Goal: Information Seeking & Learning: Learn about a topic

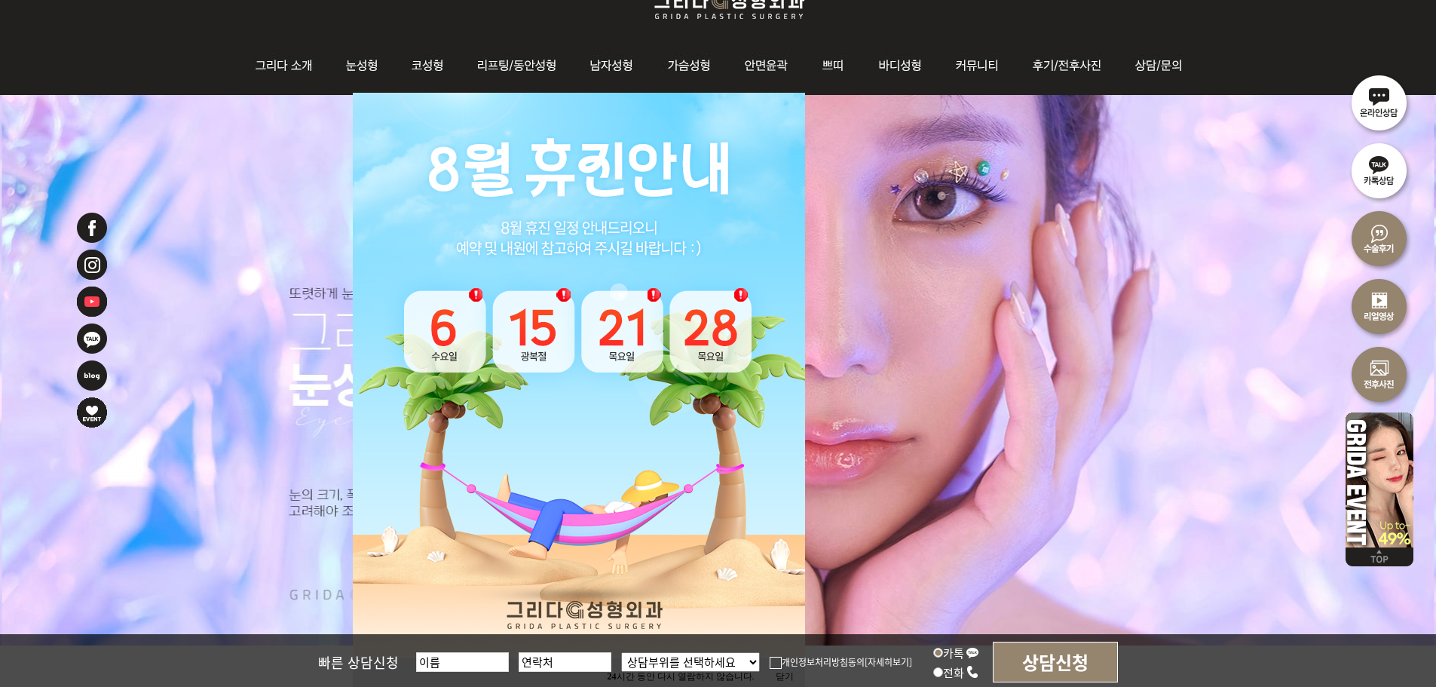
scroll to position [226, 0]
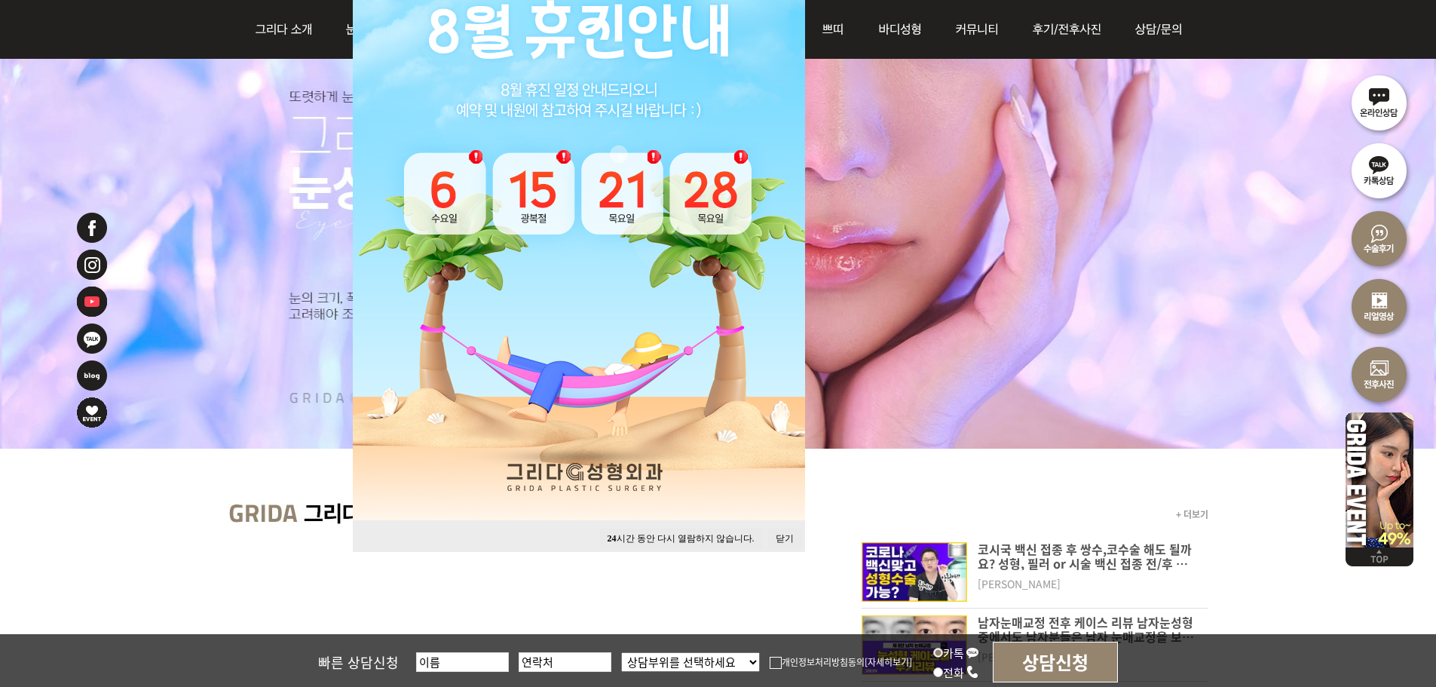
click at [699, 537] on button "24 시간 동안 다시 열람하지 않습니다." at bounding box center [681, 538] width 162 height 20
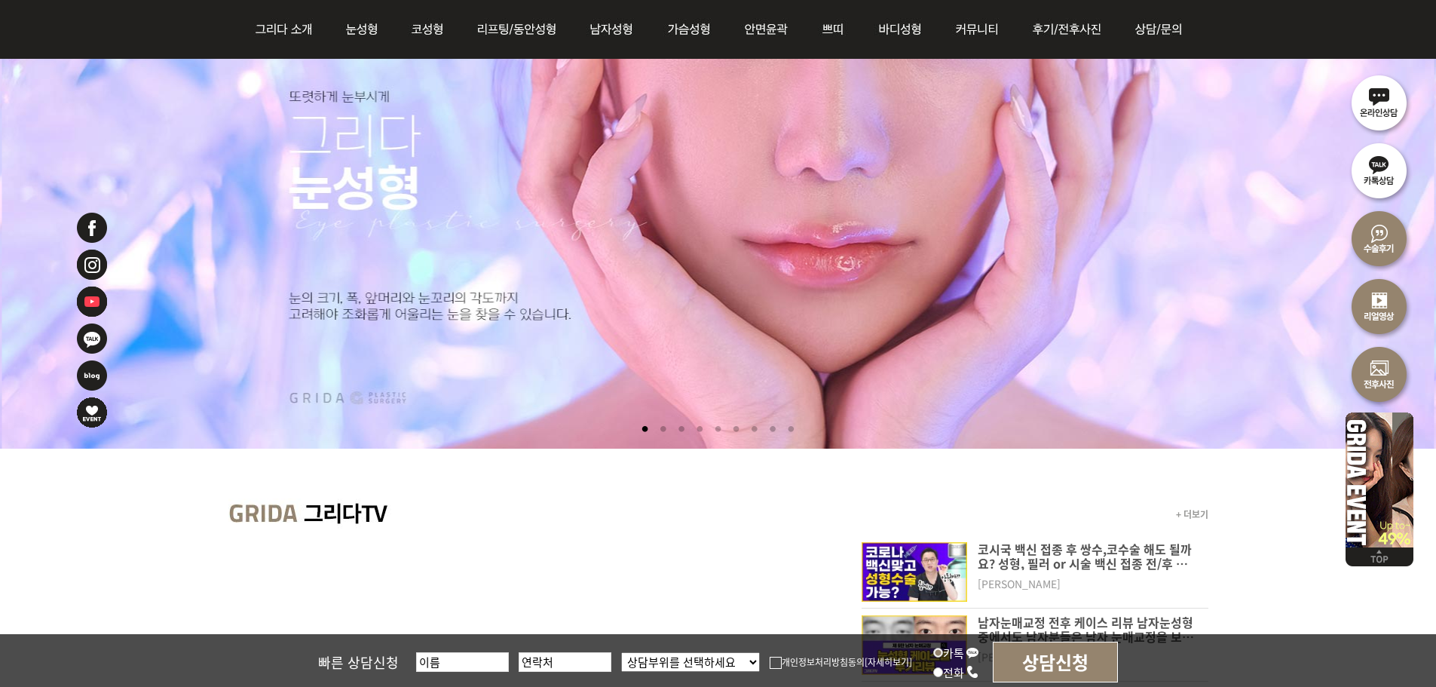
scroll to position [0, 0]
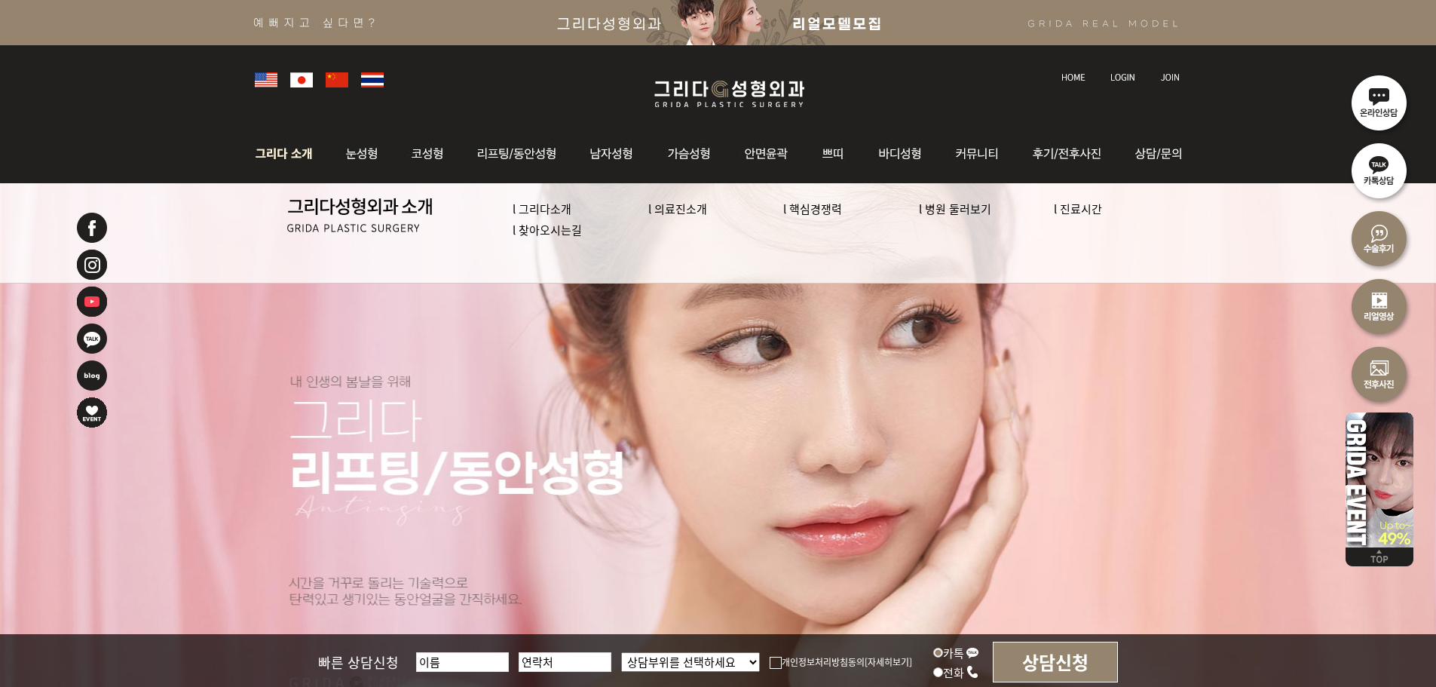
click at [682, 209] on link "l 의료진소개" at bounding box center [677, 208] width 59 height 16
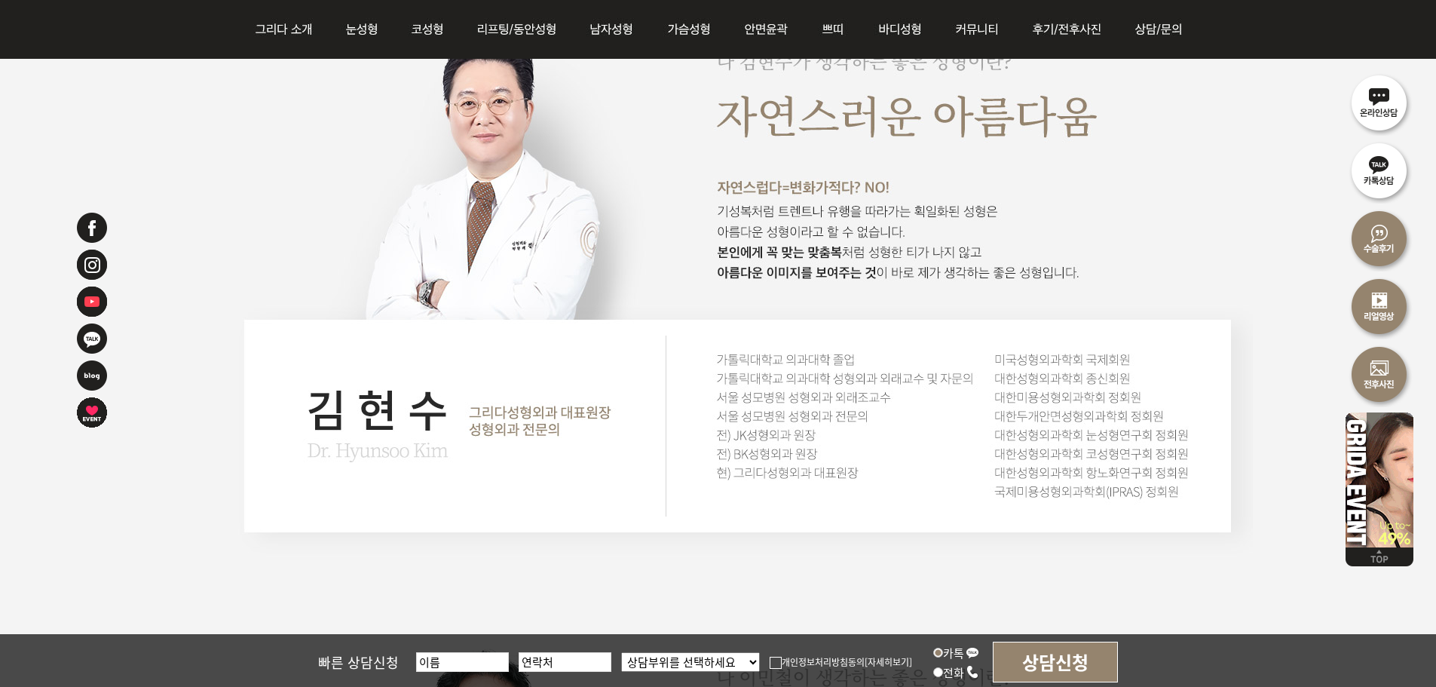
scroll to position [1296, 0]
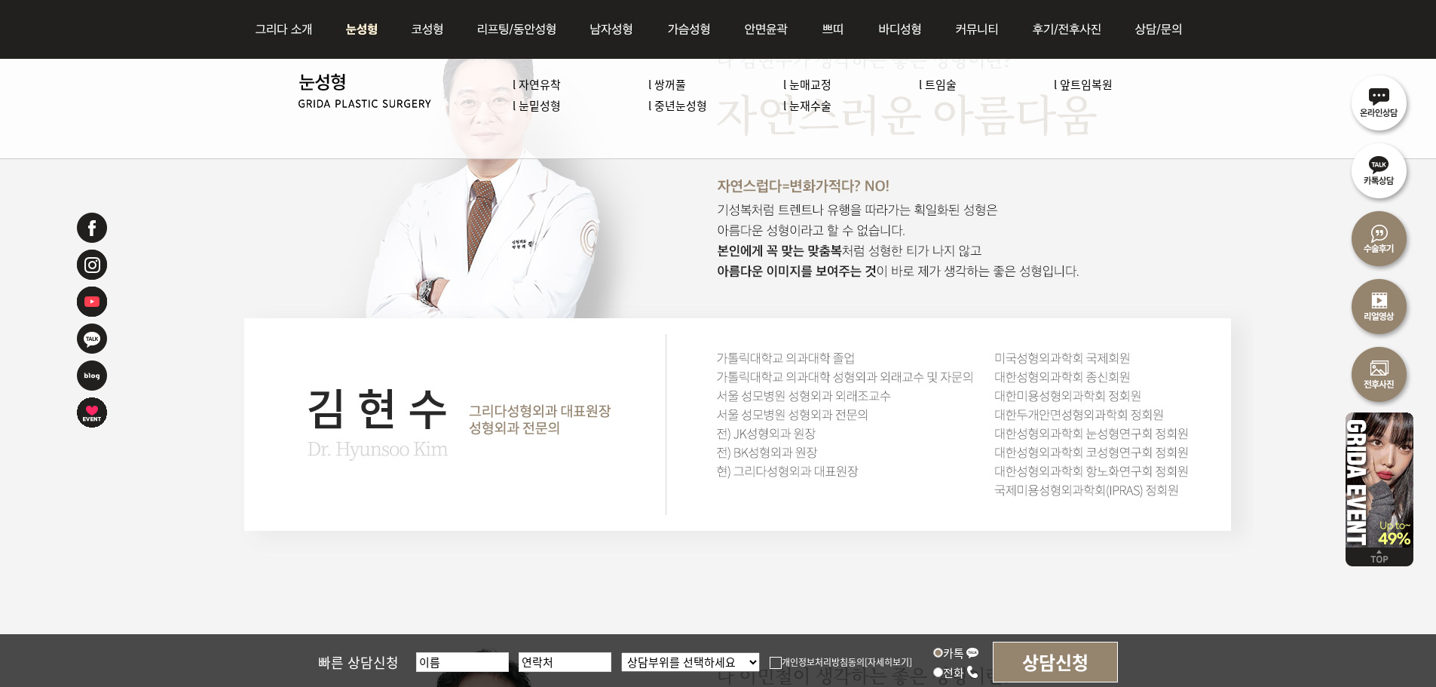
click at [674, 83] on link "l 쌍꺼풀" at bounding box center [667, 84] width 38 height 16
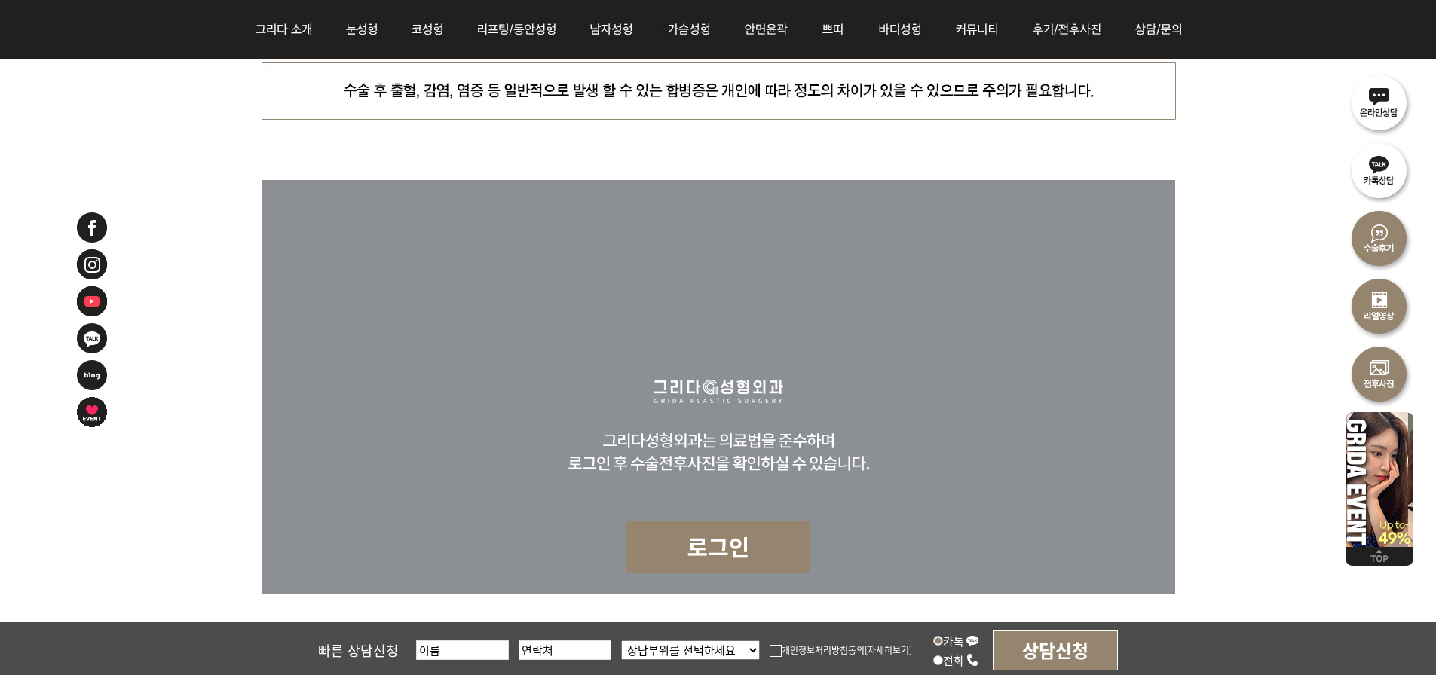
scroll to position [4069, 0]
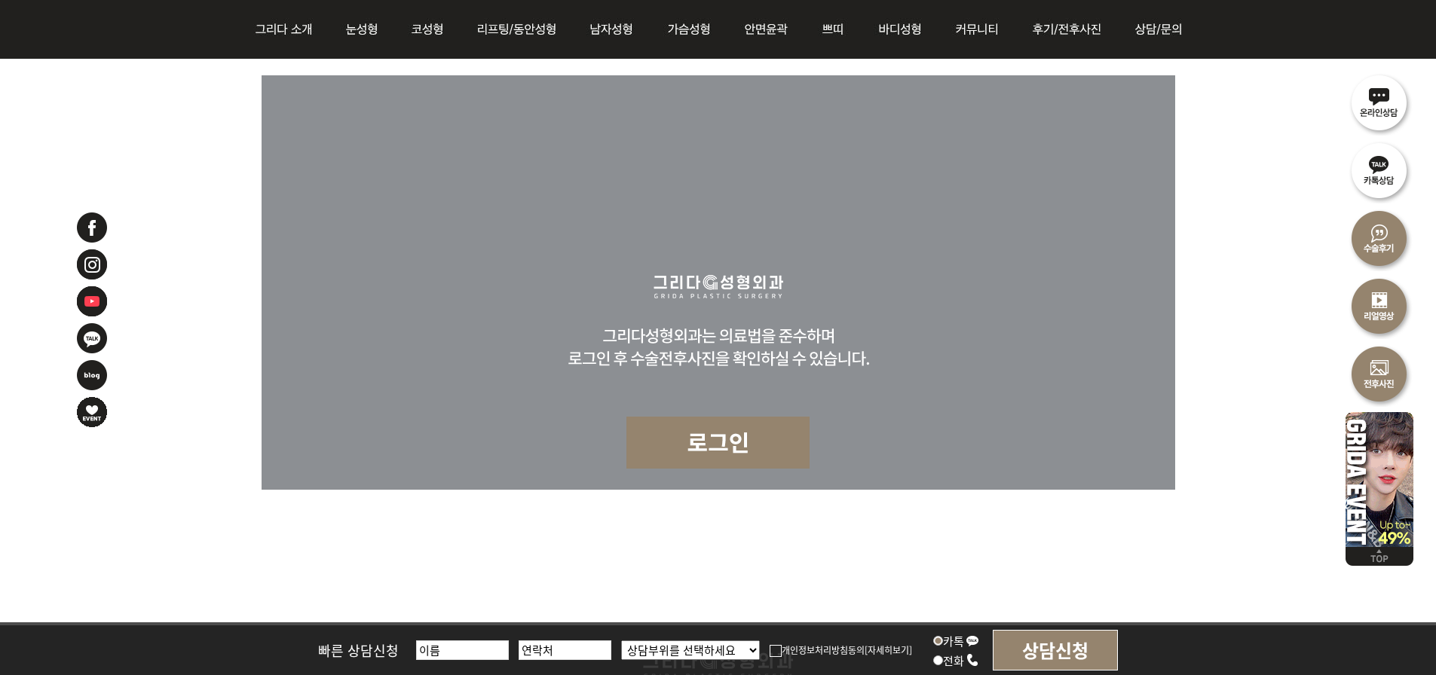
click at [724, 433] on img at bounding box center [717, 443] width 183 height 52
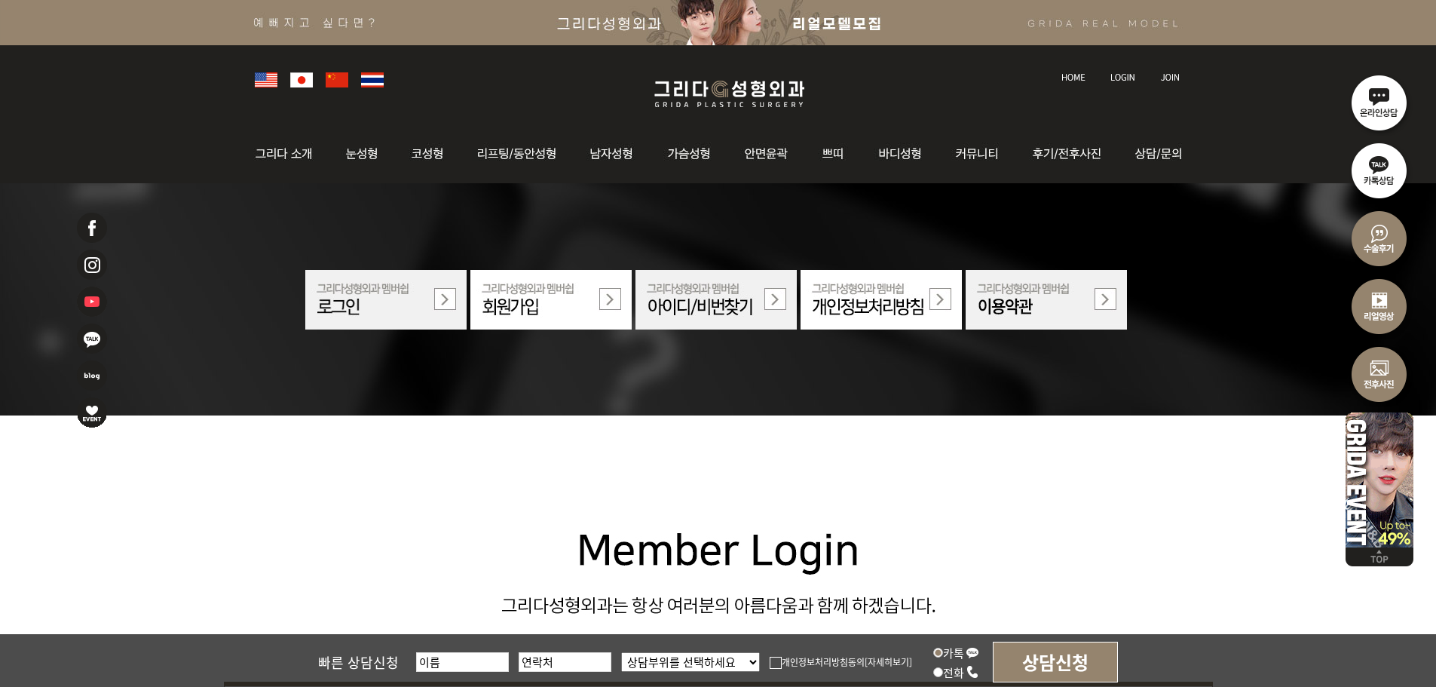
click at [425, 300] on img at bounding box center [385, 300] width 161 height 60
click at [444, 298] on img at bounding box center [385, 300] width 161 height 60
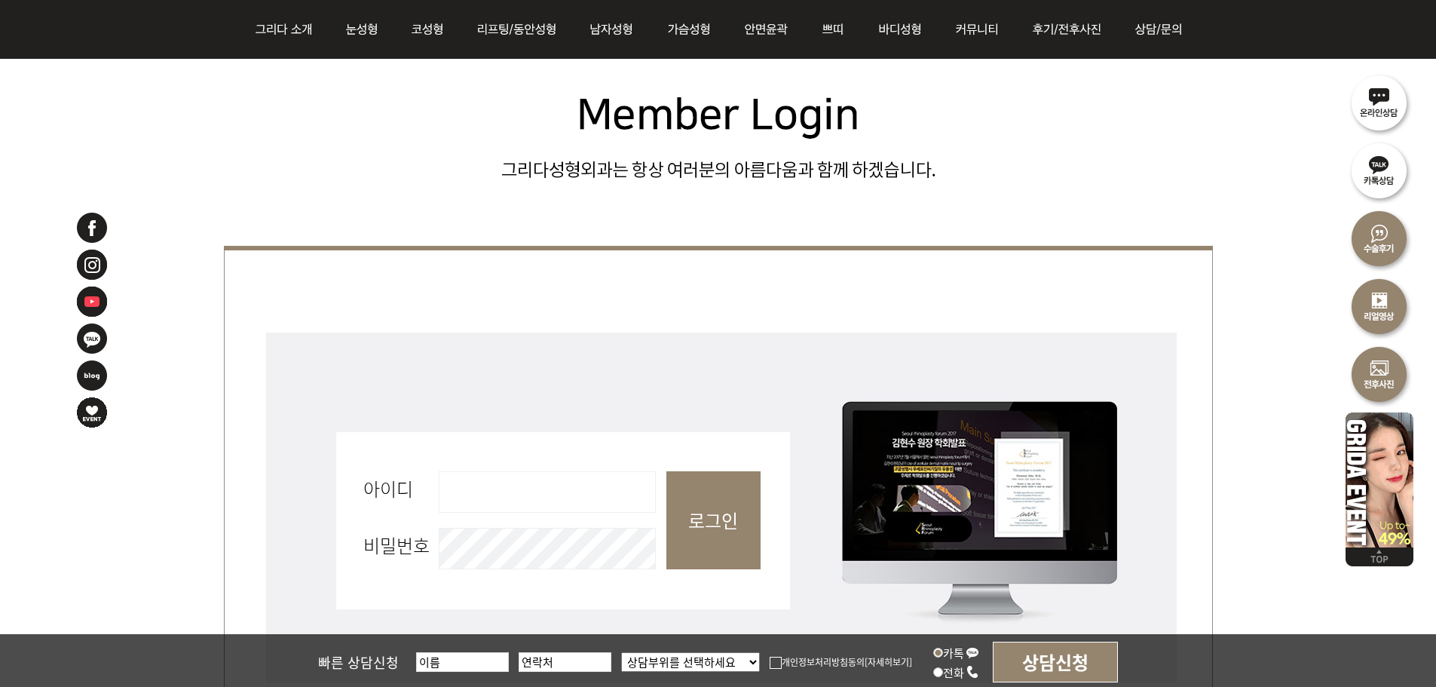
scroll to position [678, 0]
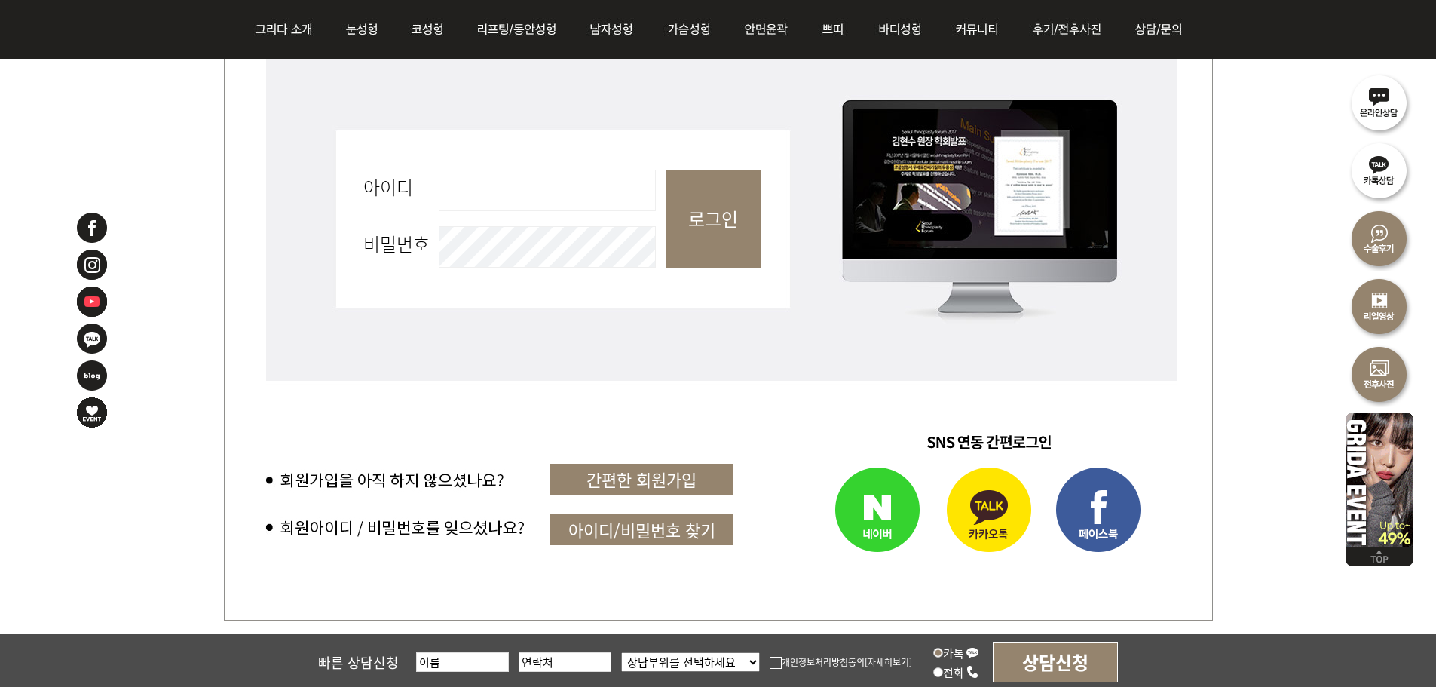
click at [890, 519] on img at bounding box center [849, 511] width 171 height 106
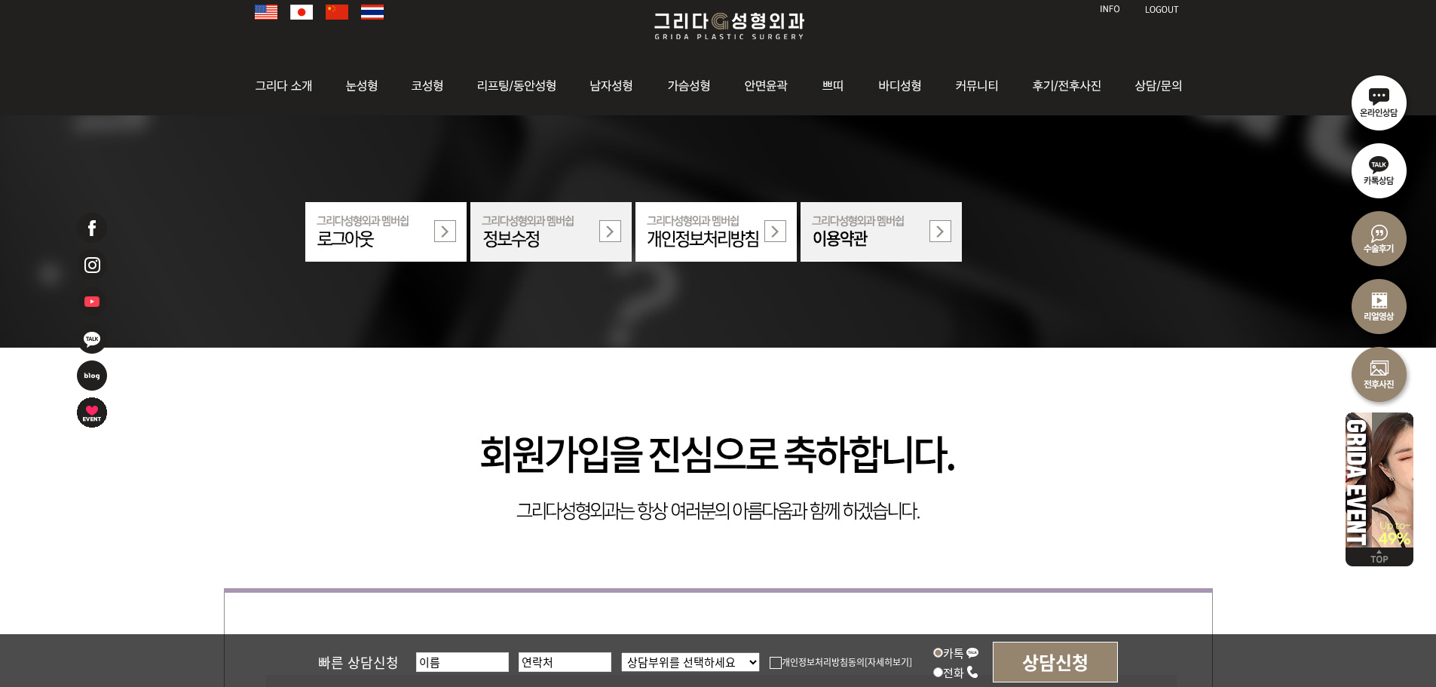
scroll to position [64, 0]
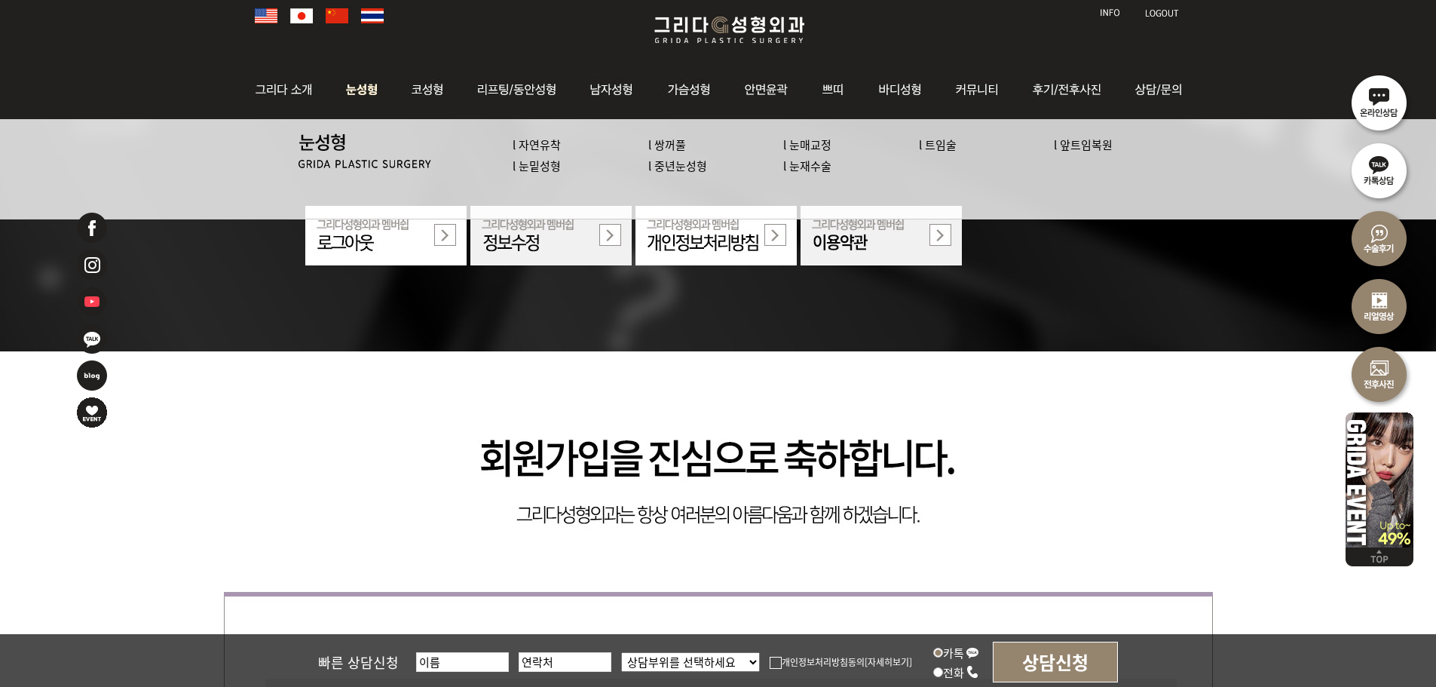
click at [676, 140] on link "l 쌍꺼풀" at bounding box center [667, 144] width 38 height 16
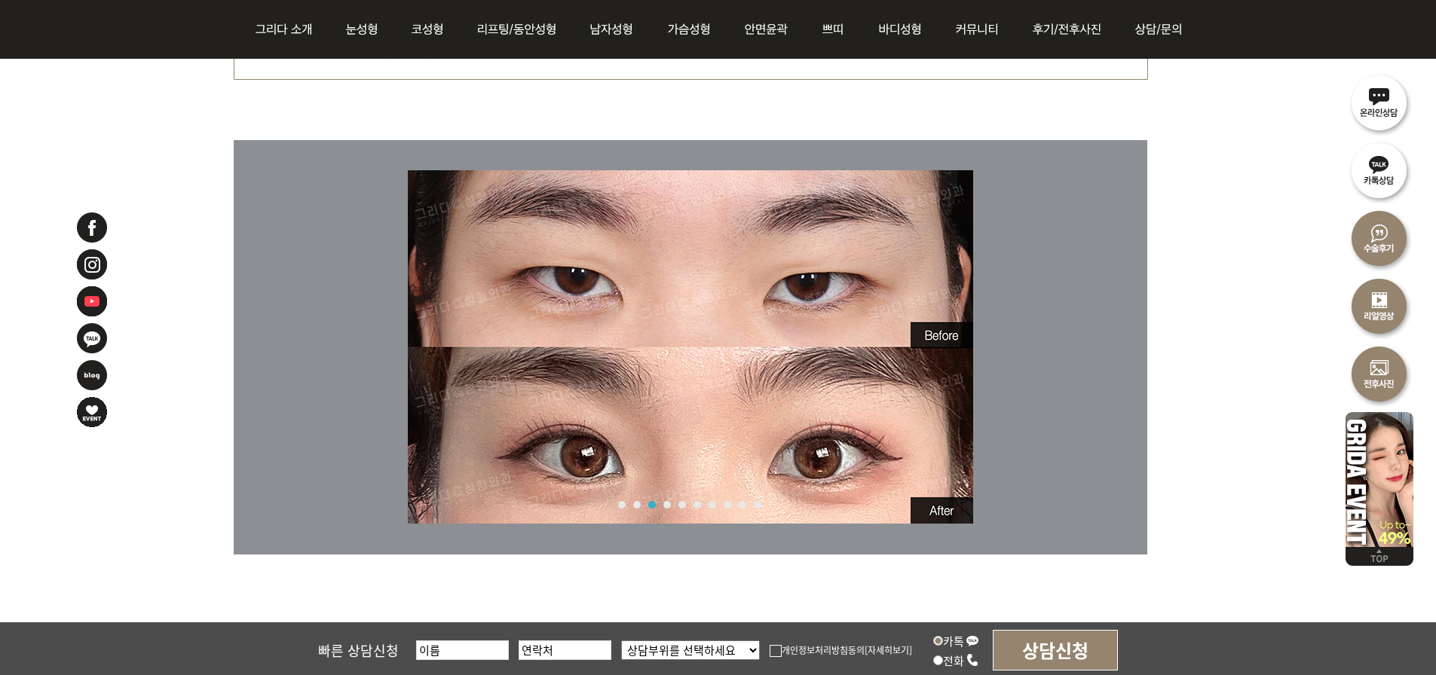
scroll to position [4005, 30]
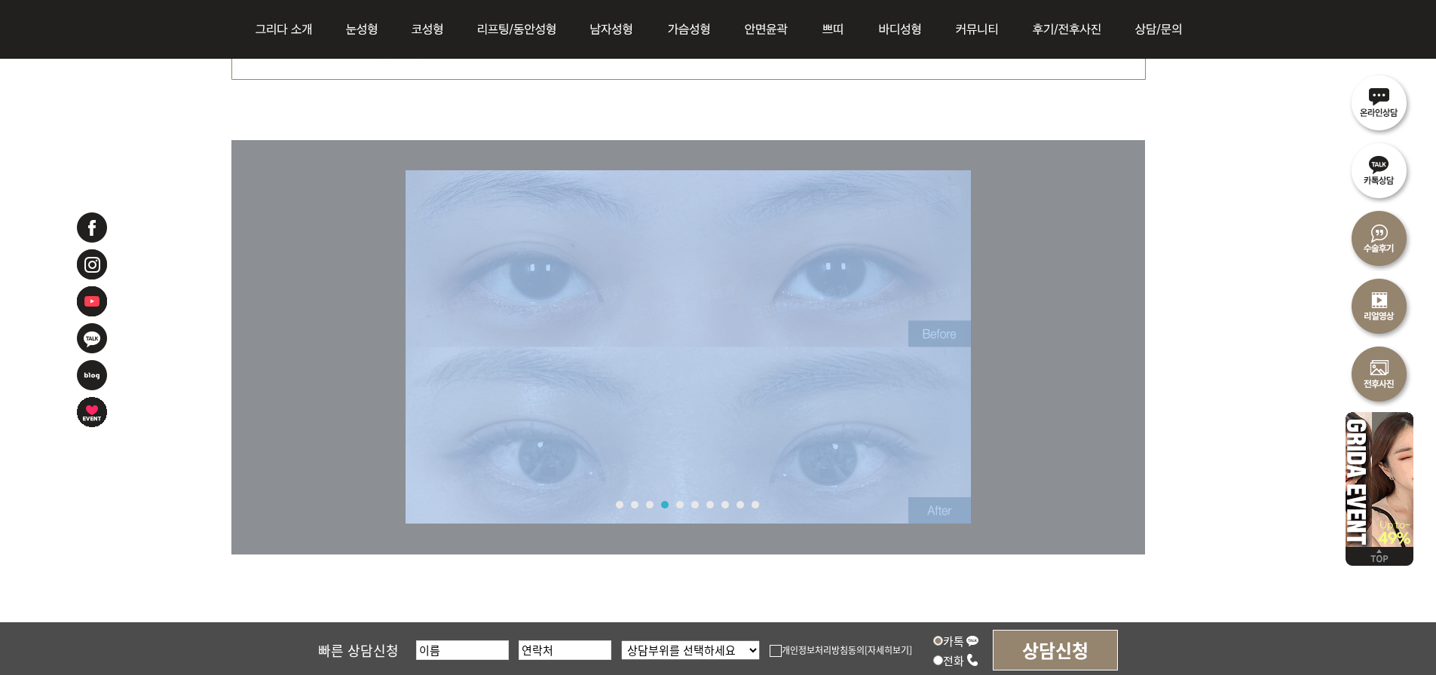
drag, startPoint x: 1004, startPoint y: 451, endPoint x: 535, endPoint y: 472, distance: 469.2
click at [535, 472] on div "1 2 3 4 5 6 7 8 9 10 Stop" at bounding box center [687, 347] width 913 height 414
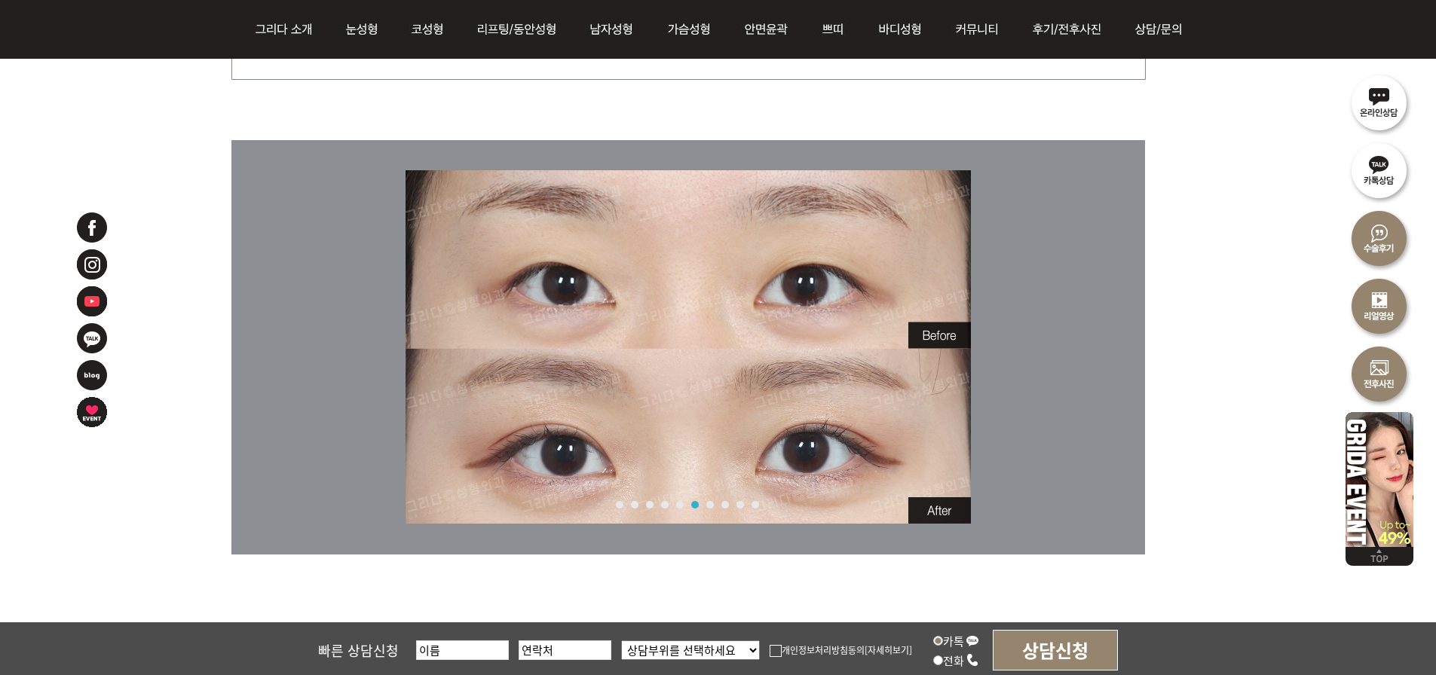
click at [691, 504] on link "6" at bounding box center [695, 505] width 8 height 8
click at [710, 503] on link "7" at bounding box center [710, 505] width 8 height 8
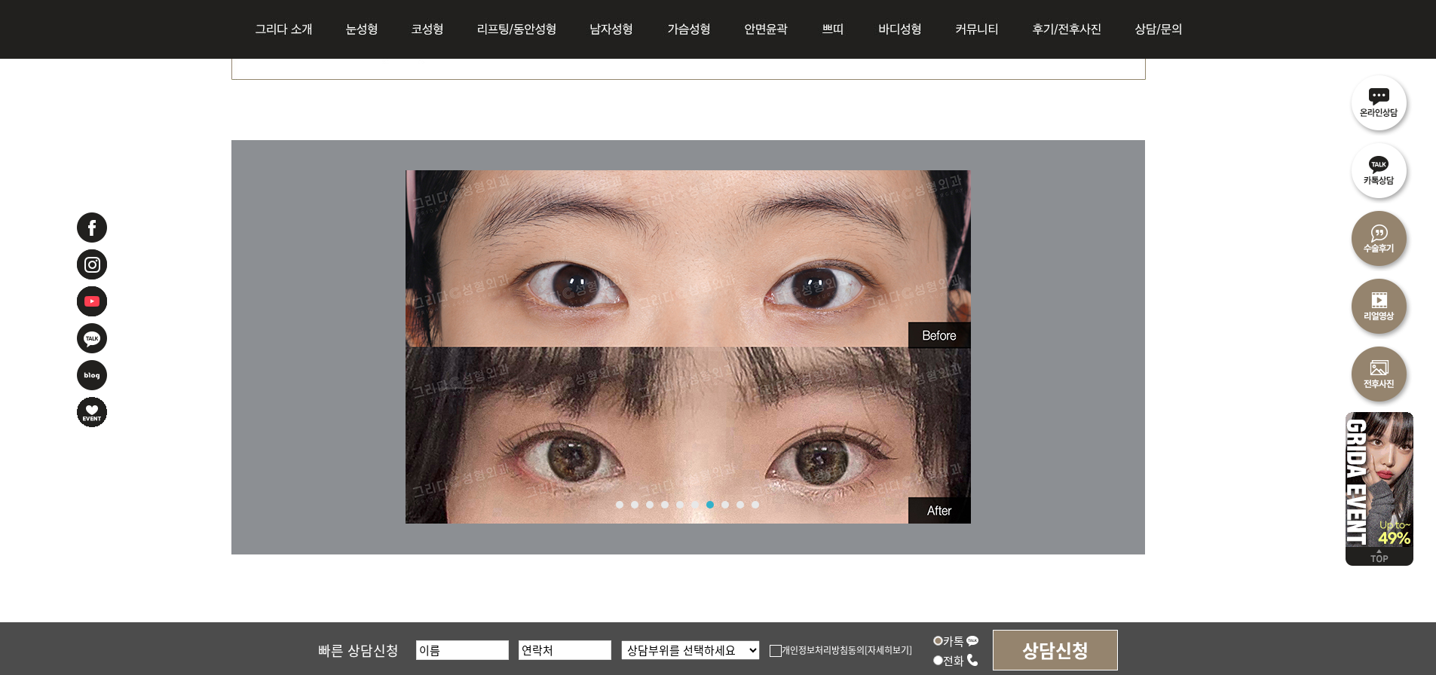
click at [722, 503] on link "8" at bounding box center [725, 505] width 8 height 8
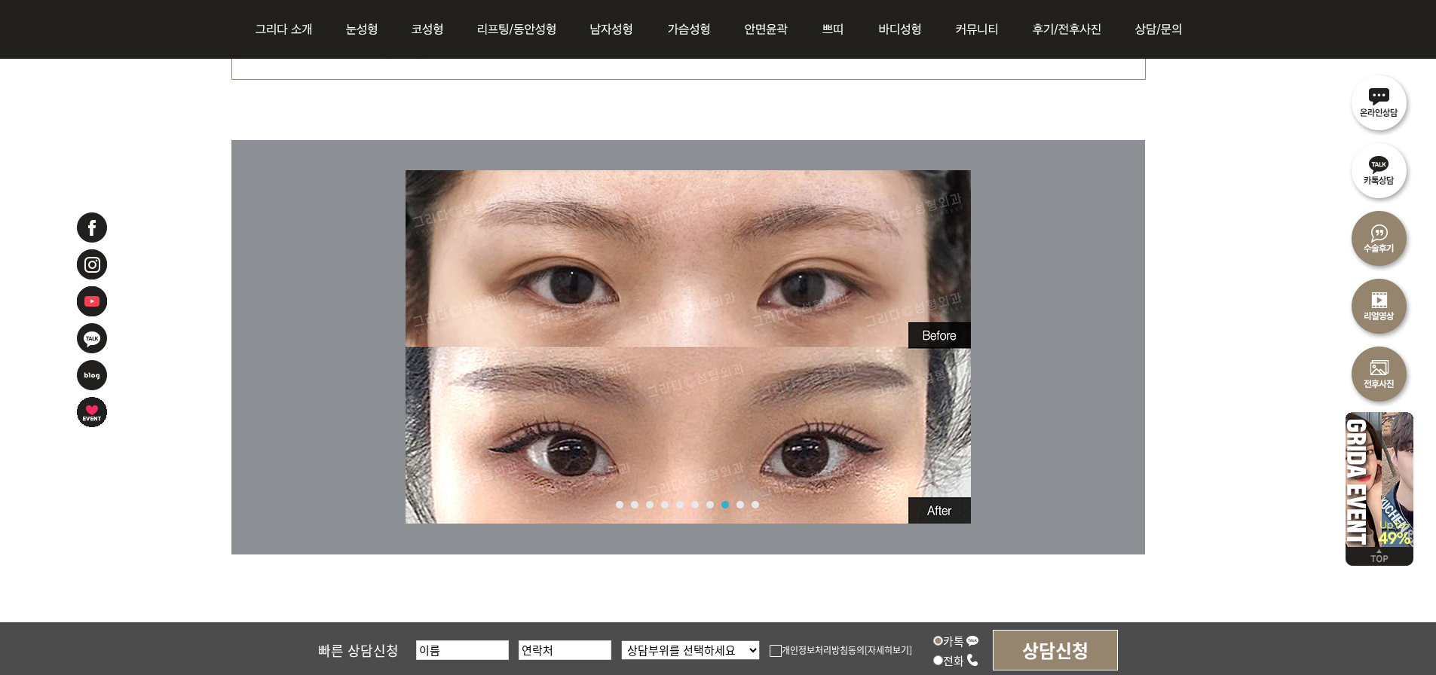
click at [740, 504] on link "9" at bounding box center [740, 505] width 8 height 8
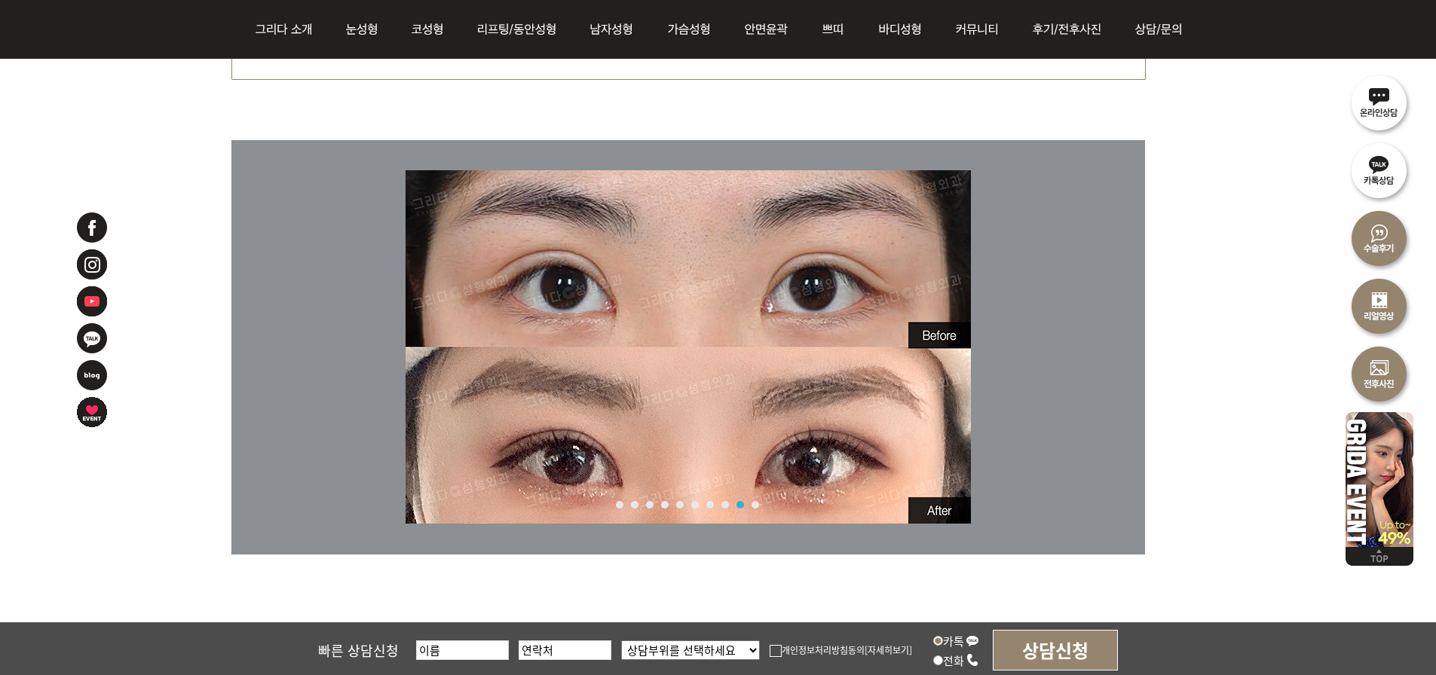
click at [751, 502] on link "10" at bounding box center [755, 505] width 8 height 8
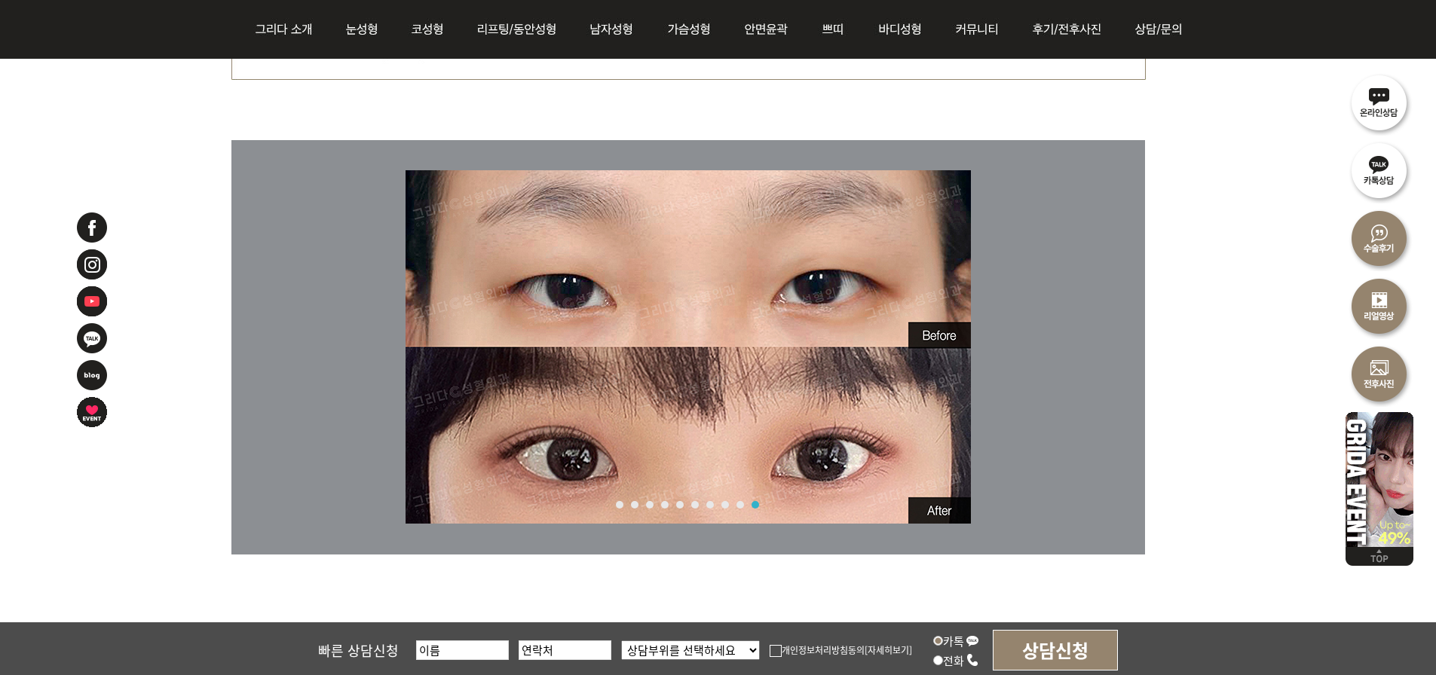
click at [617, 503] on link "1" at bounding box center [620, 505] width 8 height 8
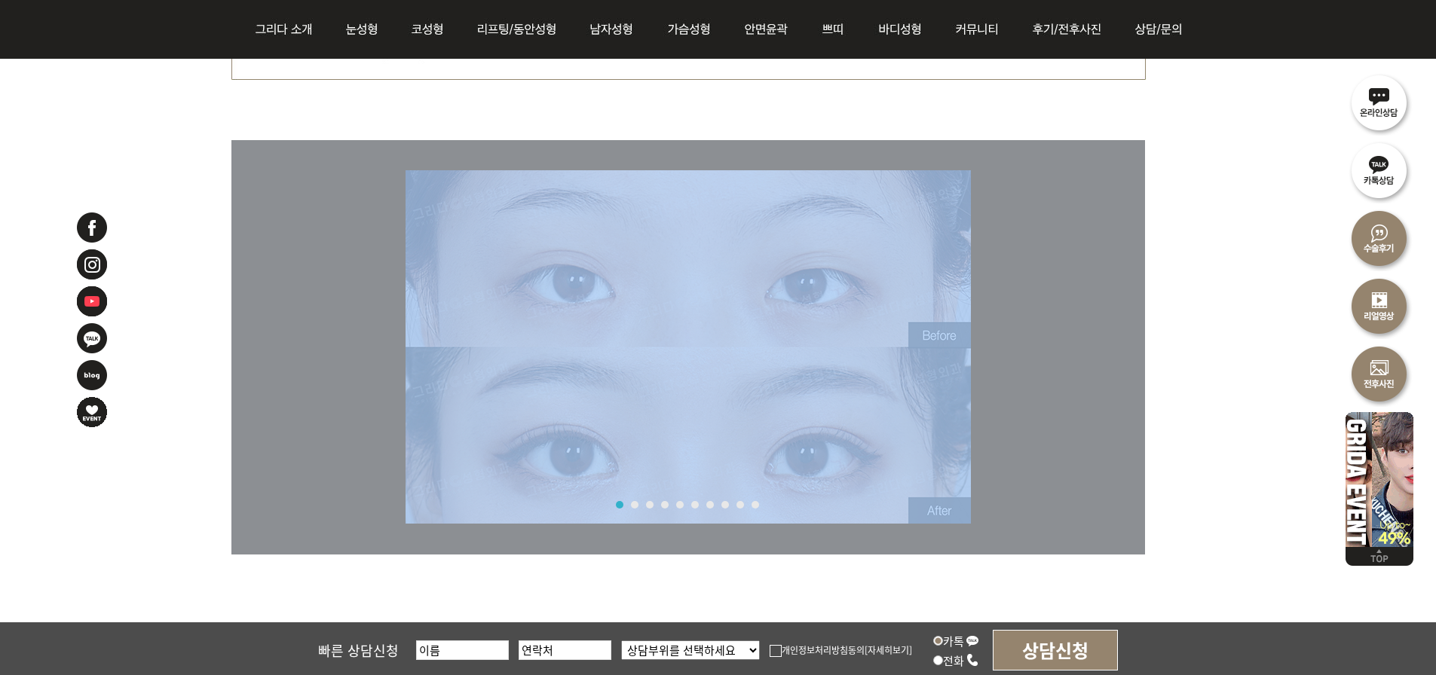
click at [720, 444] on img at bounding box center [687, 346] width 565 height 353
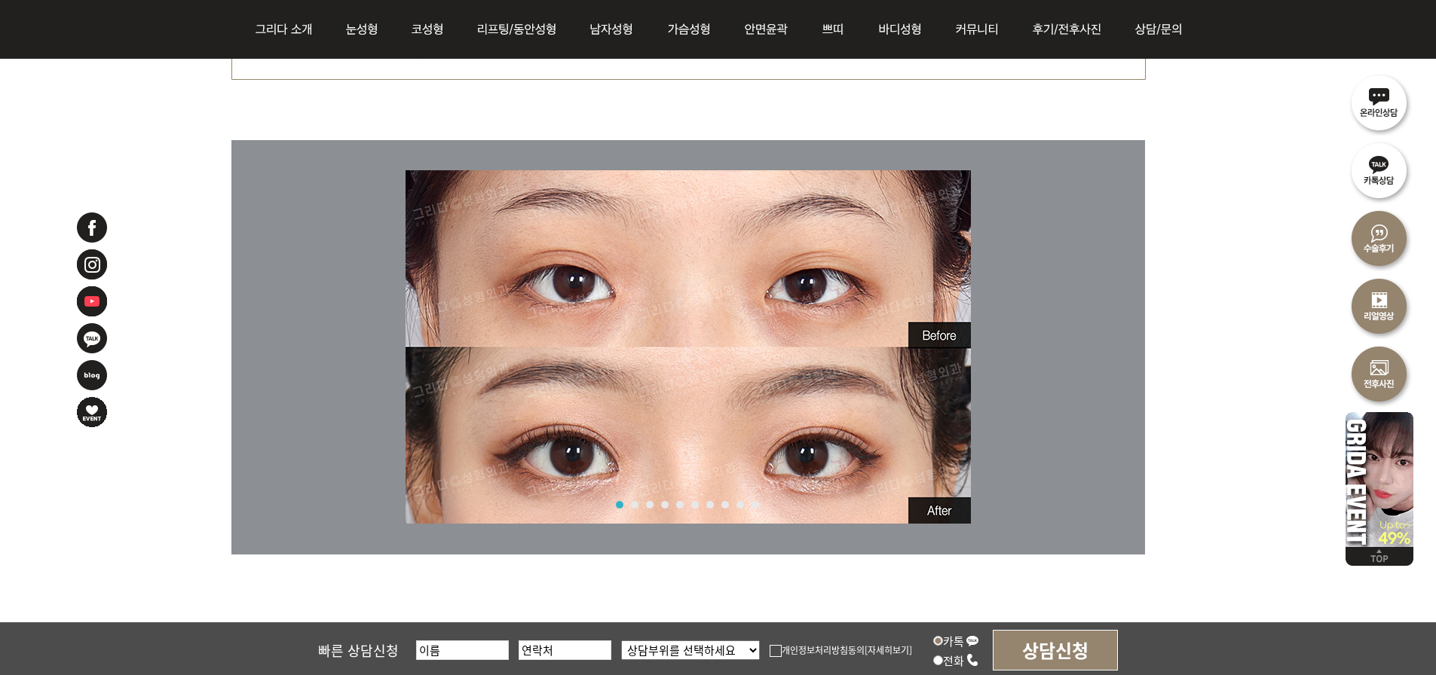
click at [1044, 422] on div "1 2 3 4 5 6 7 8 9 10 Start" at bounding box center [687, 347] width 913 height 414
click at [635, 506] on link "2" at bounding box center [635, 505] width 8 height 8
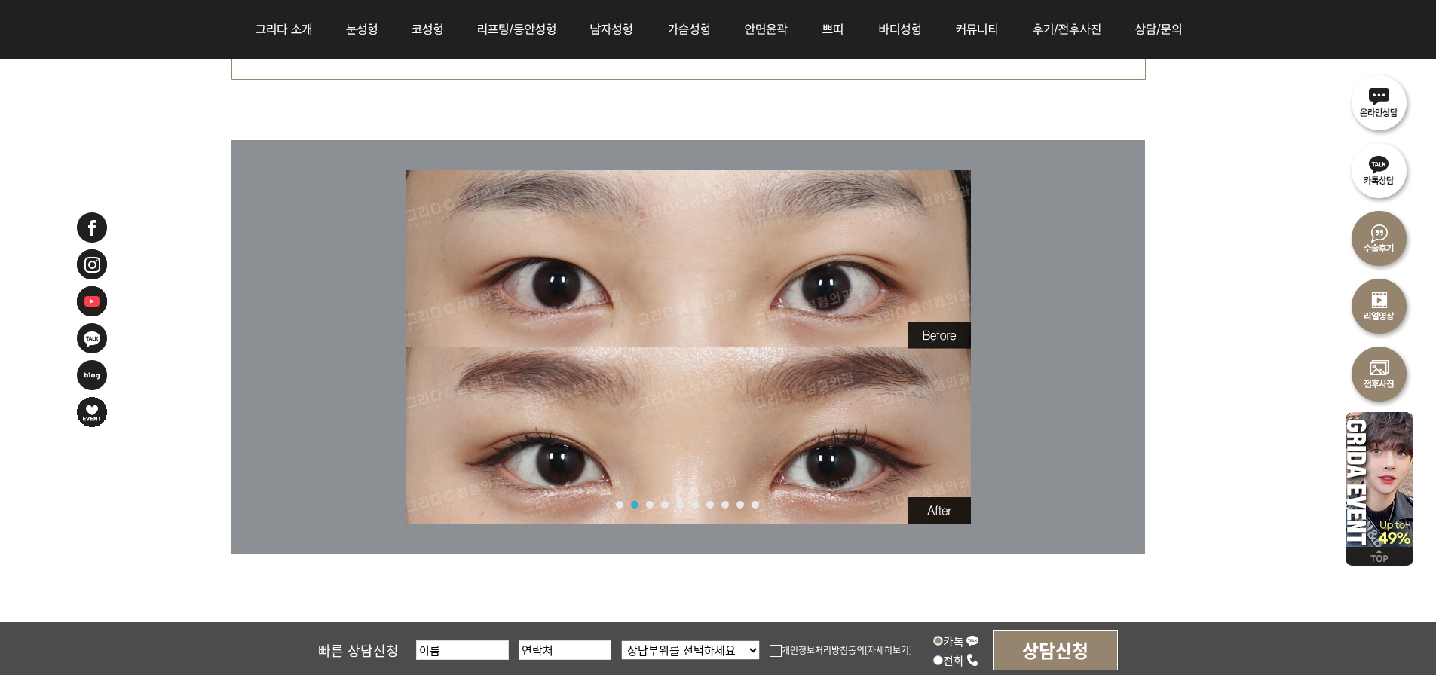
click at [653, 505] on link "3" at bounding box center [650, 505] width 8 height 8
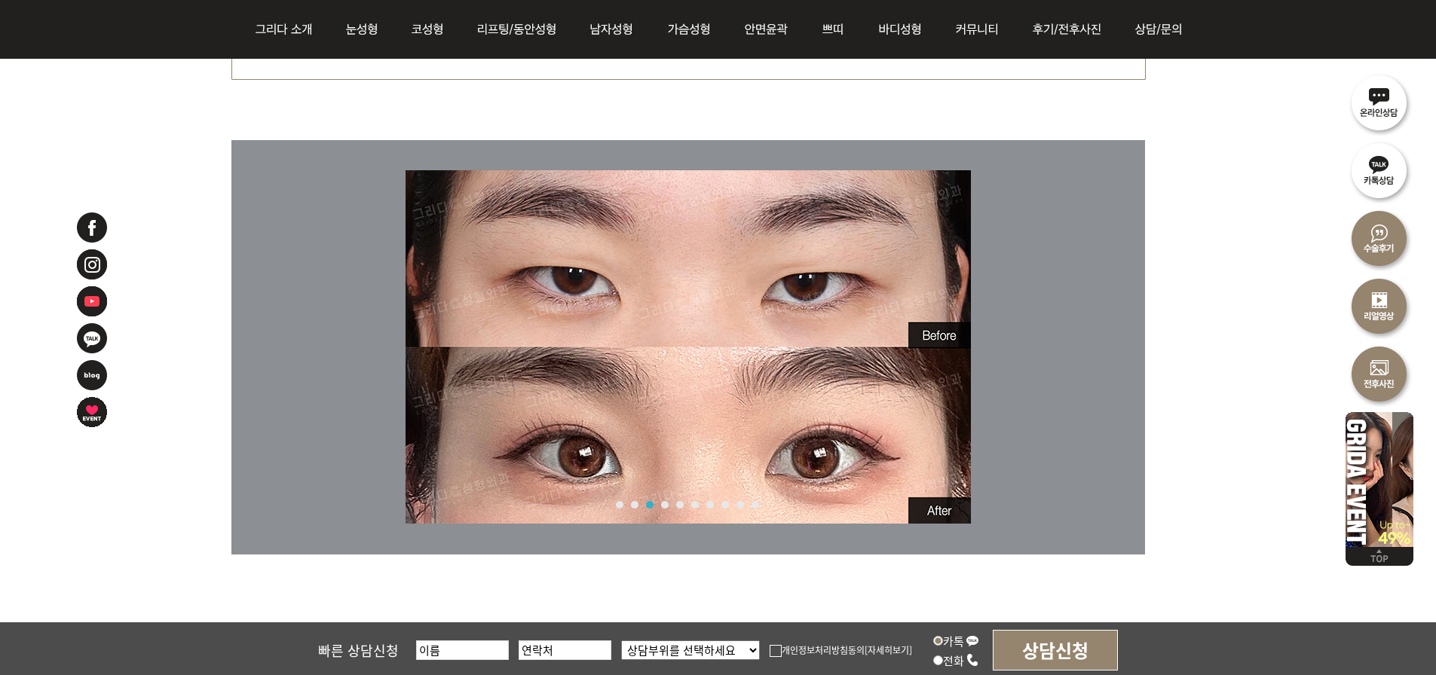
click at [662, 505] on link "4" at bounding box center [665, 505] width 8 height 8
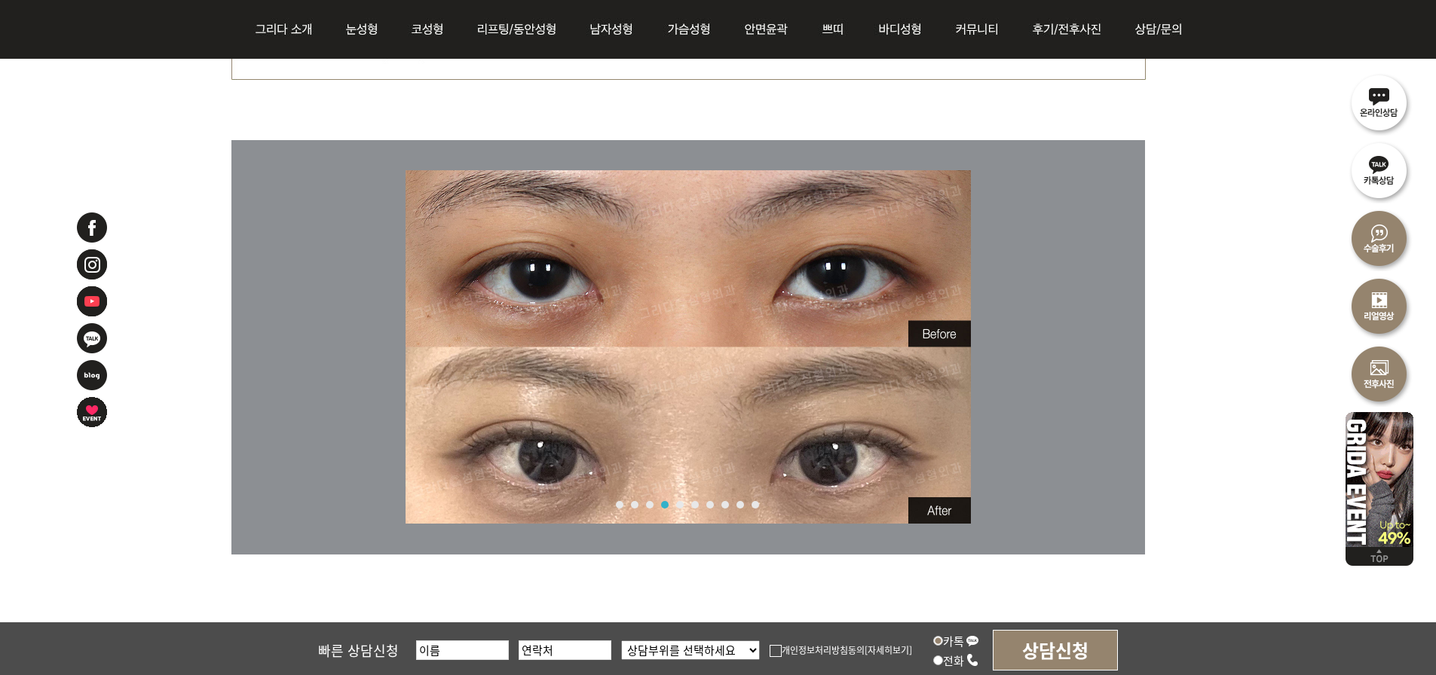
click at [678, 509] on img at bounding box center [687, 346] width 565 height 353
click at [677, 505] on link "5" at bounding box center [680, 505] width 8 height 8
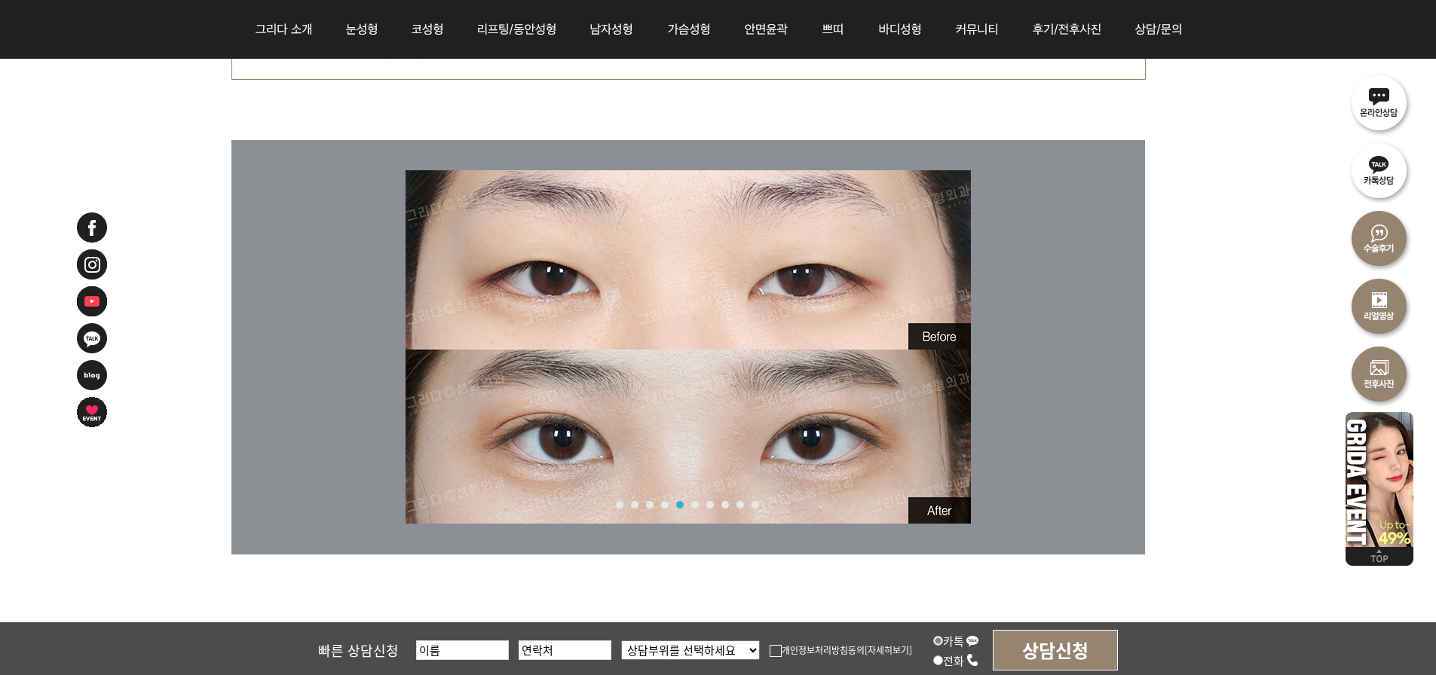
click at [694, 508] on link "6" at bounding box center [695, 505] width 8 height 8
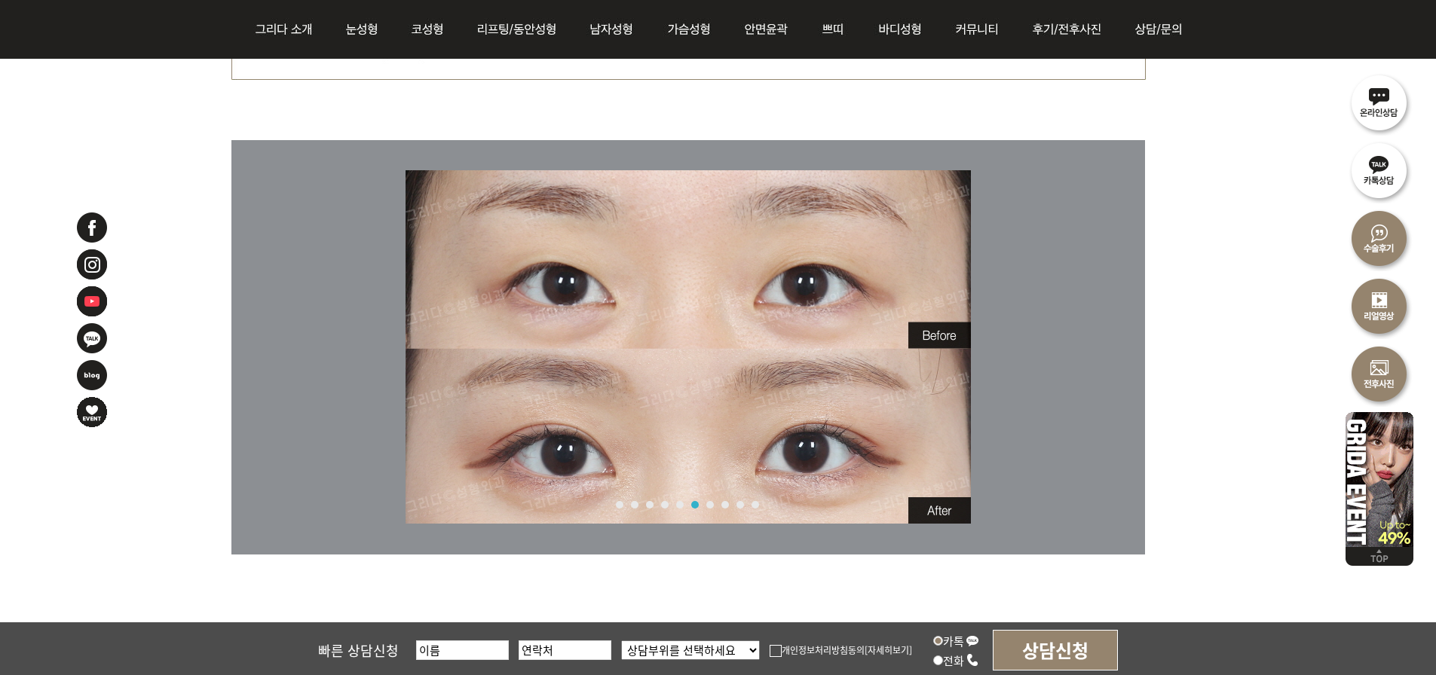
click at [708, 506] on link "7" at bounding box center [710, 505] width 8 height 8
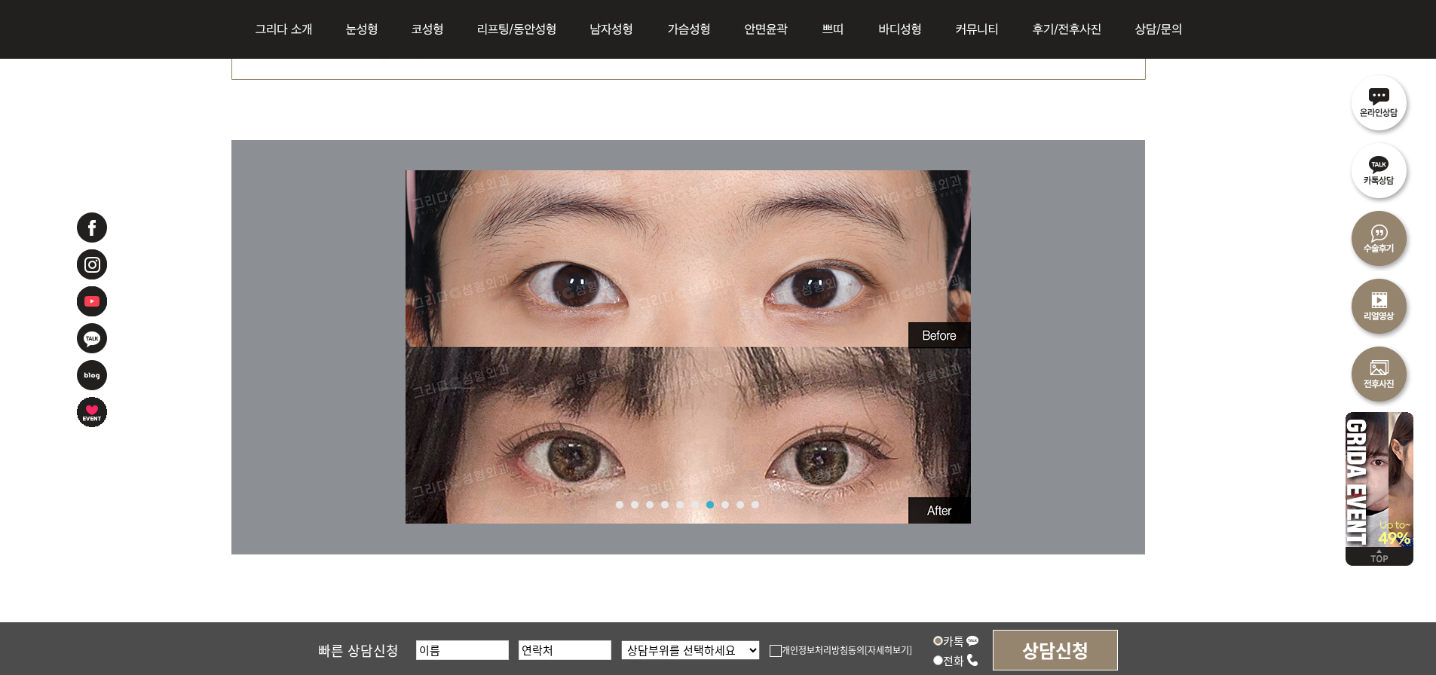
click at [726, 507] on link "8" at bounding box center [725, 505] width 8 height 8
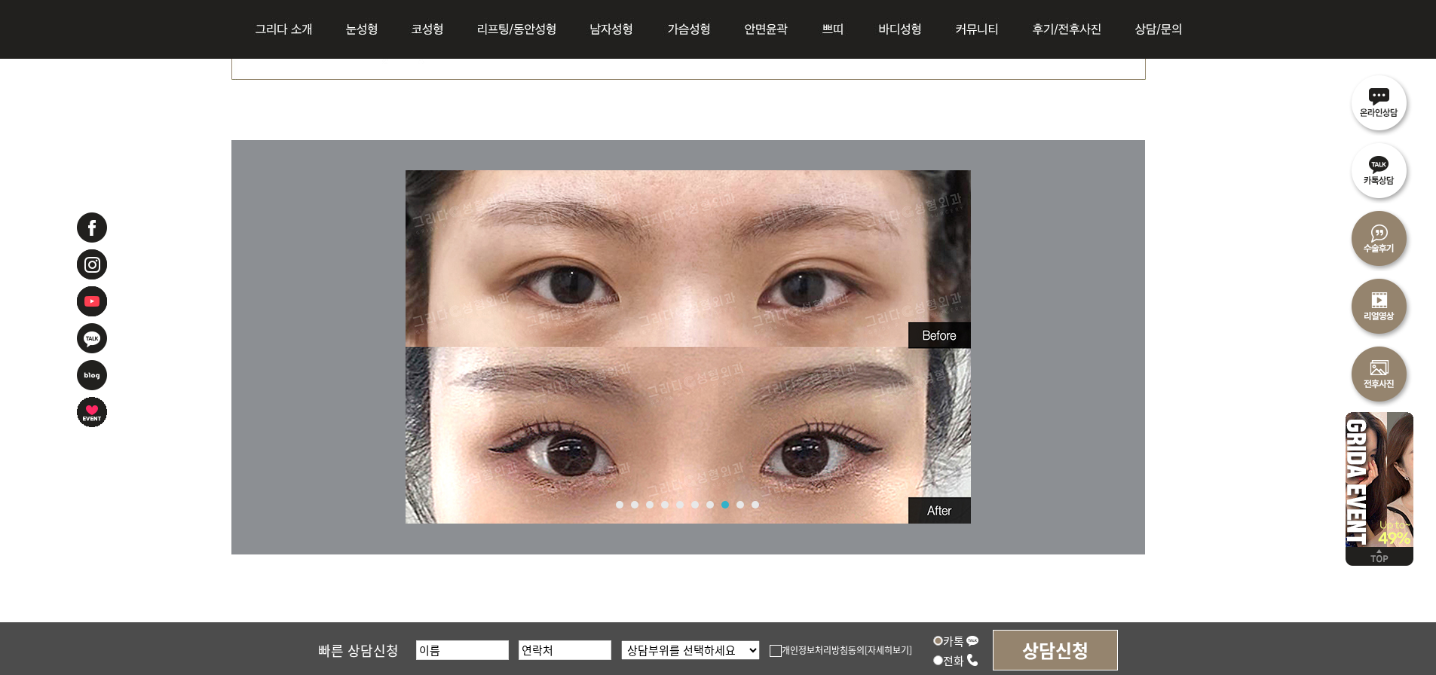
click at [744, 504] on div "1 2 3 4 5 6 7 8 9 10" at bounding box center [683, 505] width 151 height 8
click at [741, 503] on link "9" at bounding box center [740, 505] width 8 height 8
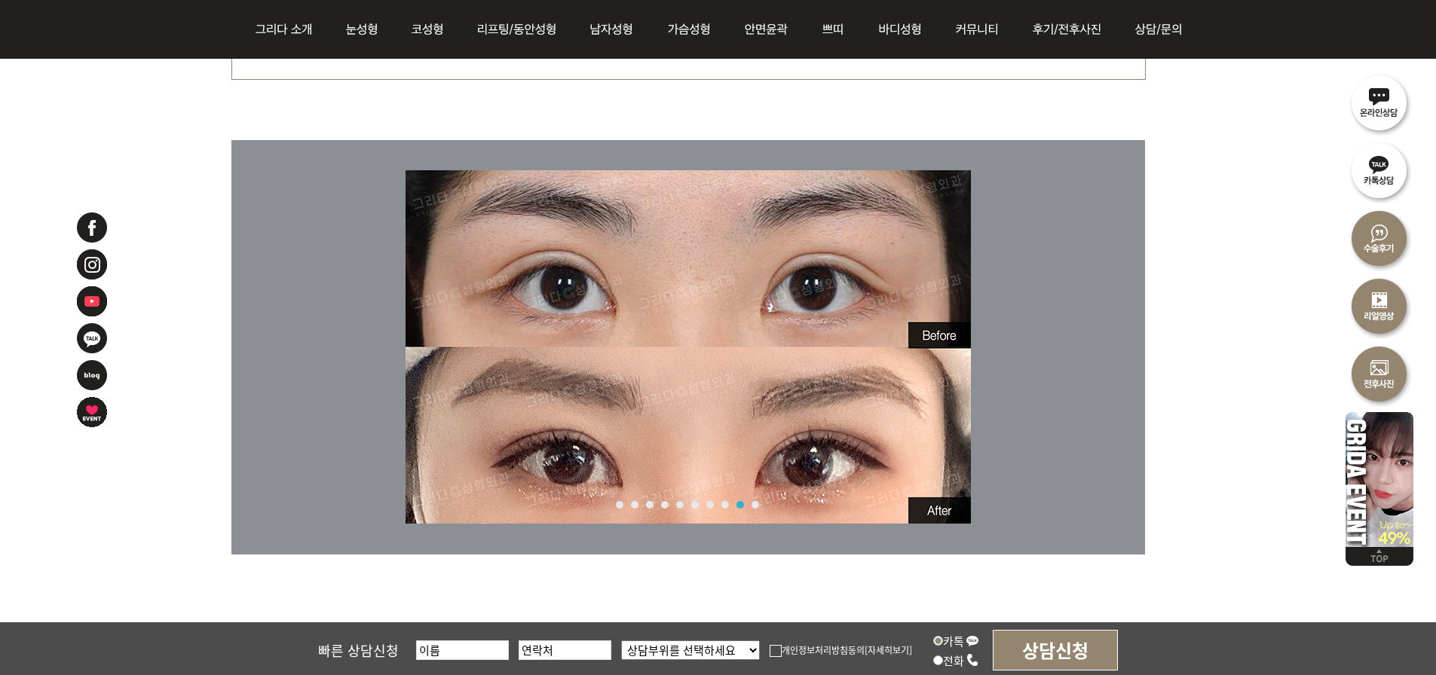
click at [755, 504] on link "10" at bounding box center [755, 505] width 8 height 8
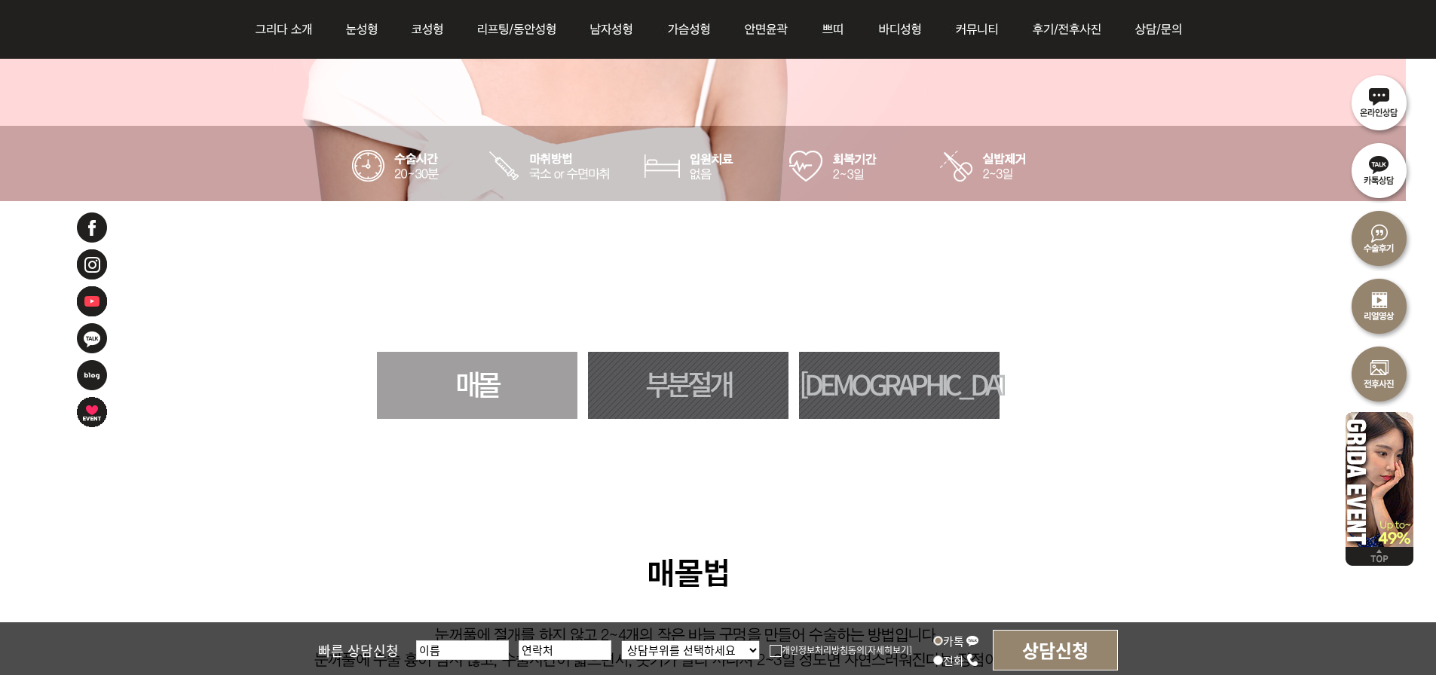
scroll to position [689, 30]
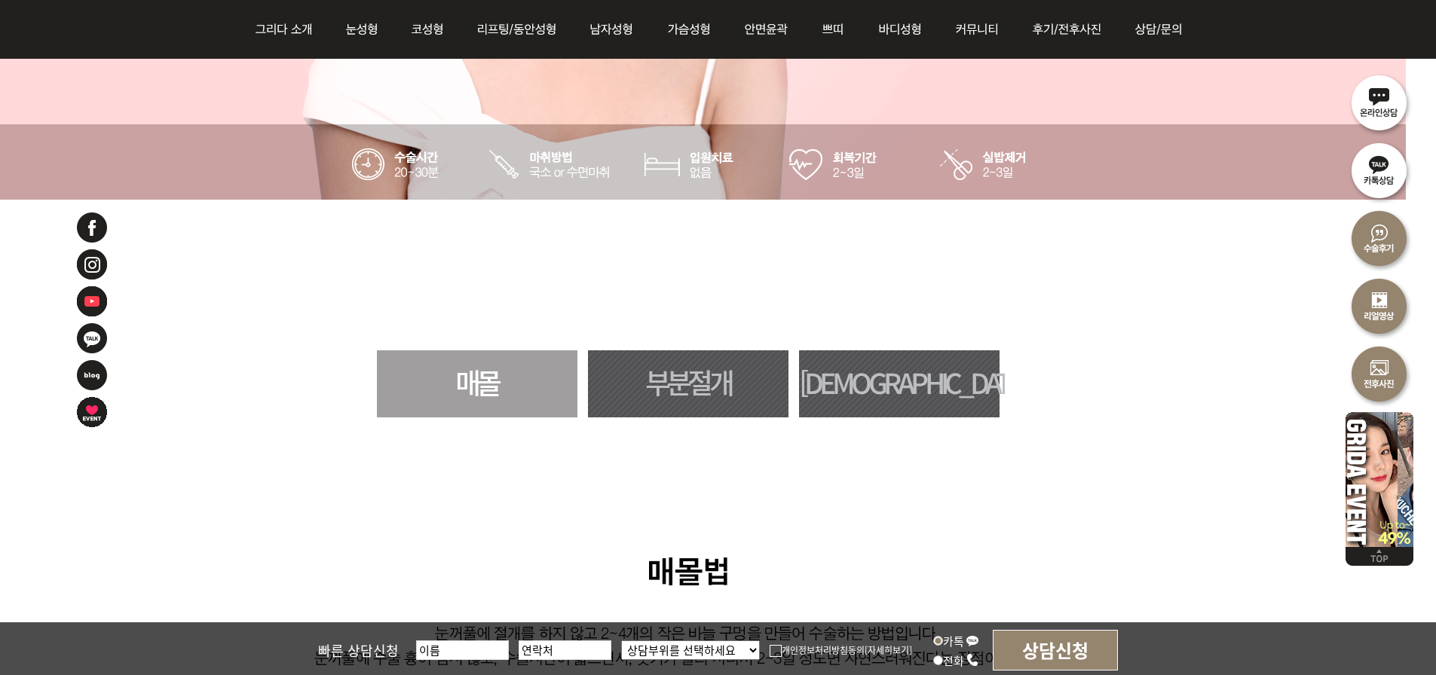
click at [714, 385] on link "부분절개" at bounding box center [688, 383] width 200 height 67
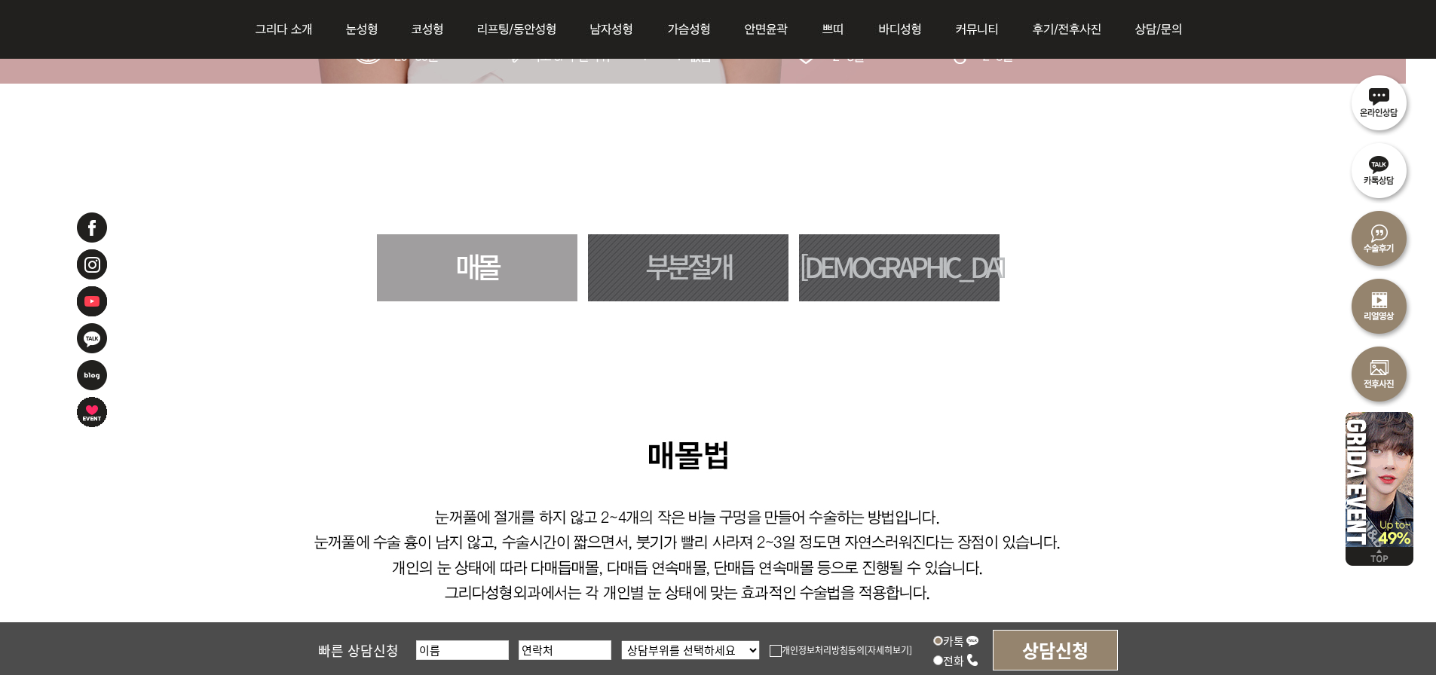
scroll to position [990, 30]
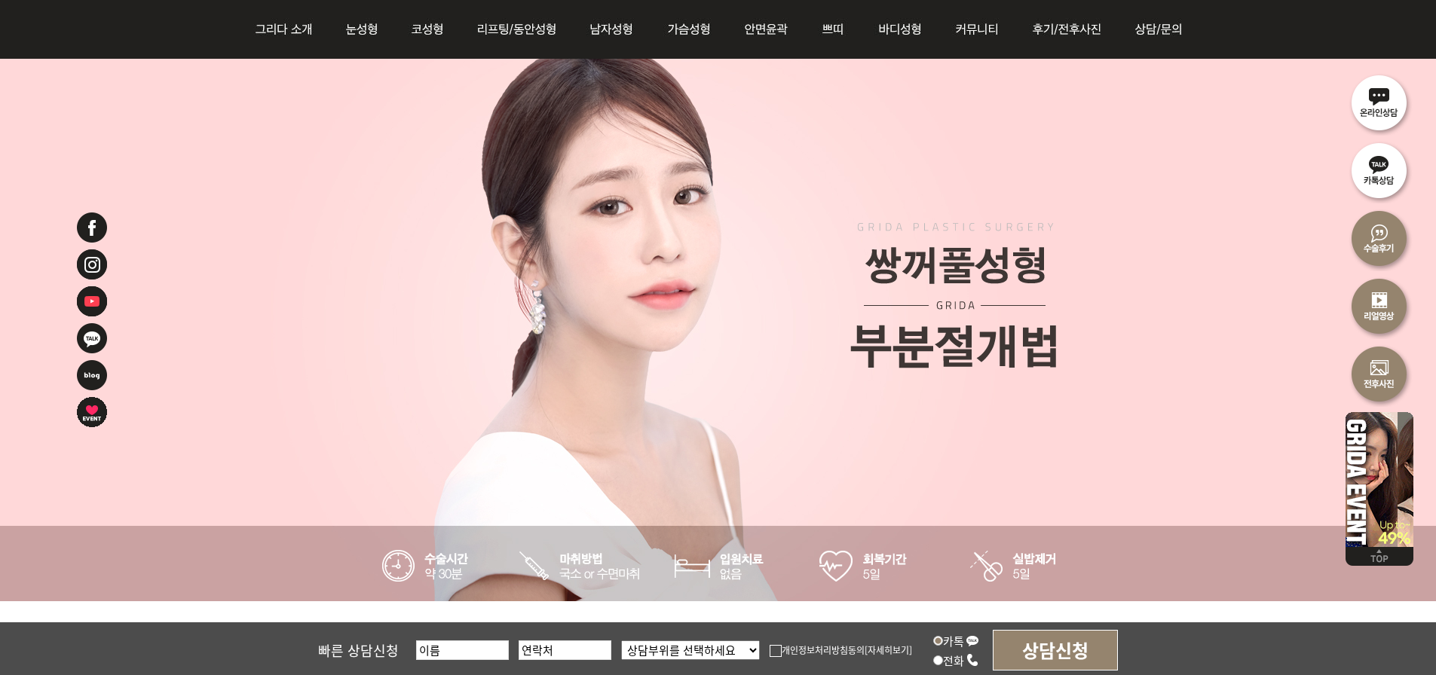
scroll to position [75, 0]
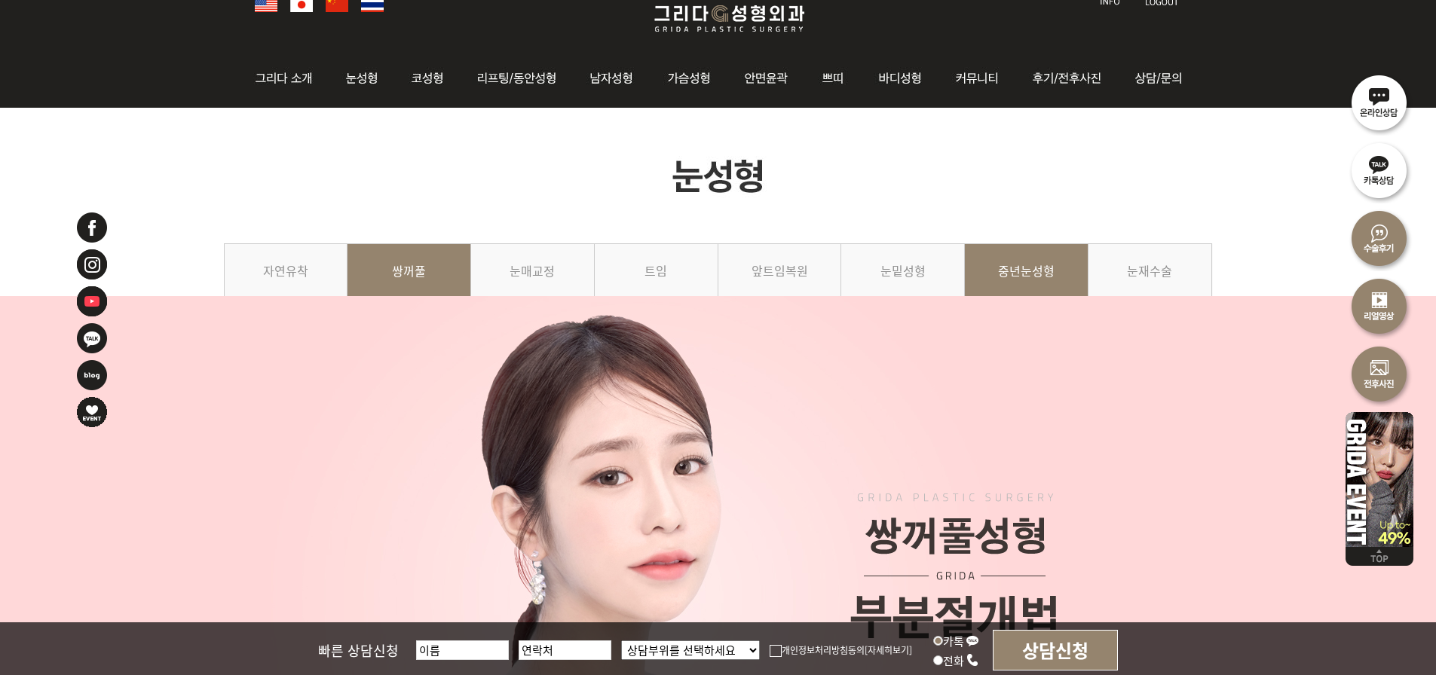
click at [1038, 268] on link "중년눈성형" at bounding box center [1027, 277] width 124 height 69
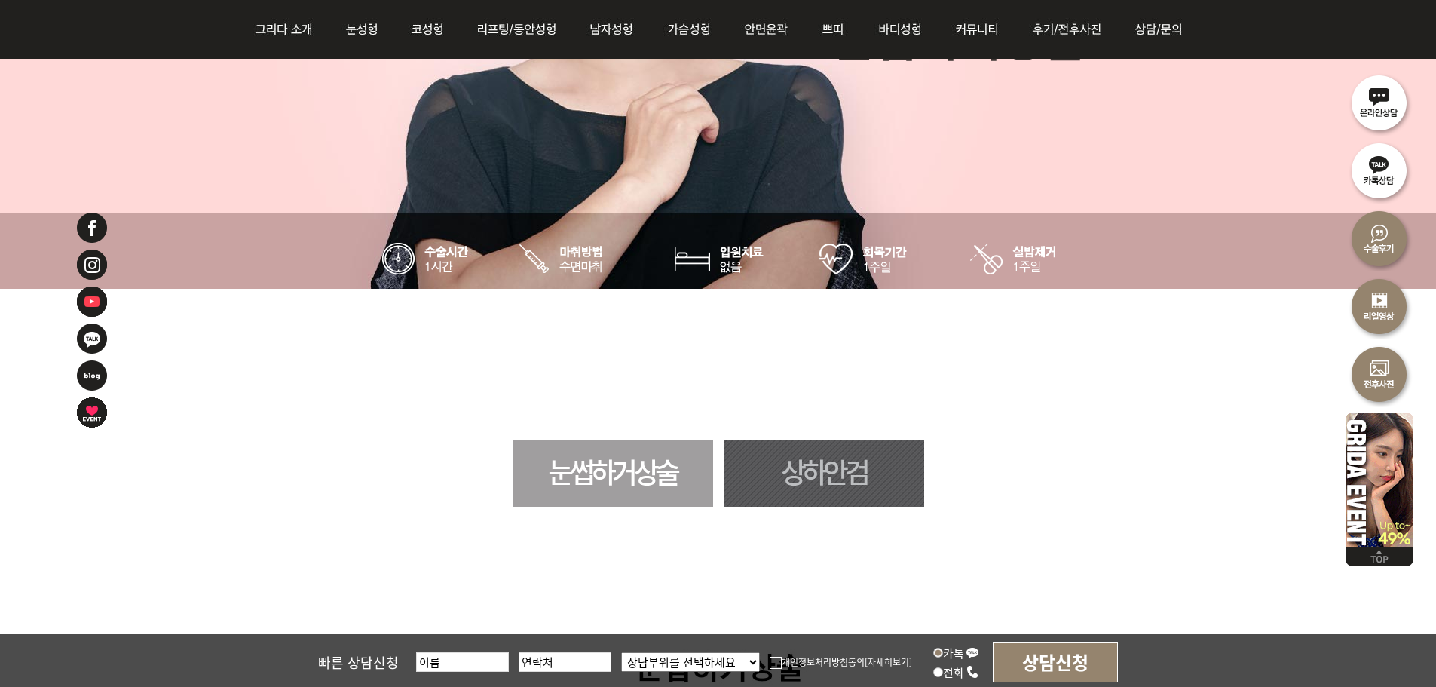
scroll to position [603, 0]
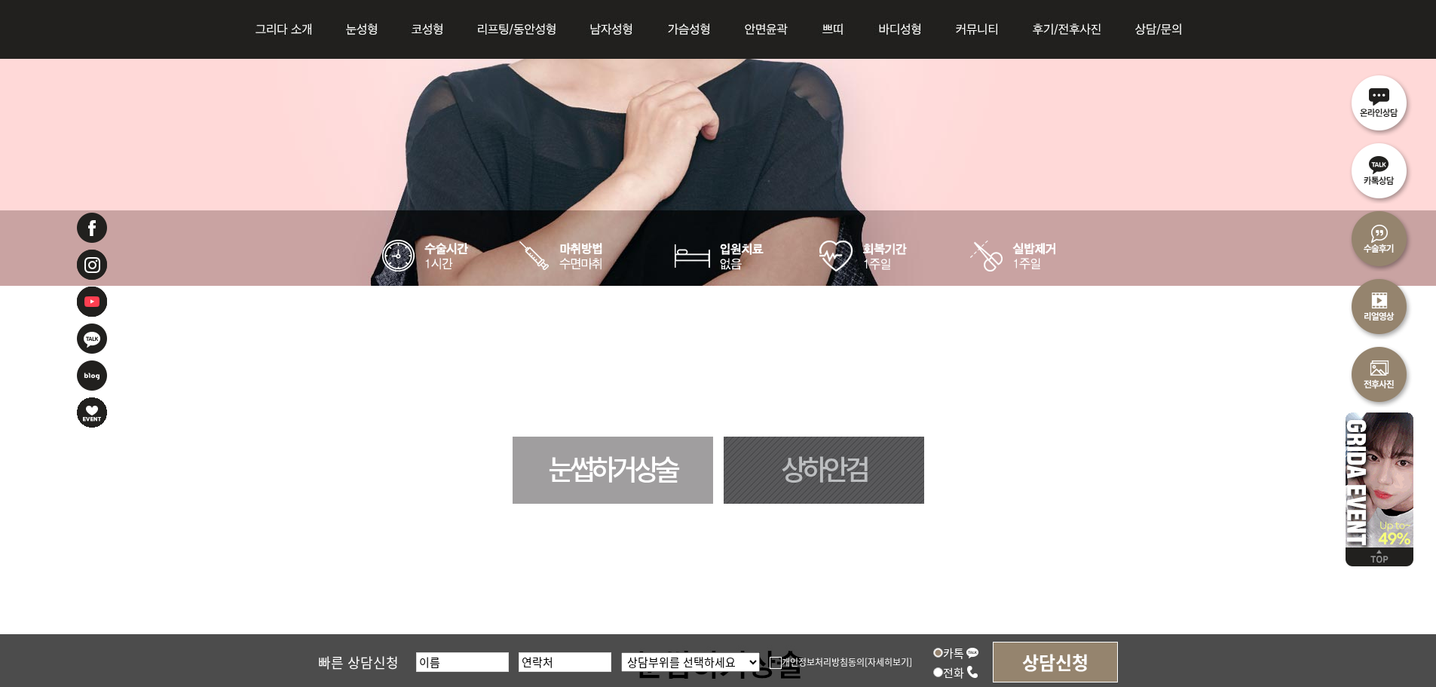
click at [844, 480] on link "상하안검" at bounding box center [823, 469] width 200 height 67
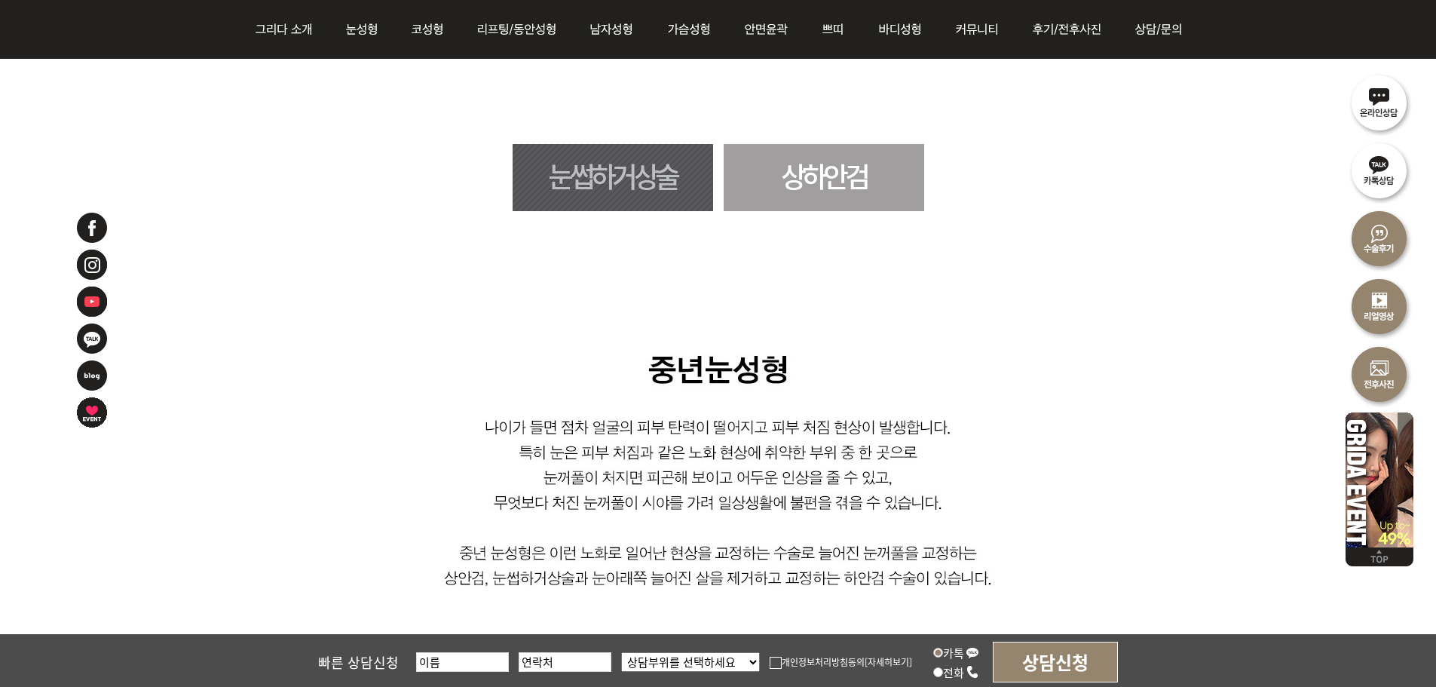
scroll to position [888, 0]
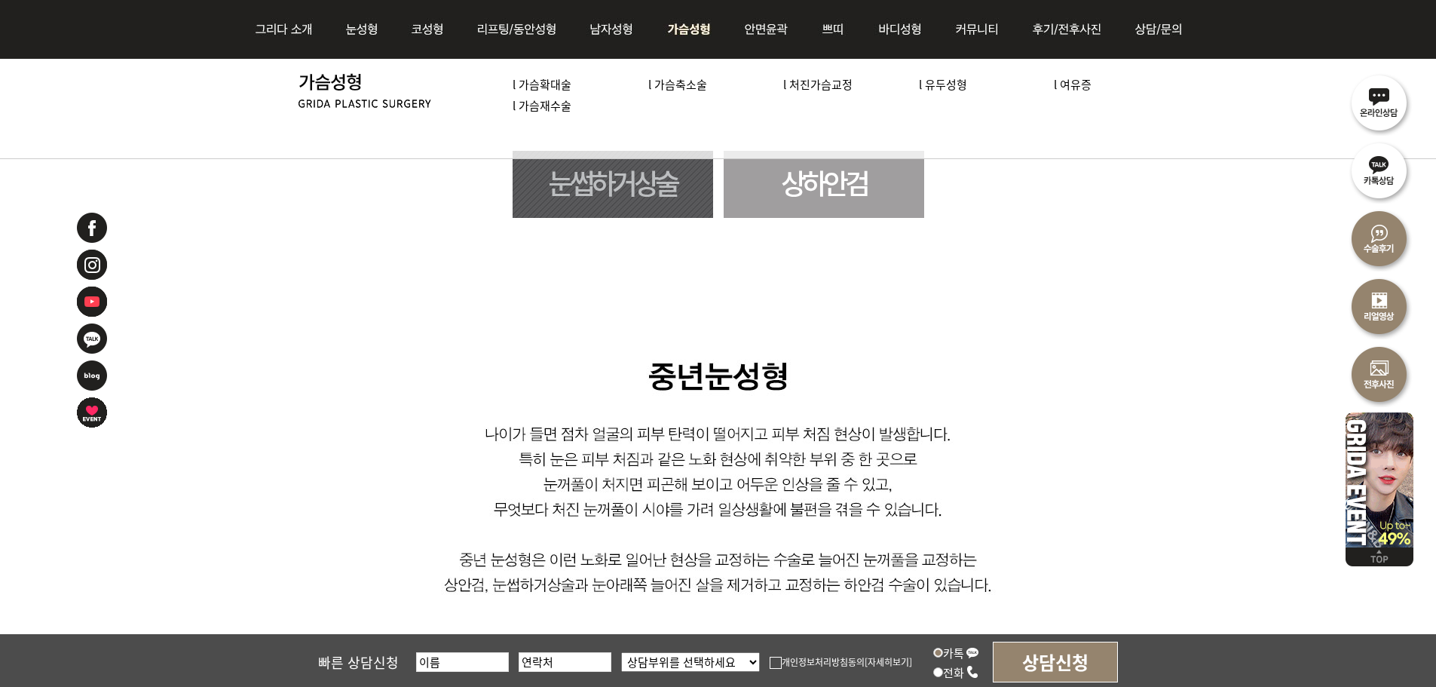
click at [679, 82] on link "l 가슴축소술" at bounding box center [677, 84] width 59 height 16
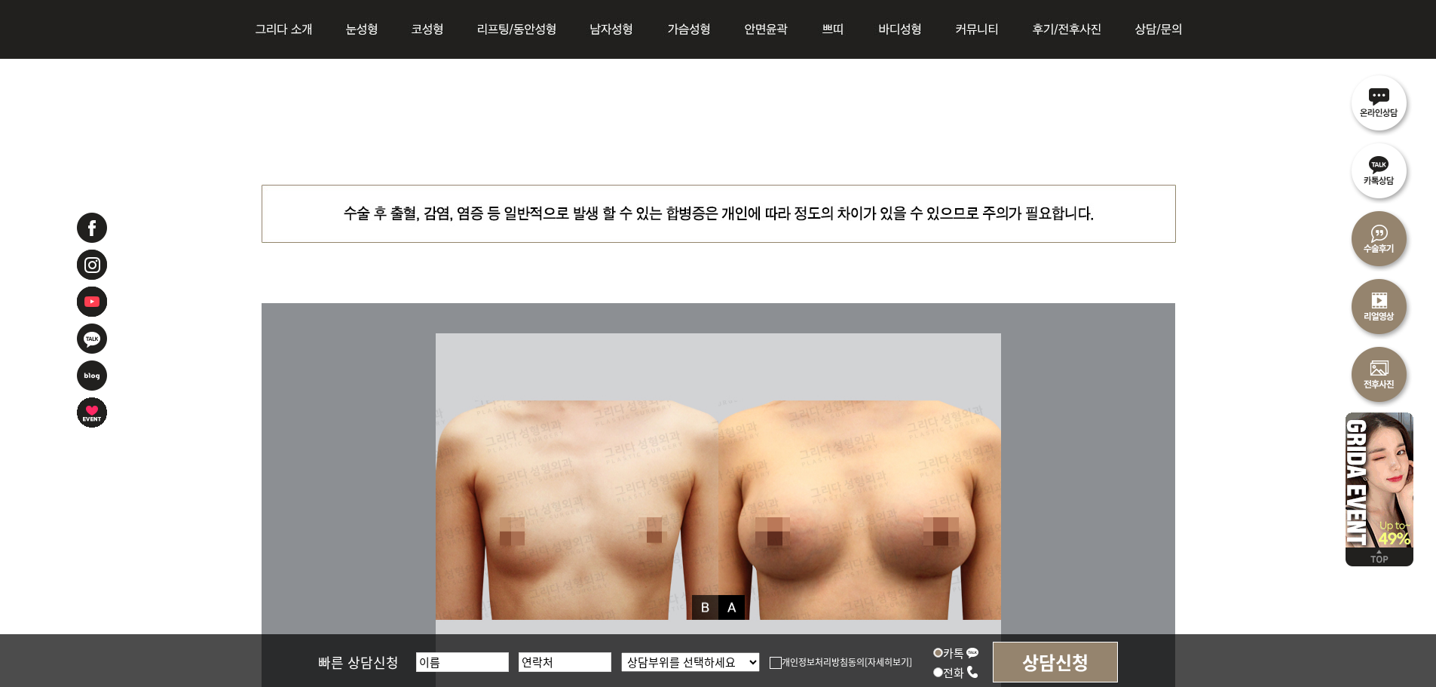
scroll to position [5049, 0]
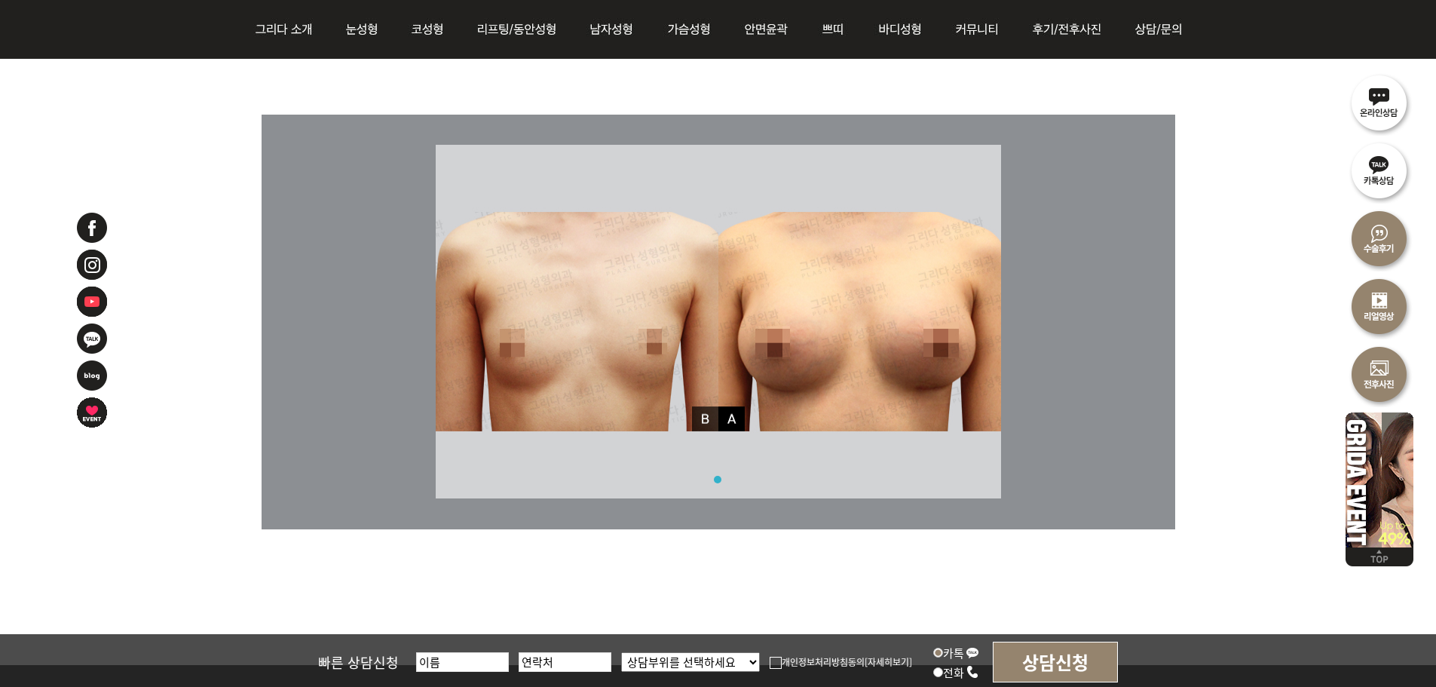
click at [719, 478] on link "1" at bounding box center [718, 480] width 8 height 8
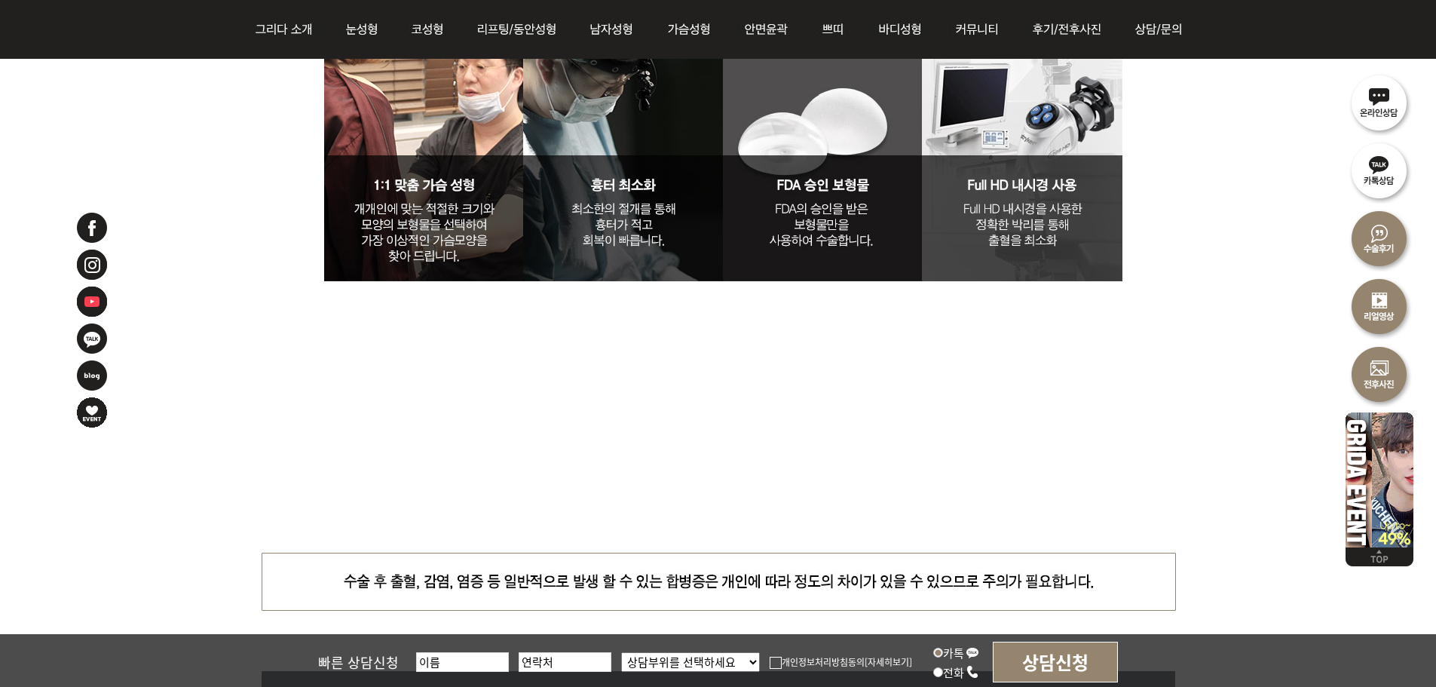
scroll to position [4560, 0]
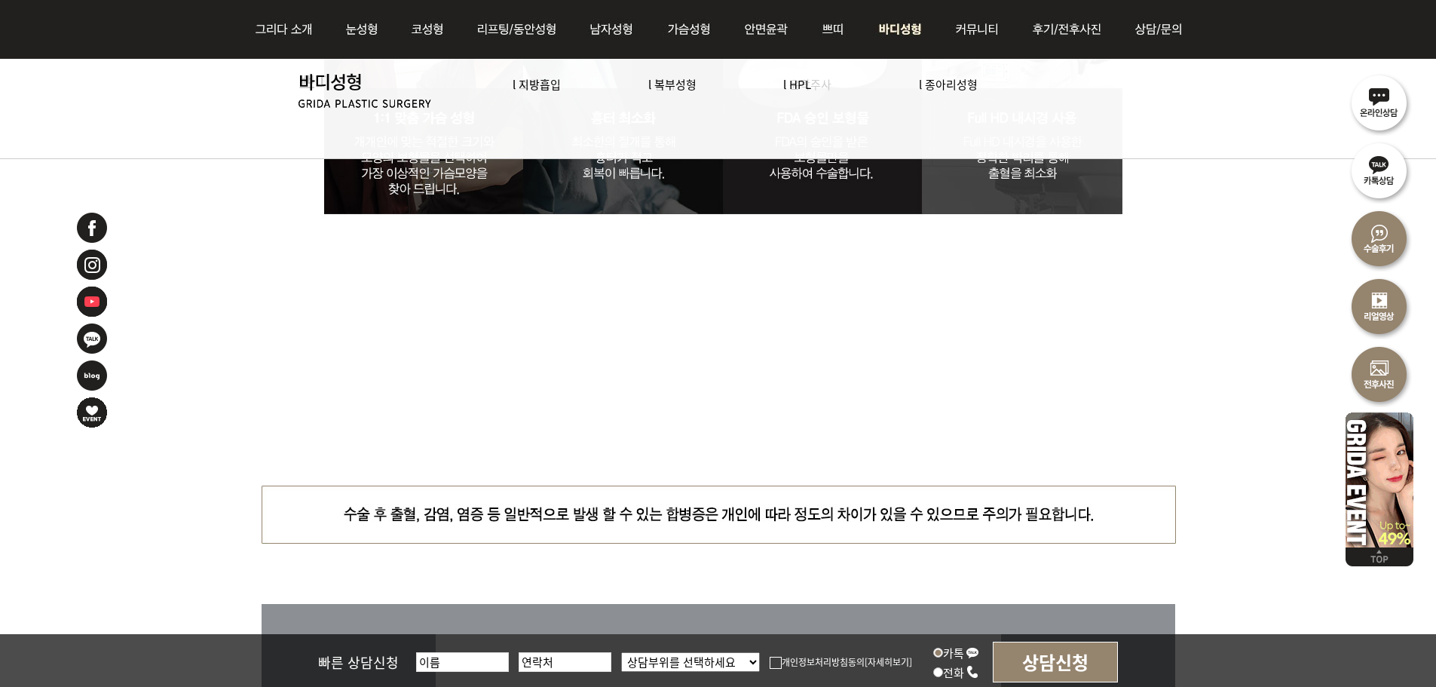
click at [549, 84] on link "l 지방흡입" at bounding box center [536, 84] width 48 height 16
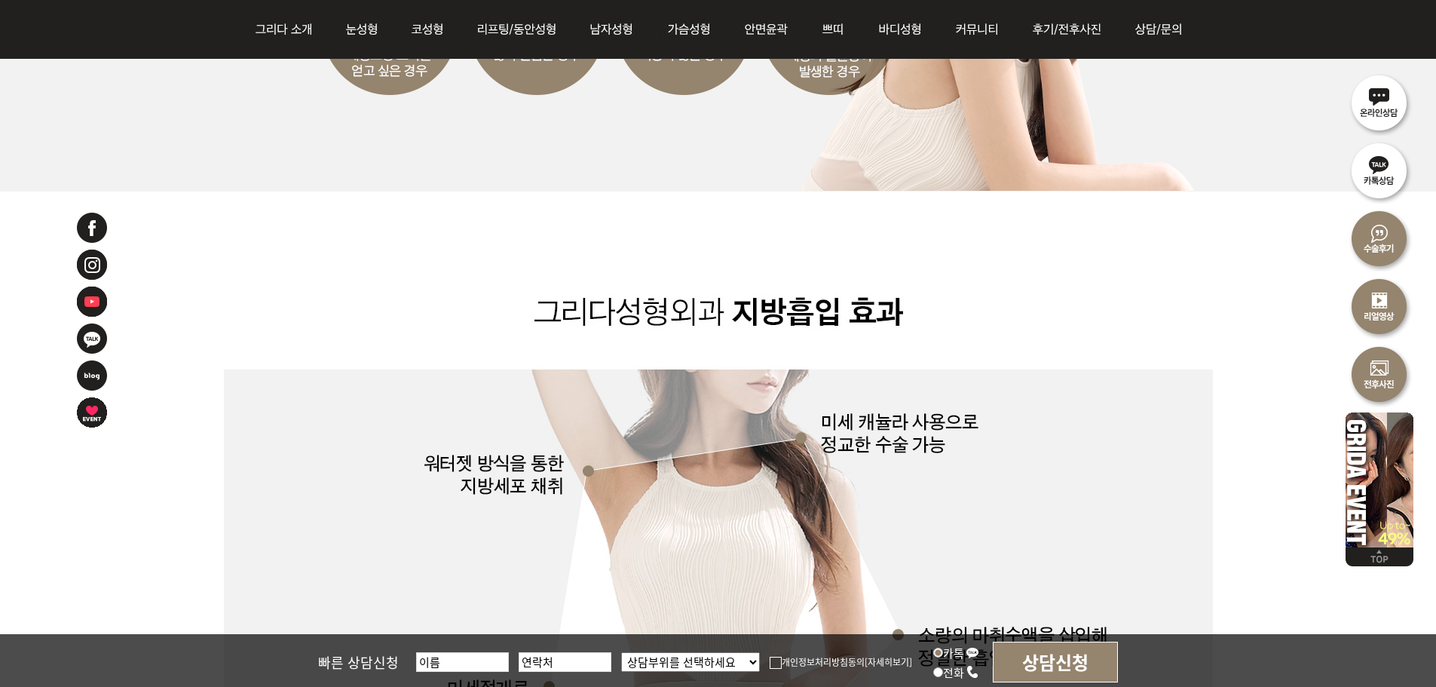
scroll to position [1557, 0]
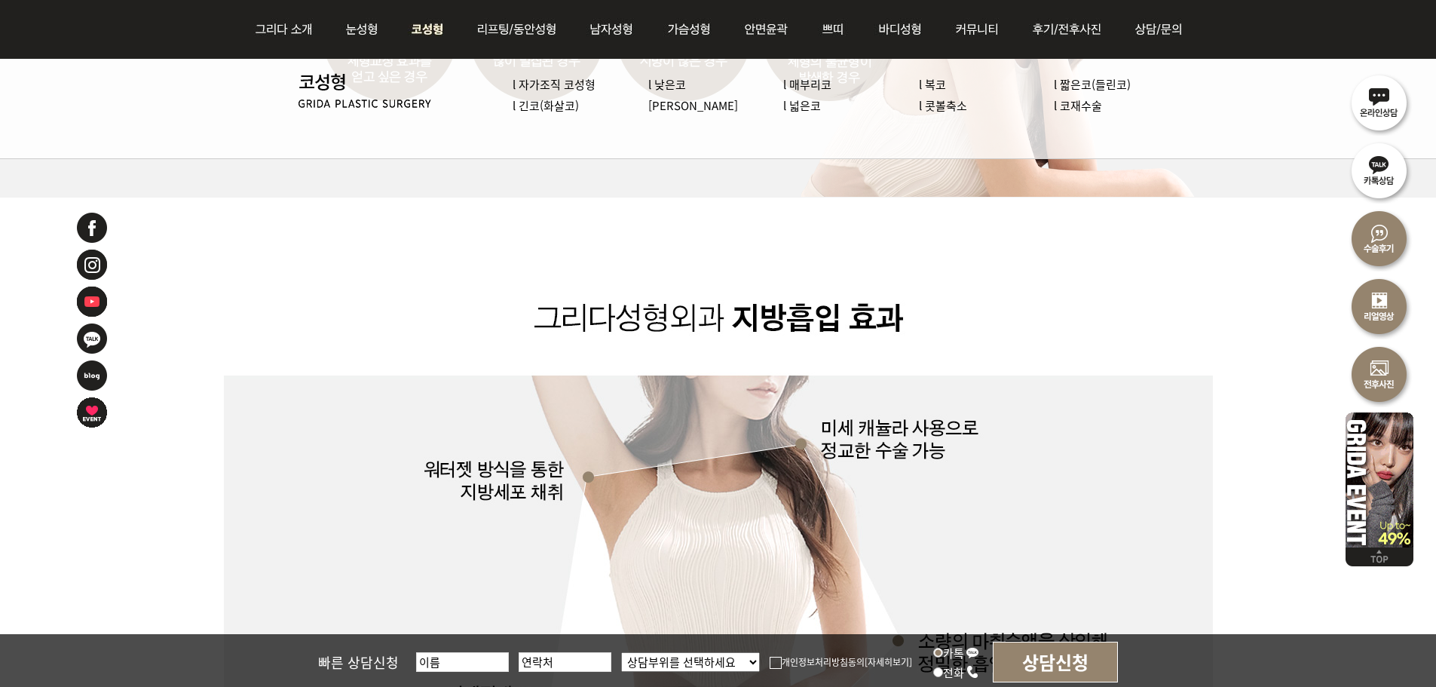
click at [671, 88] on link "l 낮은코" at bounding box center [667, 84] width 38 height 16
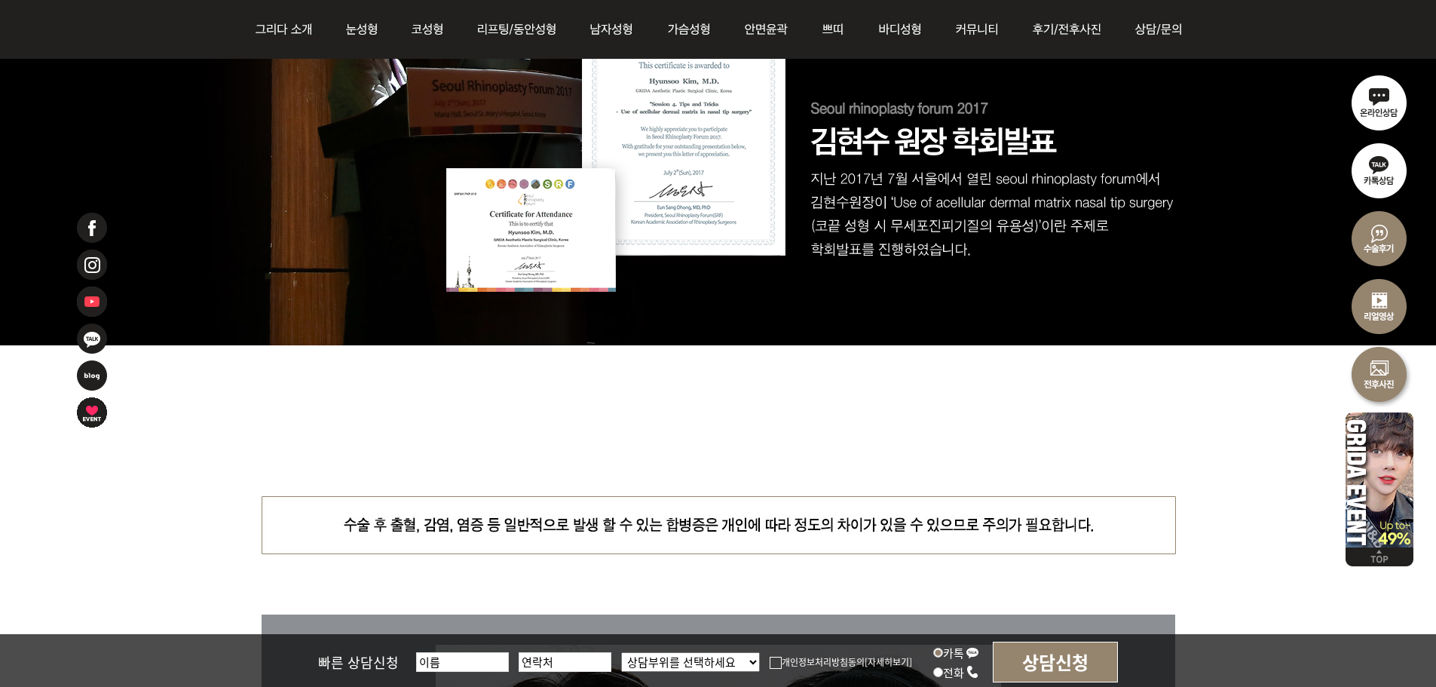
scroll to position [6481, 0]
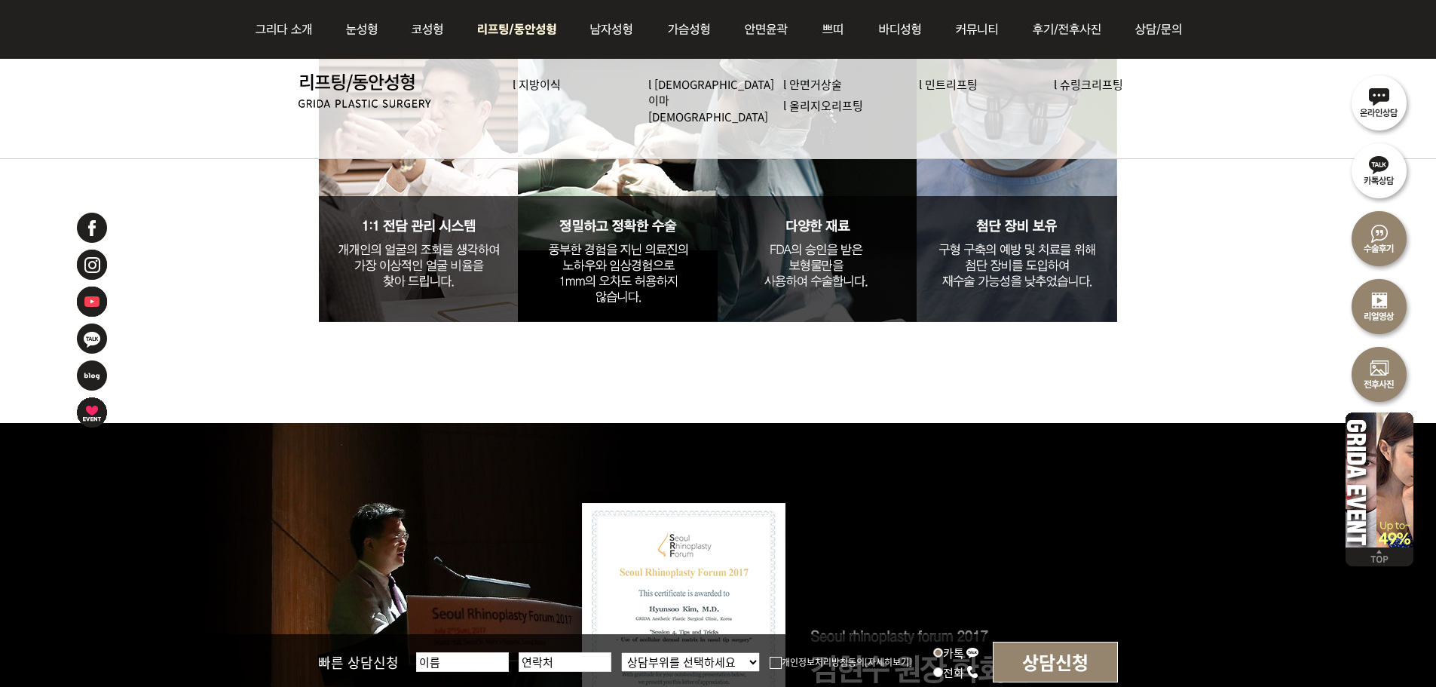
click at [1084, 86] on link "l 슈링크리프팅" at bounding box center [1088, 84] width 69 height 16
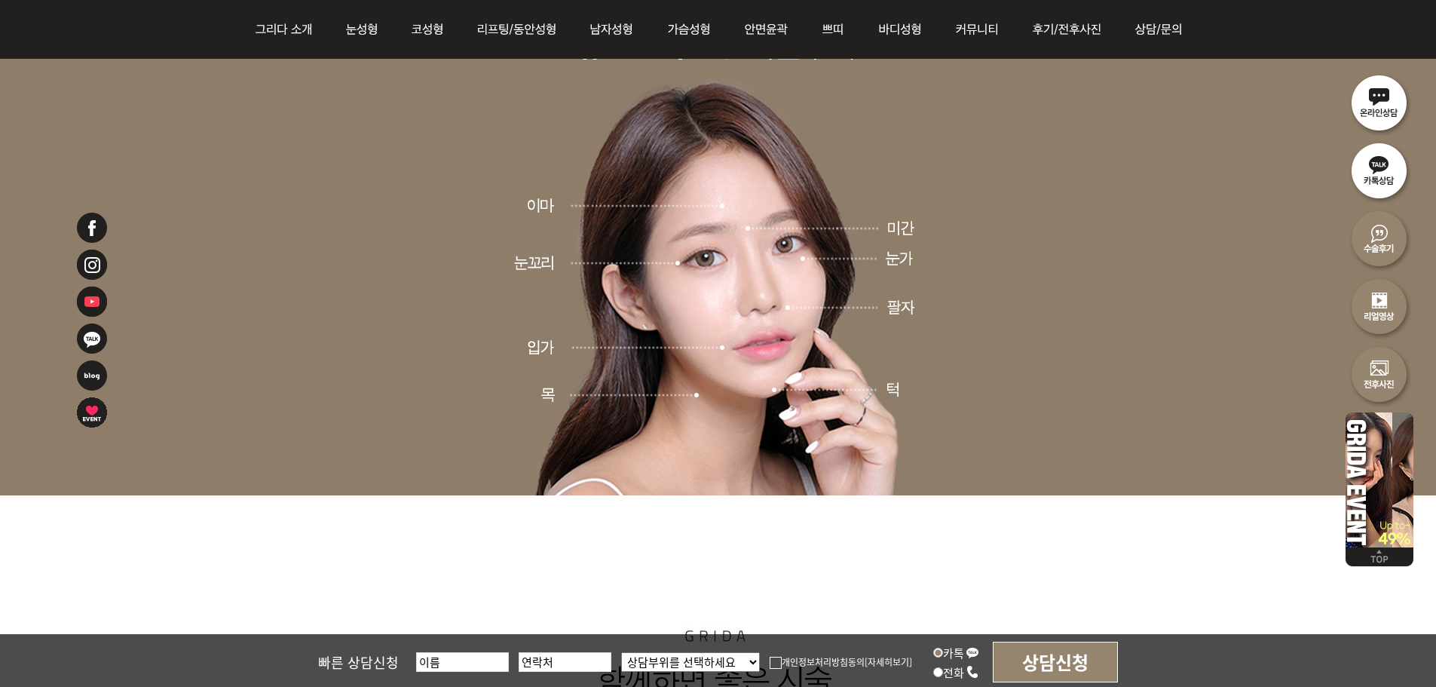
scroll to position [5727, 0]
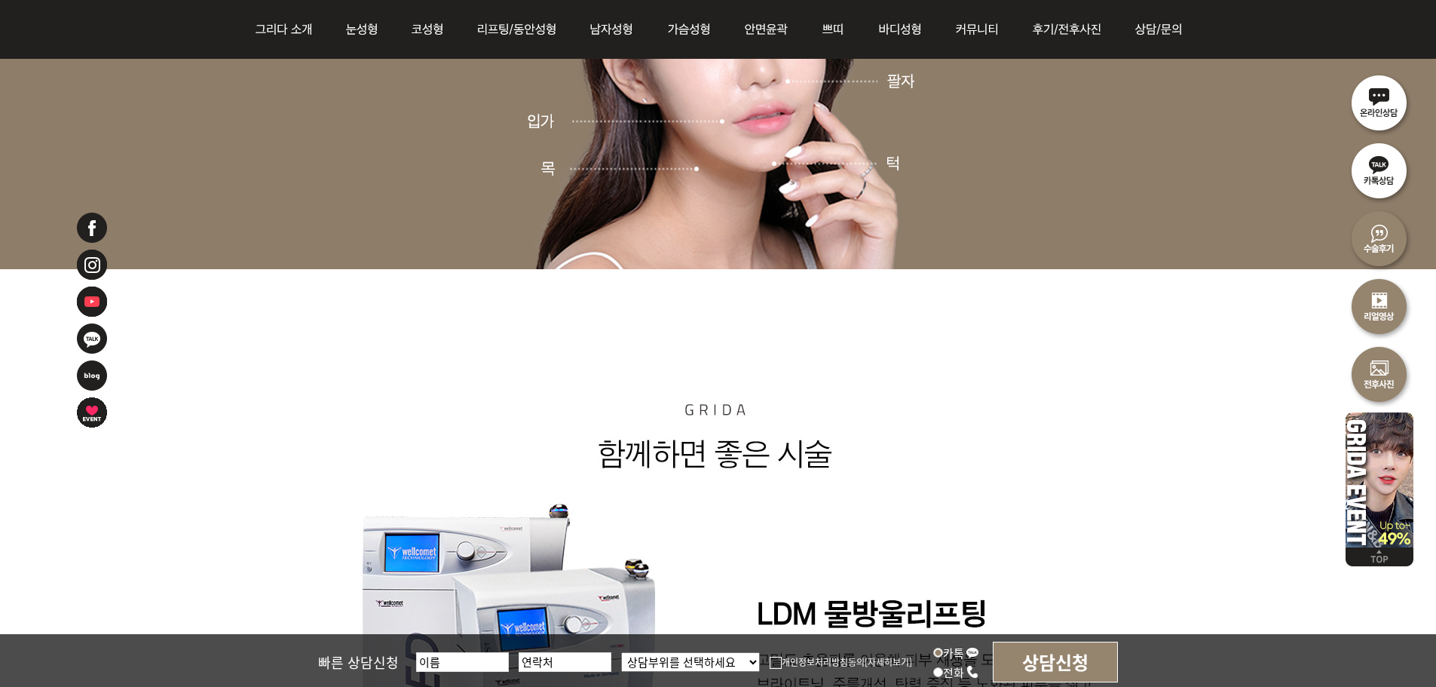
click at [924, 386] on img at bounding box center [718, 538] width 989 height 458
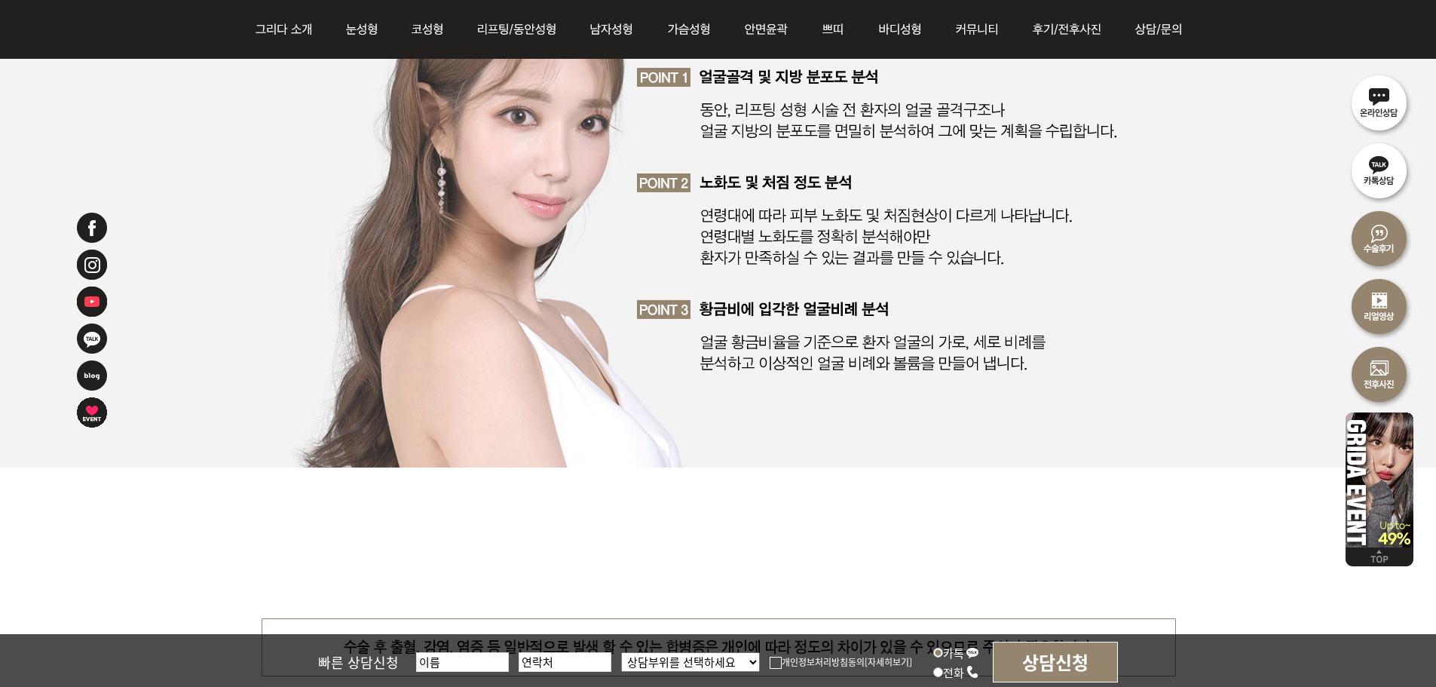
scroll to position [8515, 0]
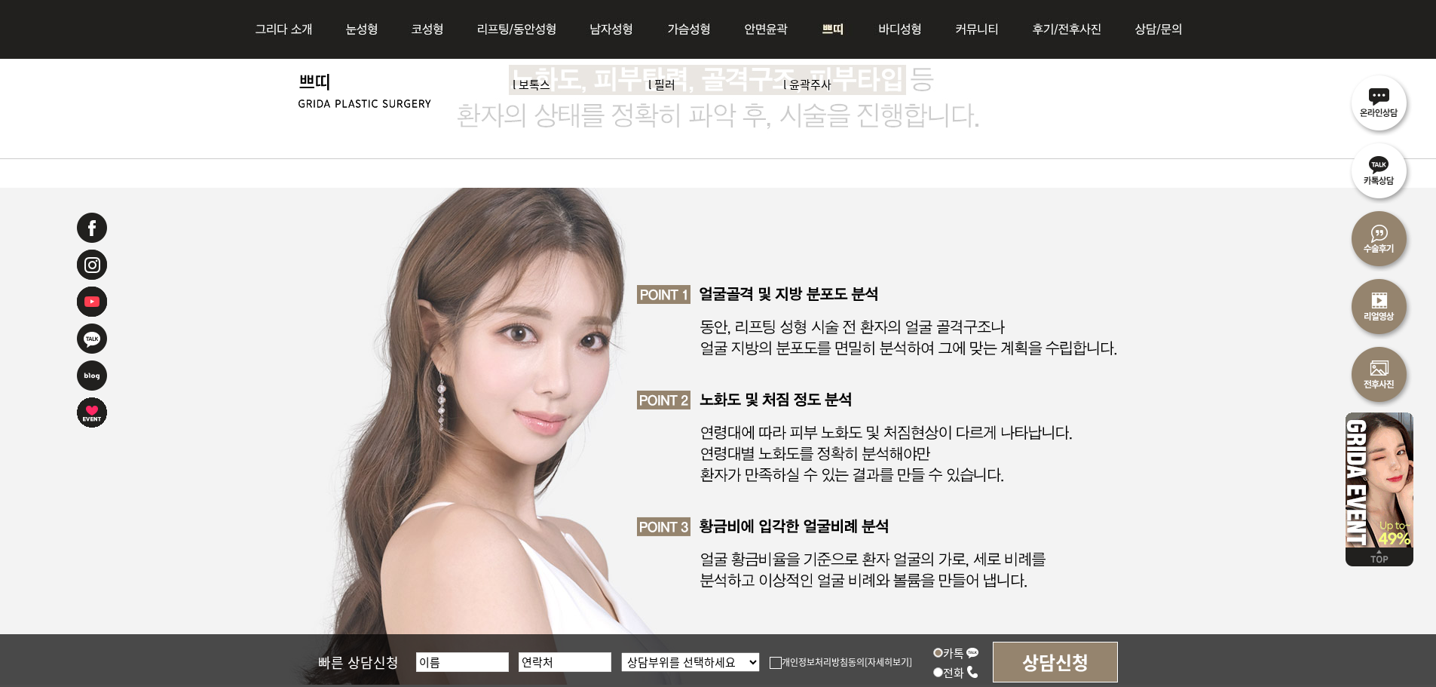
click at [540, 89] on link "l 보톡스" at bounding box center [531, 84] width 38 height 16
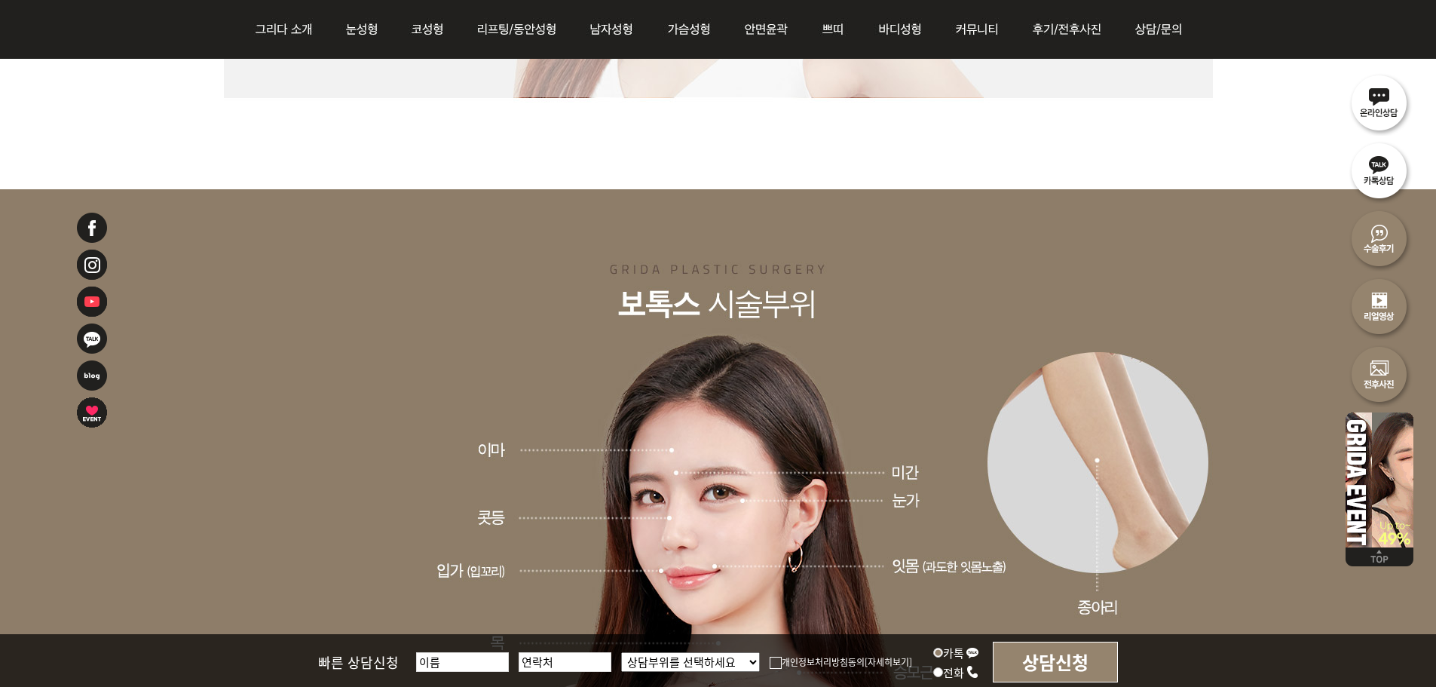
scroll to position [1884, 0]
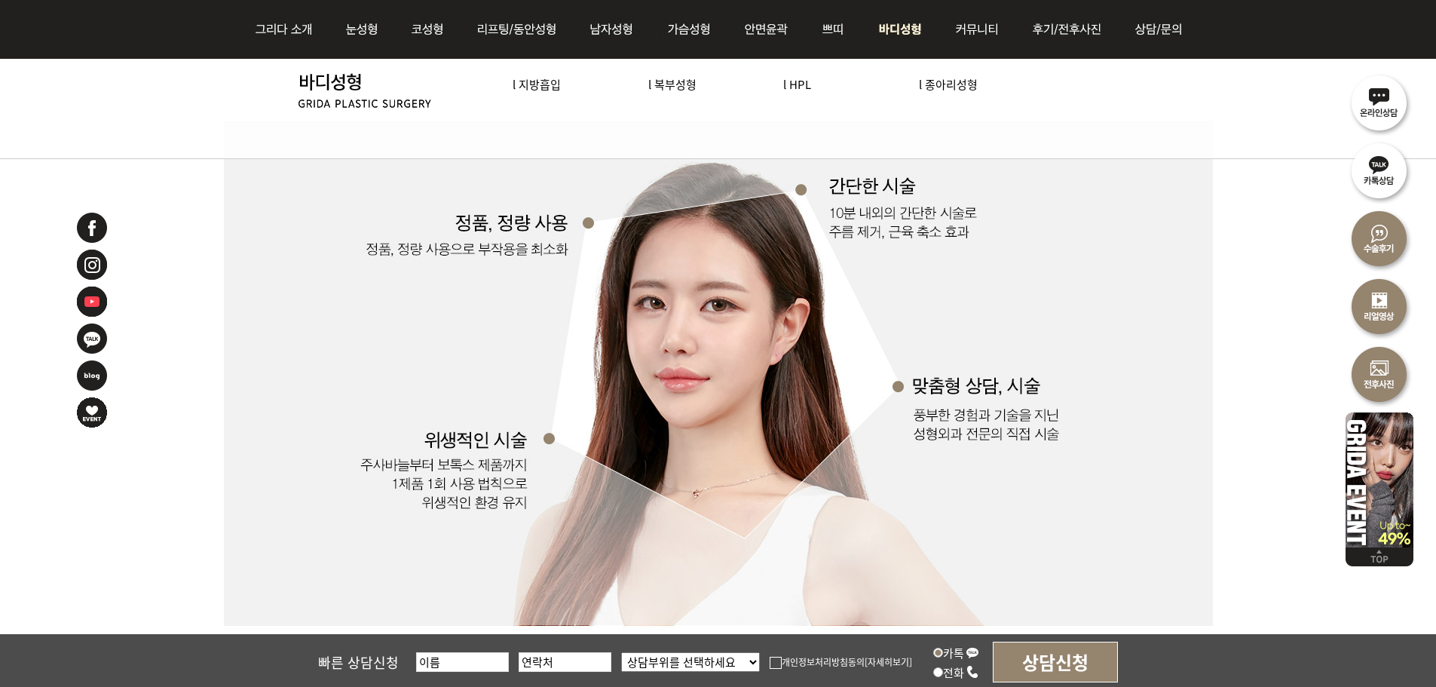
click at [540, 83] on link "l 지방흡입" at bounding box center [536, 84] width 48 height 16
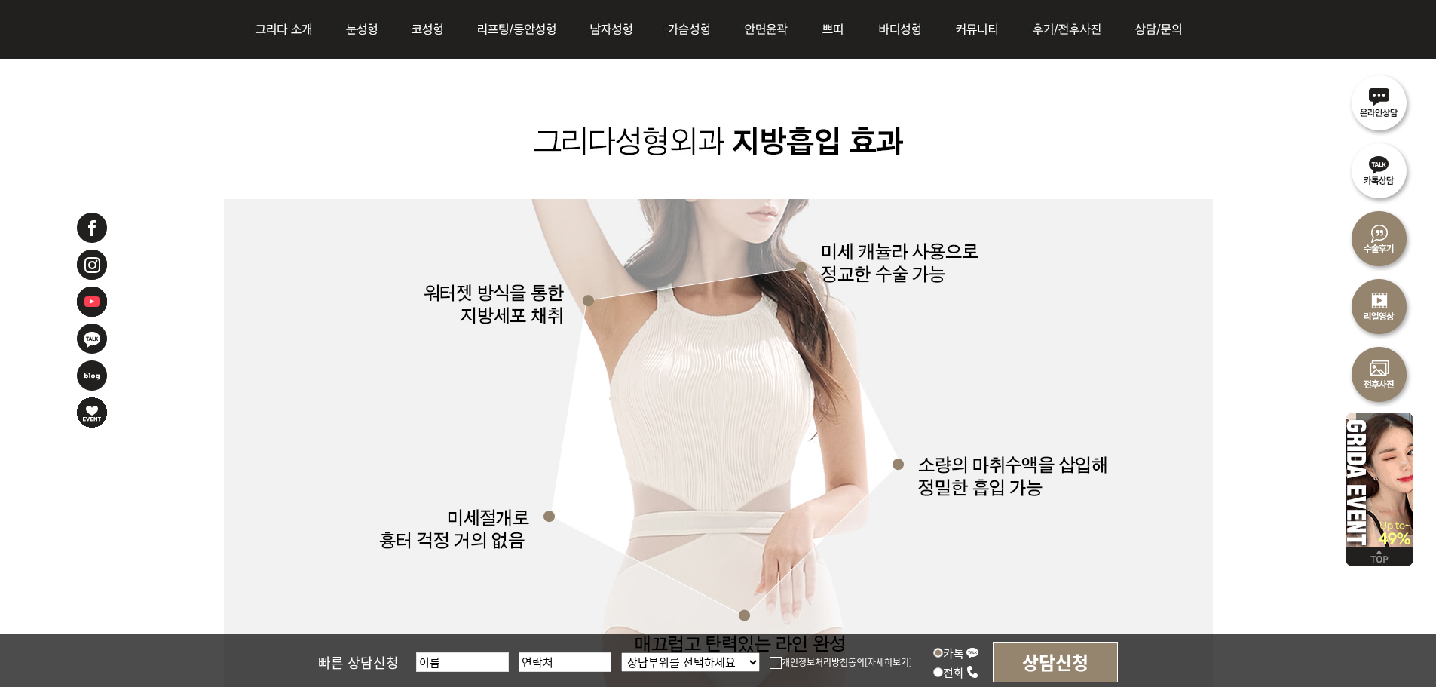
scroll to position [1206, 0]
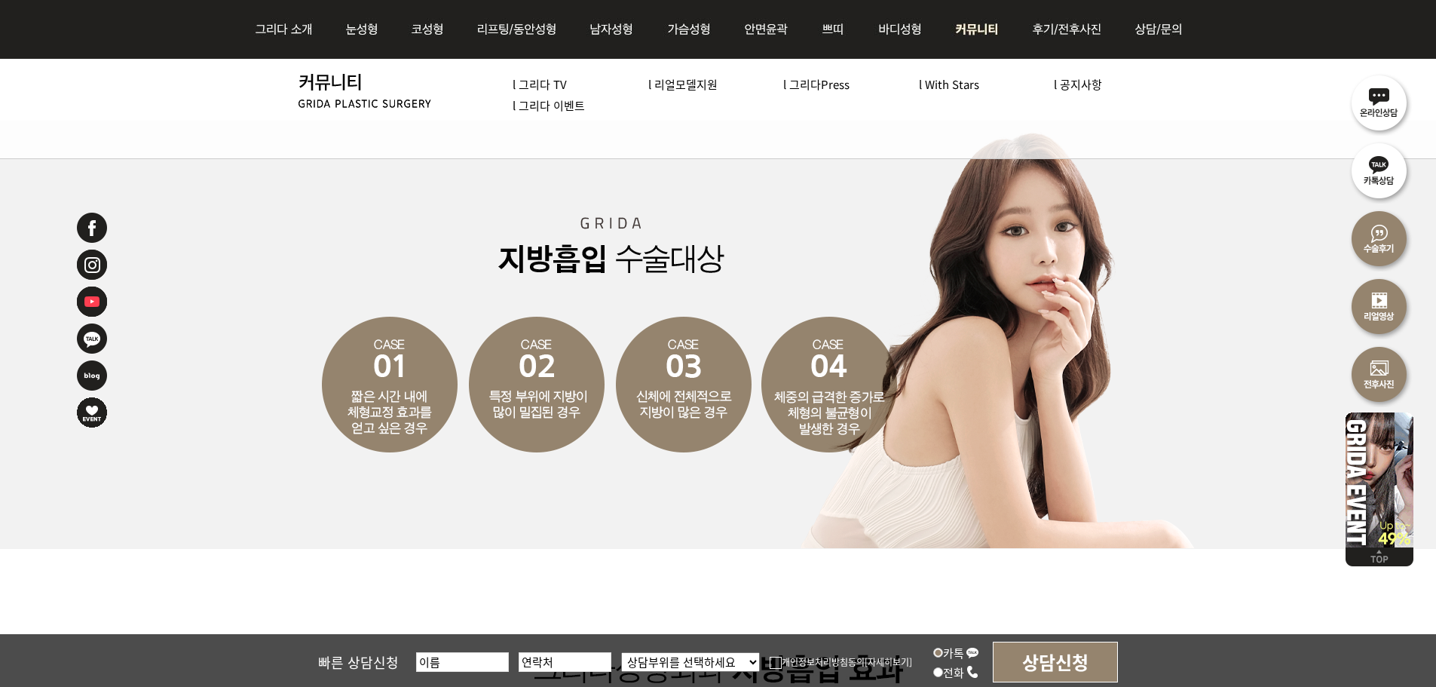
click at [973, 82] on link "l With Stars" at bounding box center [949, 84] width 60 height 16
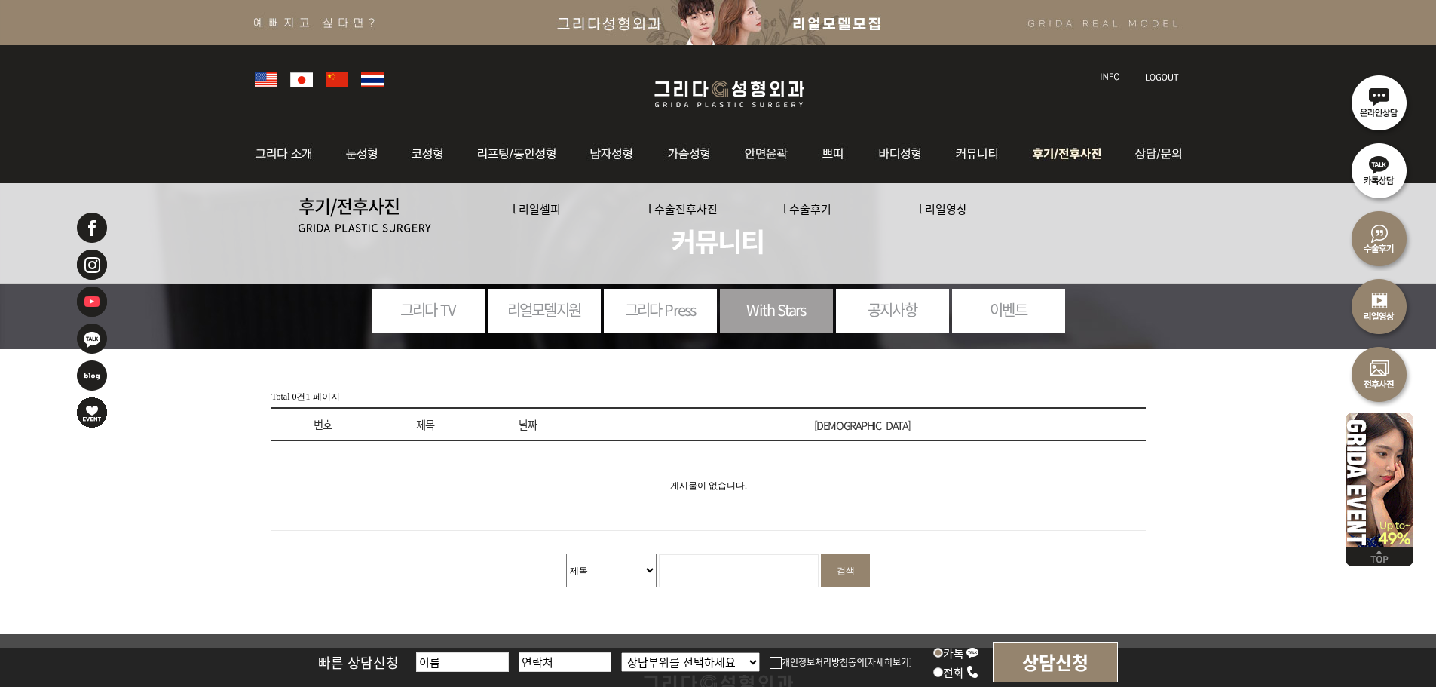
click at [1068, 155] on img at bounding box center [1069, 153] width 105 height 59
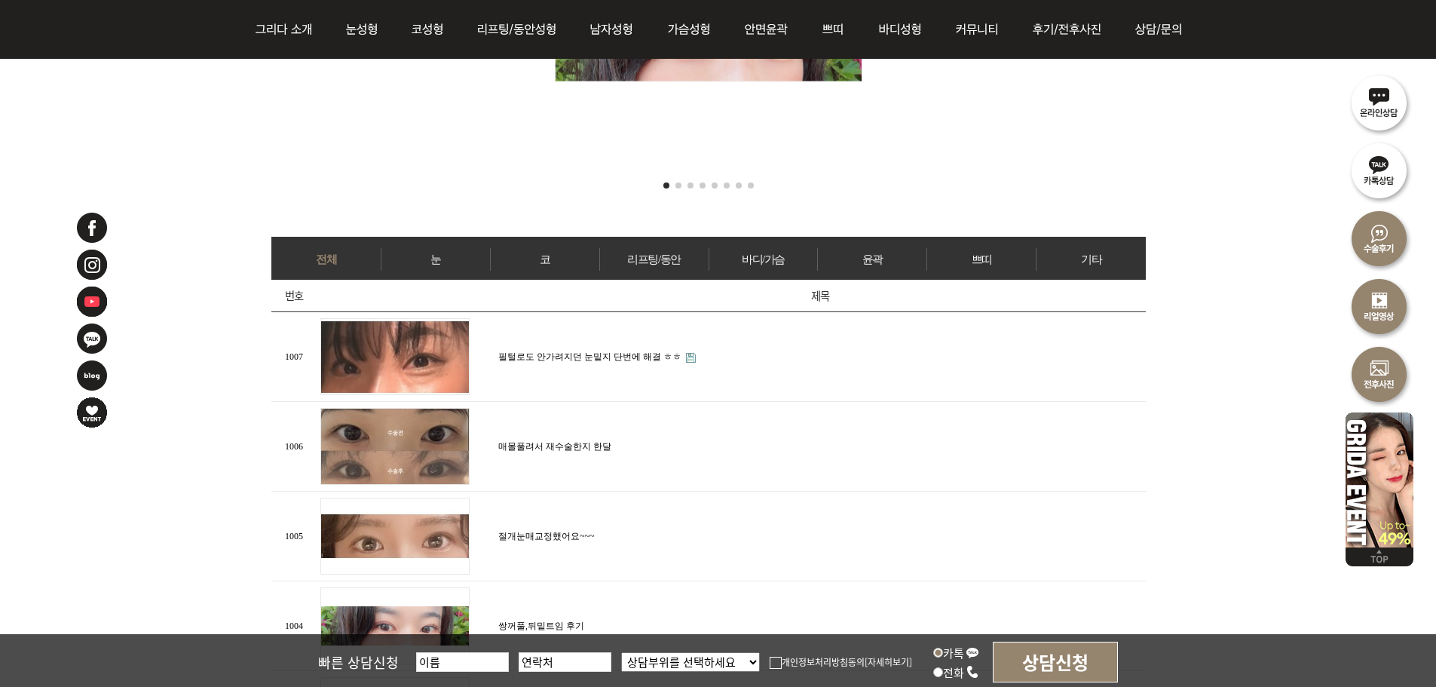
scroll to position [528, 0]
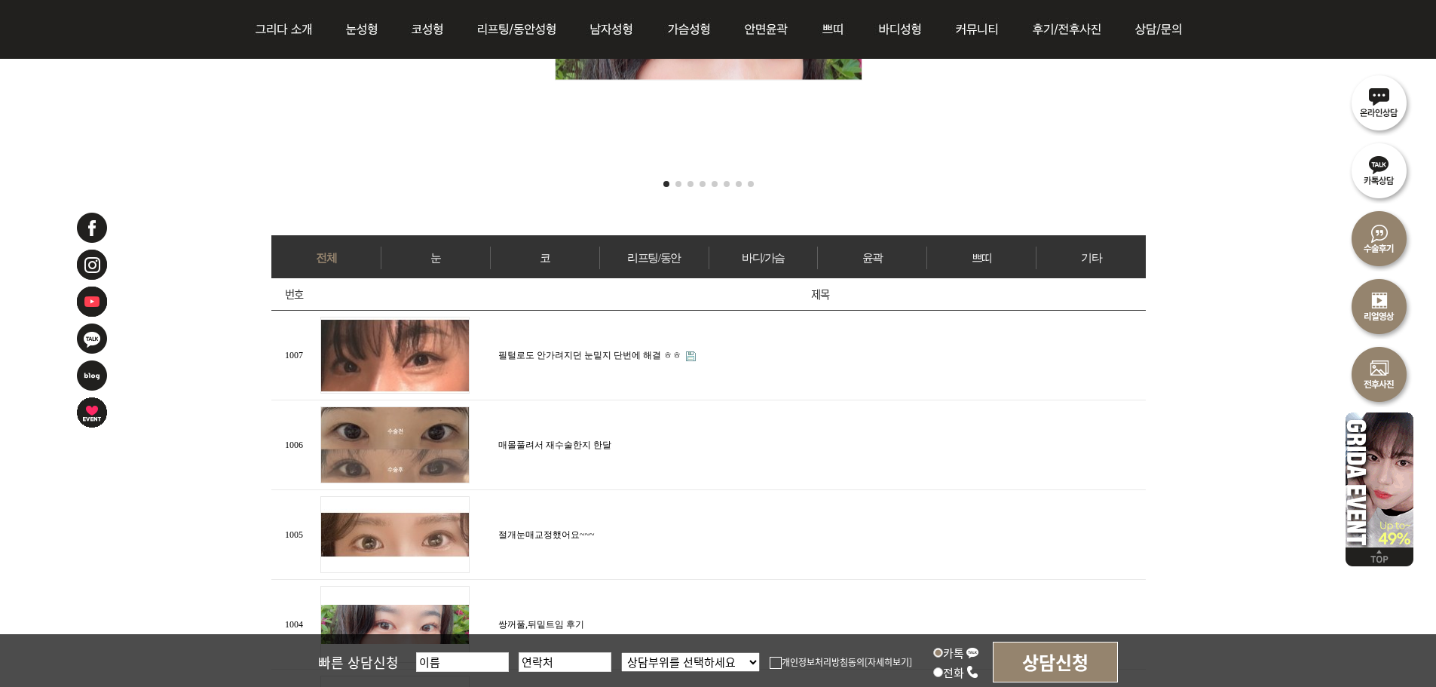
click at [461, 256] on link "눈" at bounding box center [435, 257] width 109 height 23
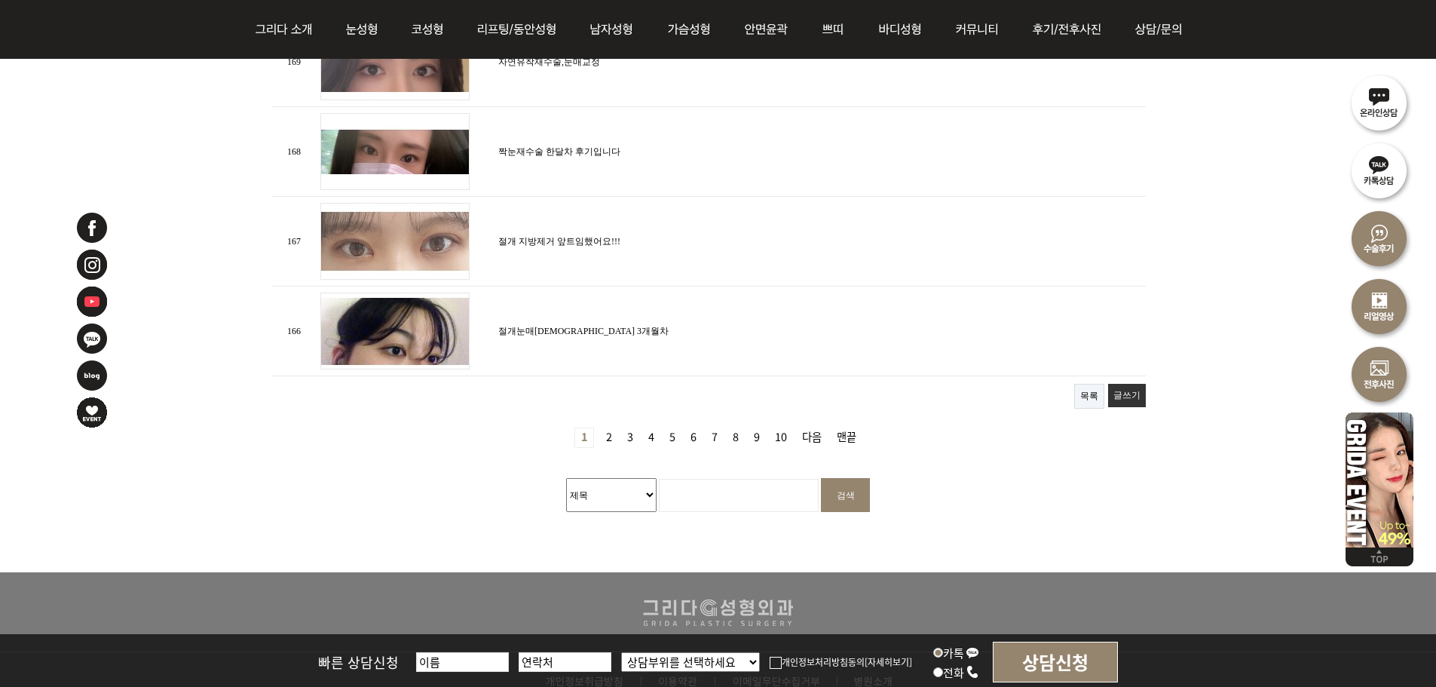
scroll to position [1809, 0]
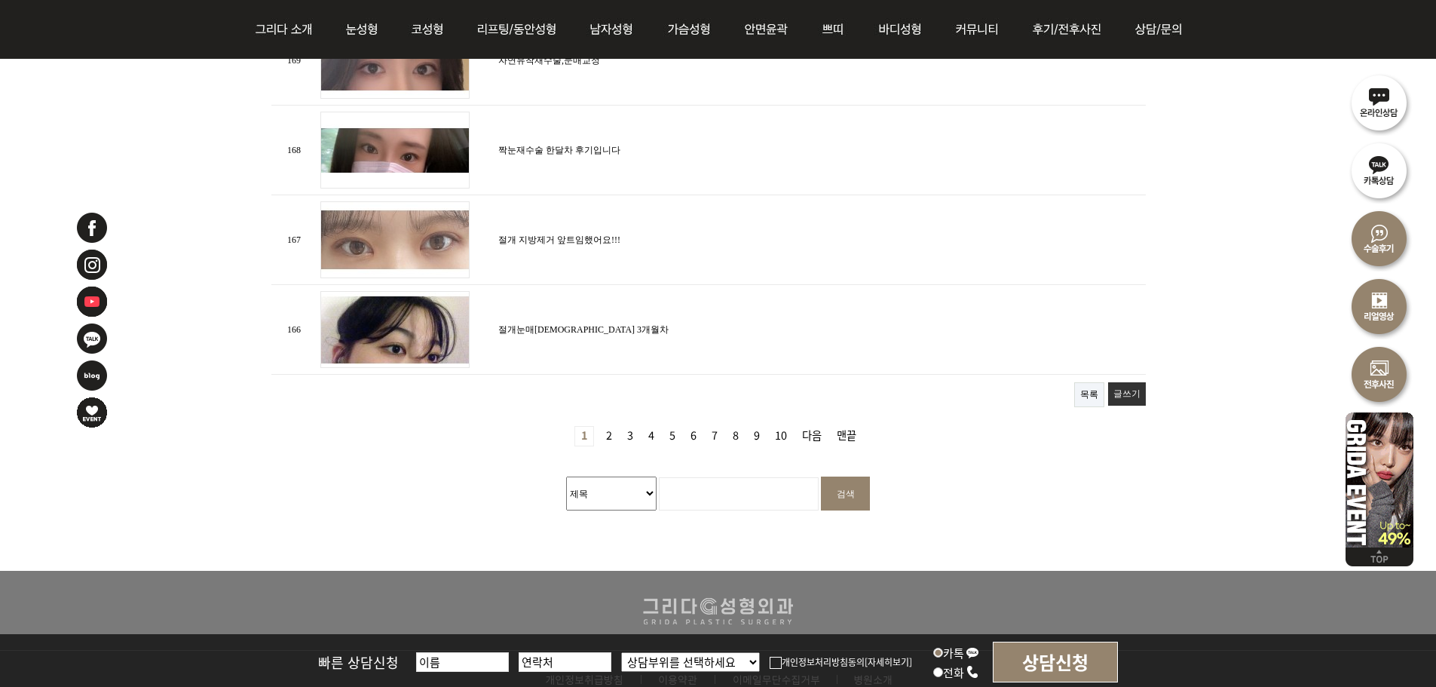
click at [849, 427] on link "맨끝" at bounding box center [846, 436] width 32 height 19
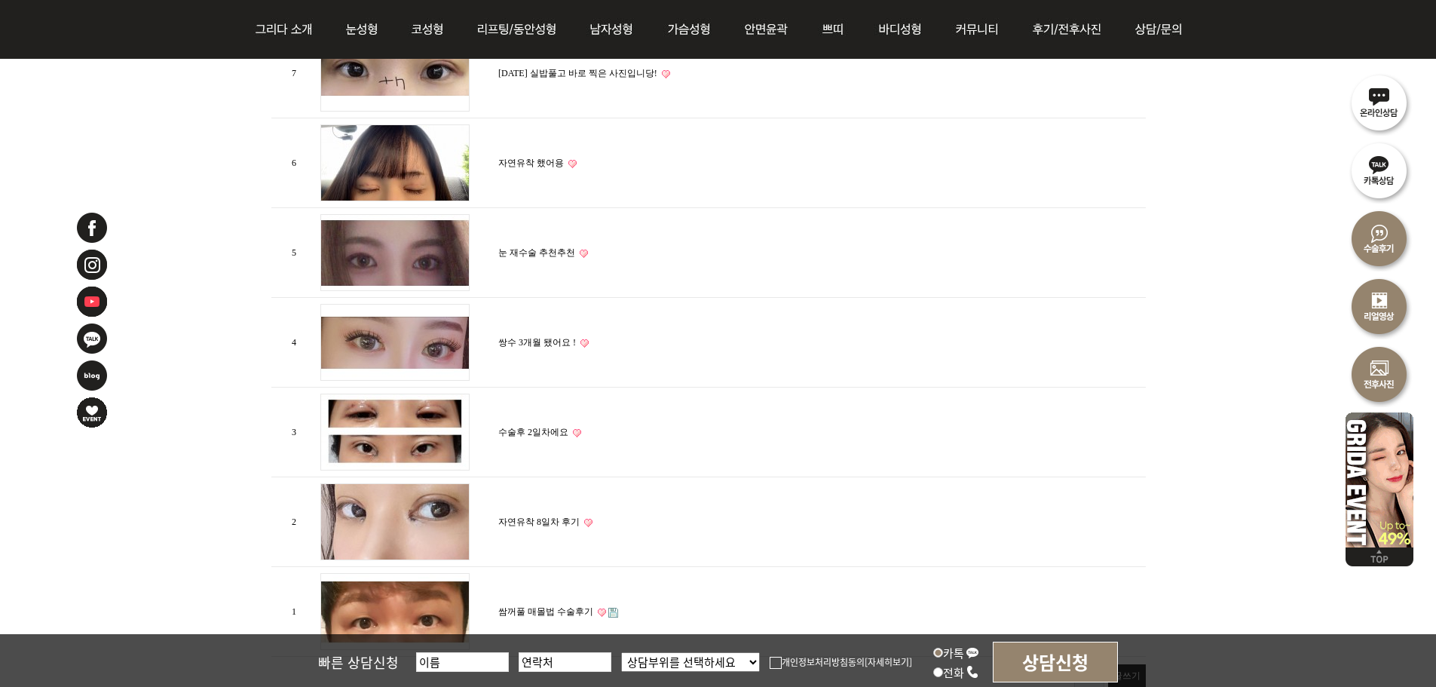
scroll to position [1733, 0]
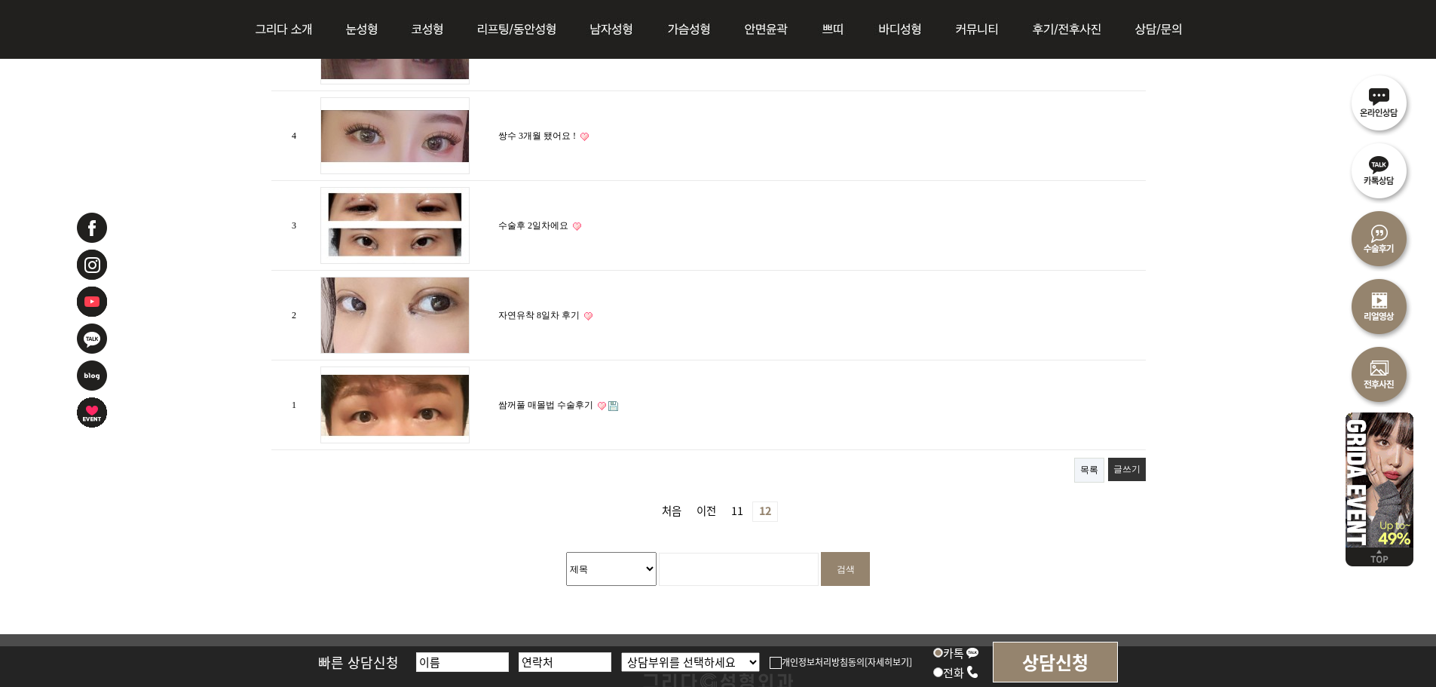
click at [745, 505] on link "11 페이지" at bounding box center [737, 511] width 24 height 19
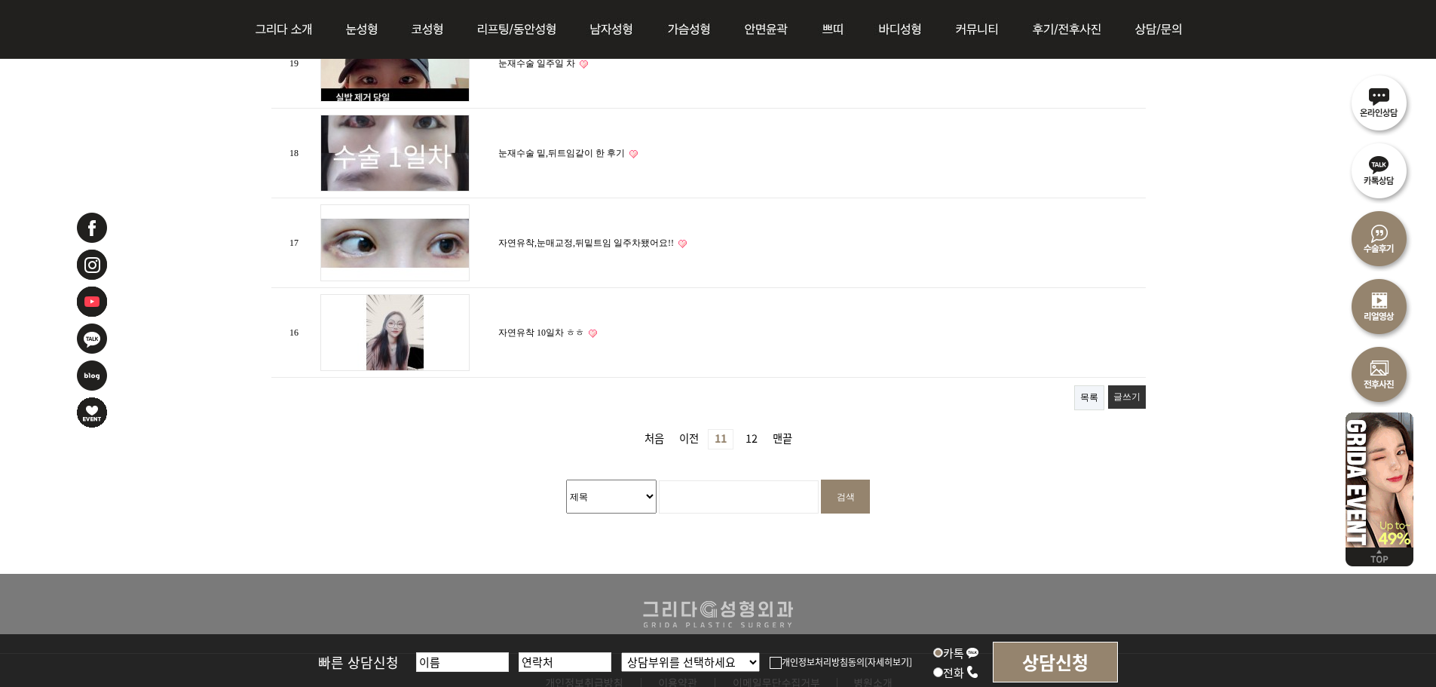
scroll to position [1809, 0]
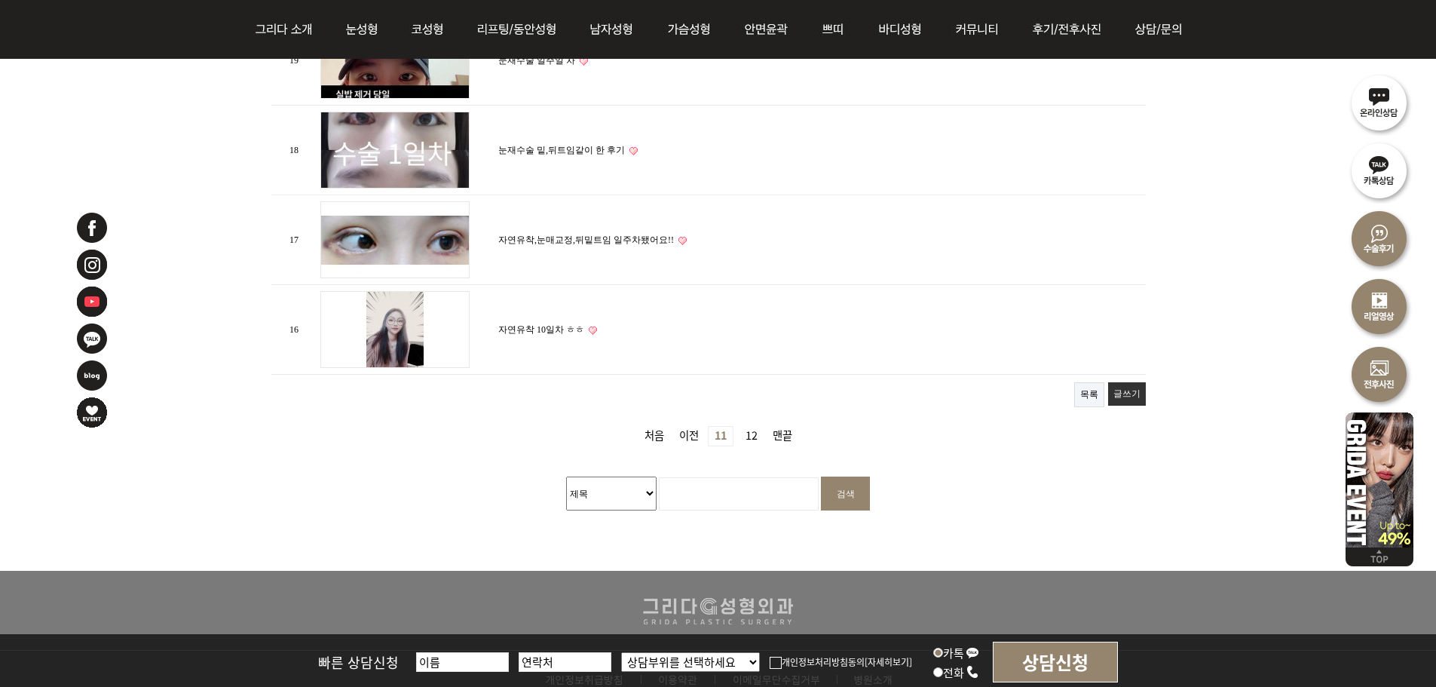
click at [699, 427] on link "이전" at bounding box center [689, 436] width 32 height 19
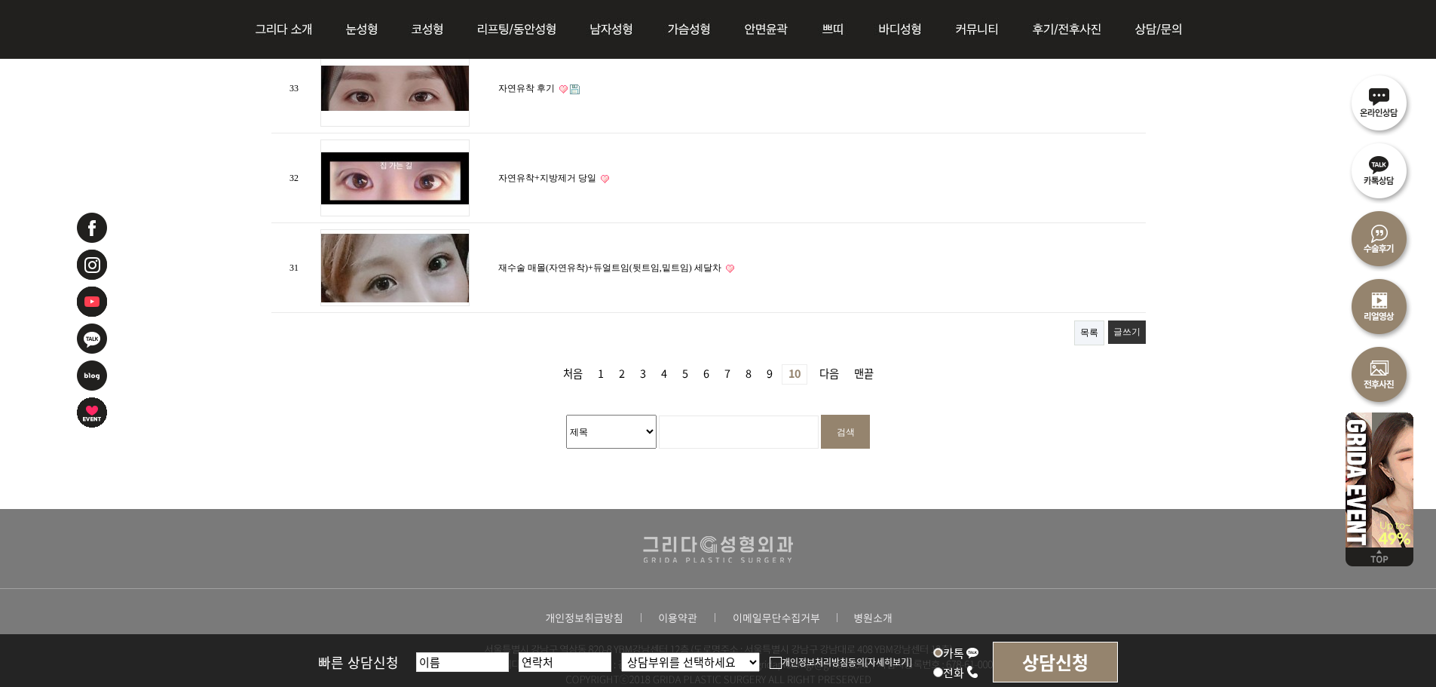
scroll to position [1884, 0]
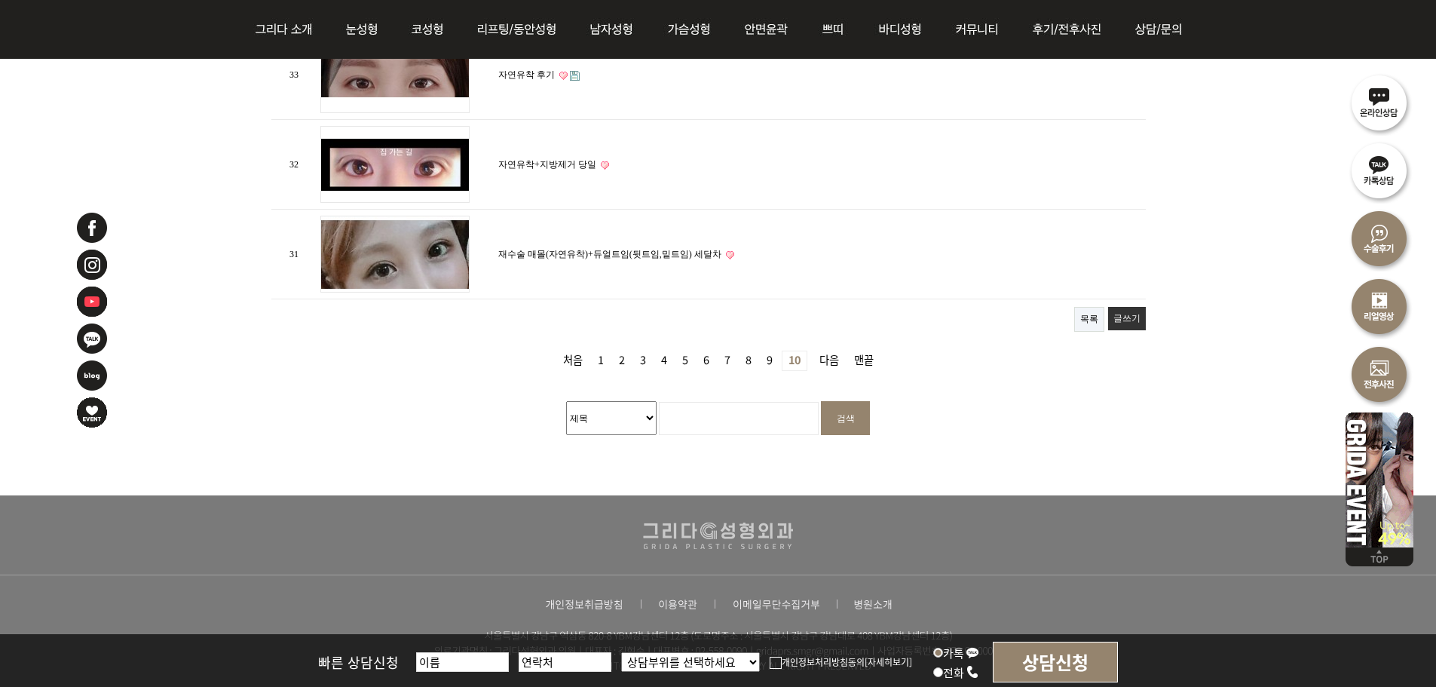
click at [771, 353] on link "9 페이지" at bounding box center [769, 360] width 18 height 19
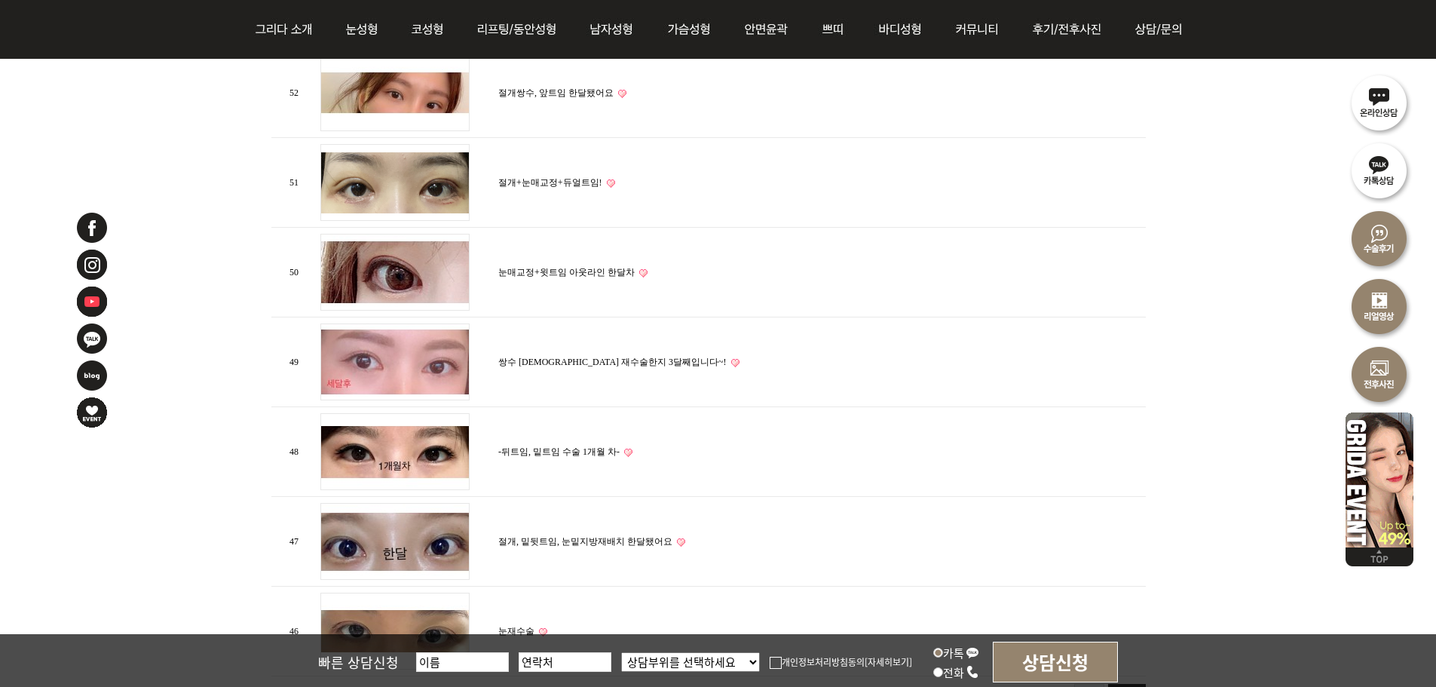
scroll to position [1809, 0]
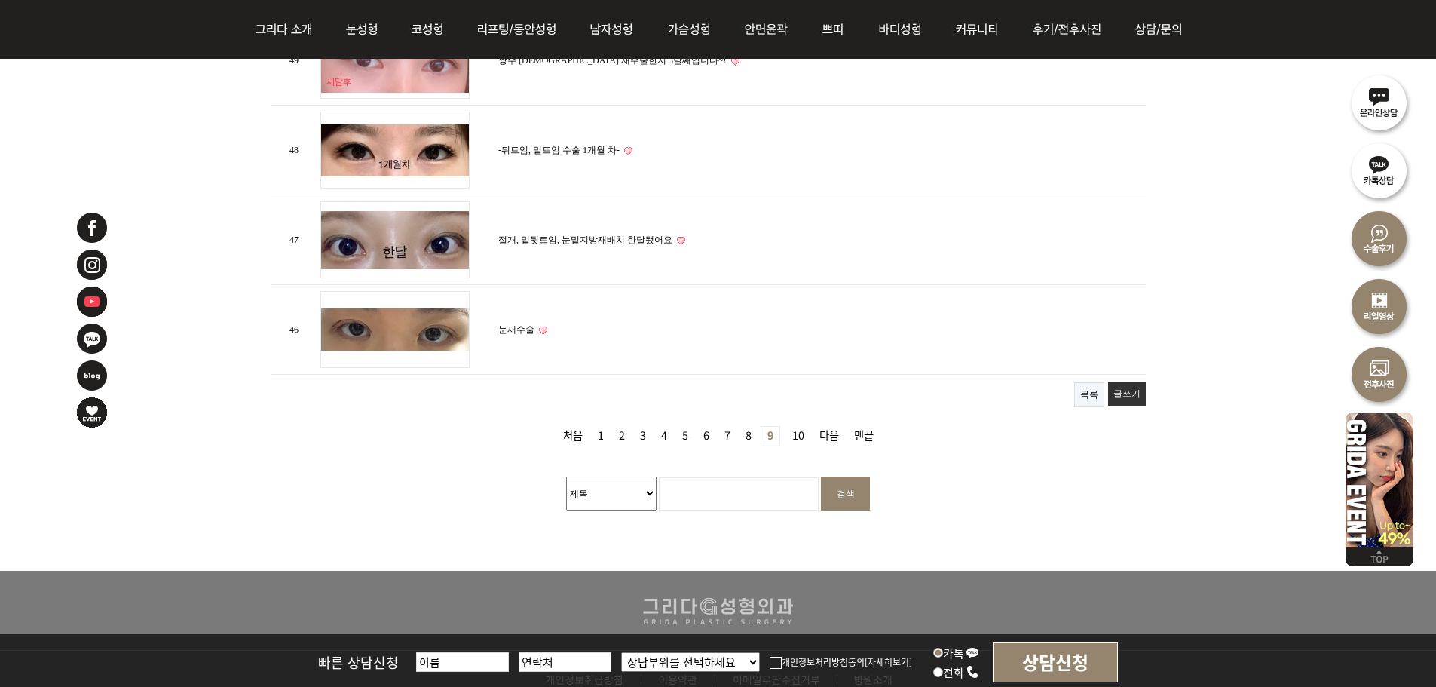
click at [751, 433] on link "8 페이지" at bounding box center [748, 436] width 18 height 19
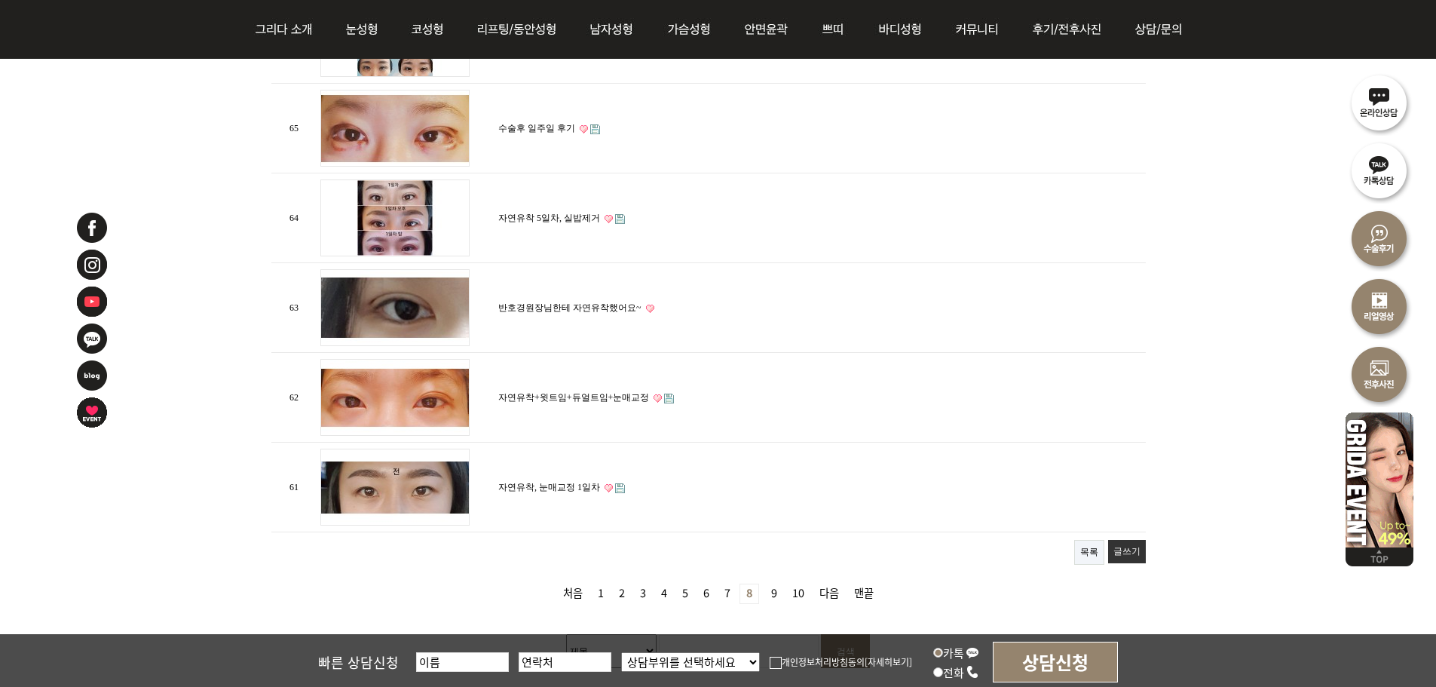
scroll to position [1658, 0]
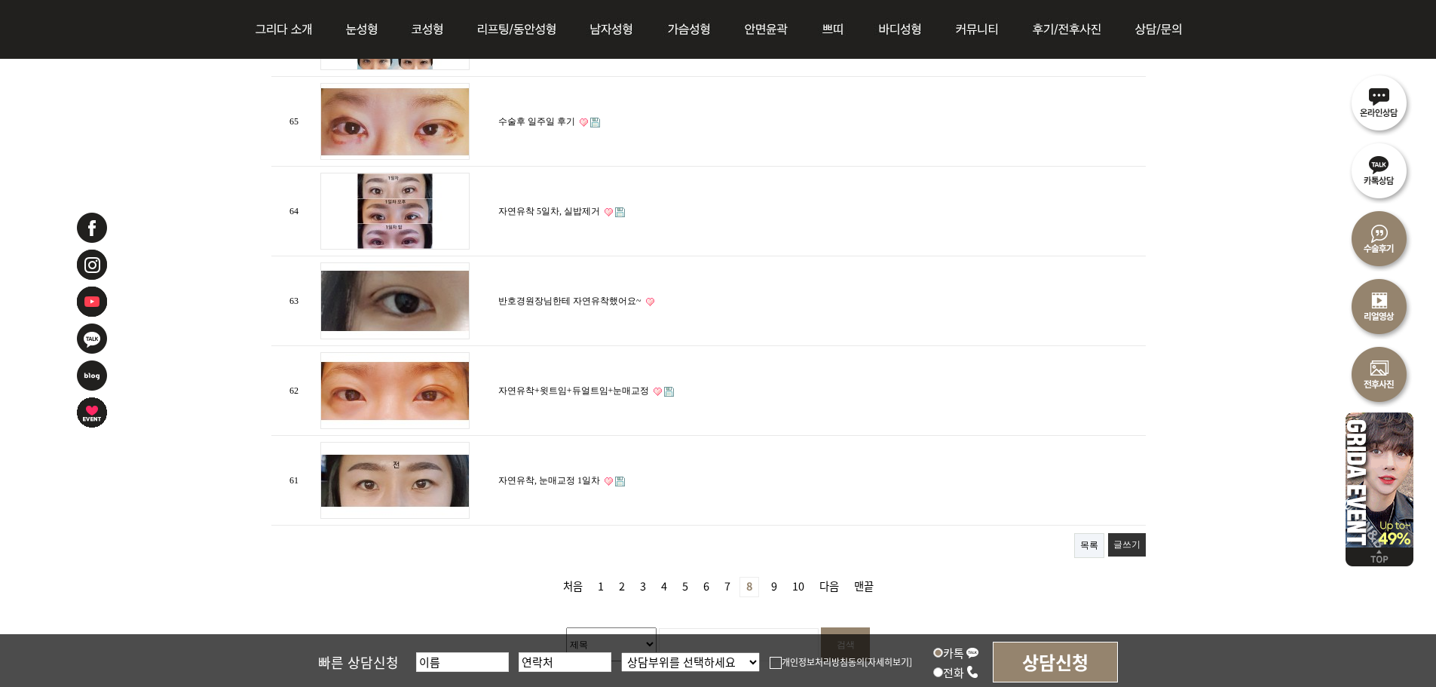
click at [723, 578] on link "7 페이지" at bounding box center [727, 586] width 18 height 19
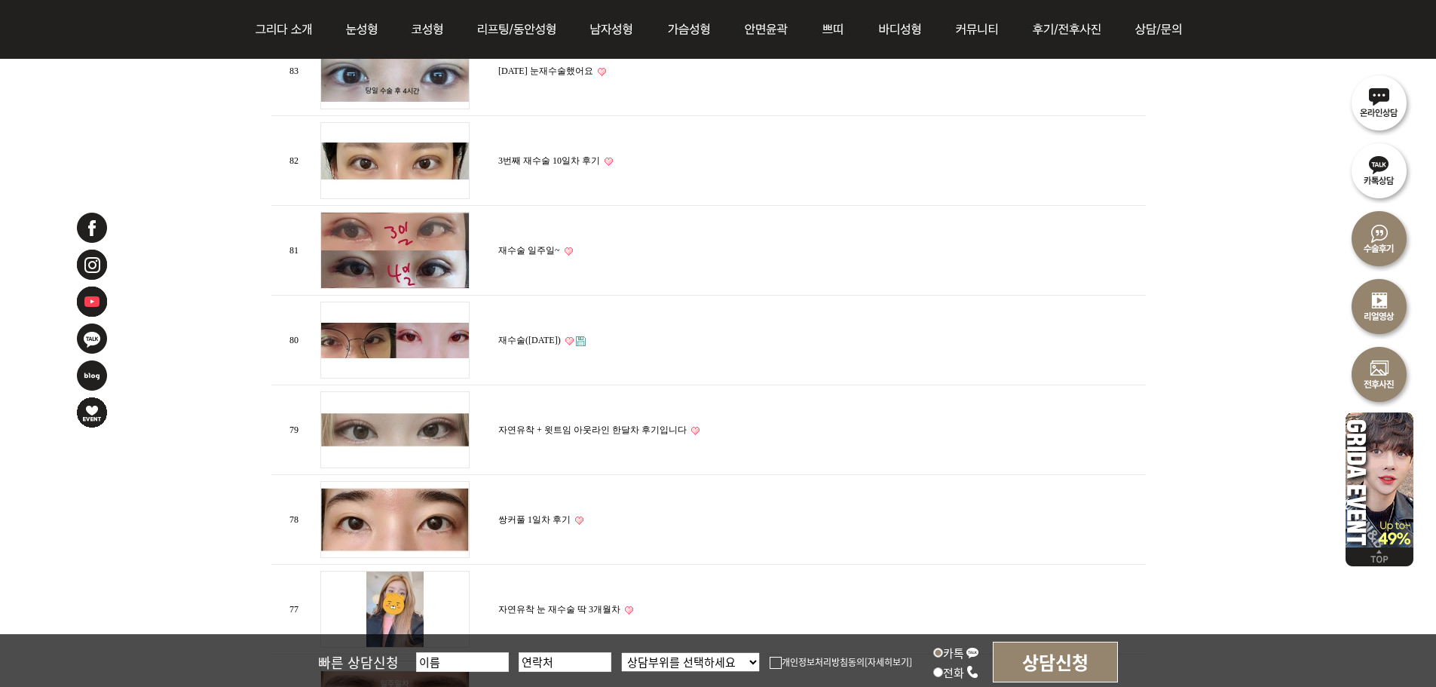
scroll to position [1658, 0]
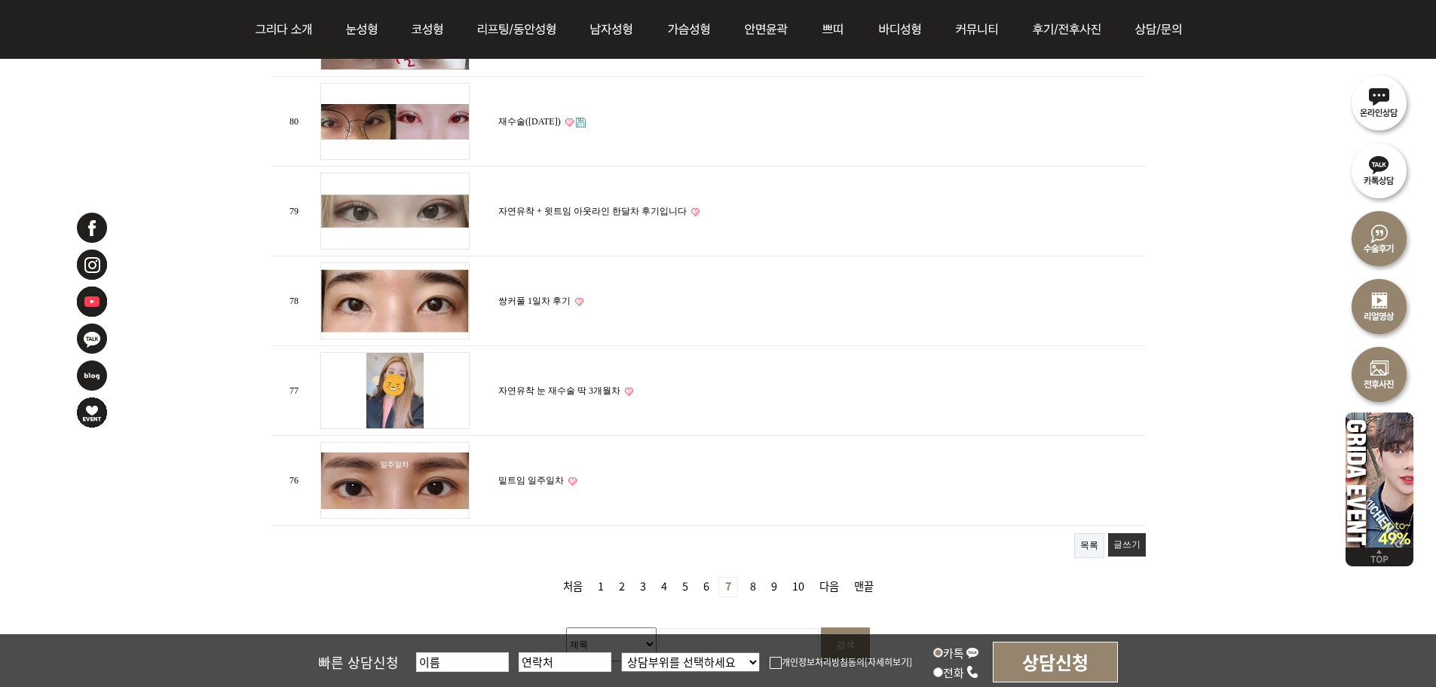
click at [711, 580] on link "6 페이지" at bounding box center [706, 586] width 18 height 19
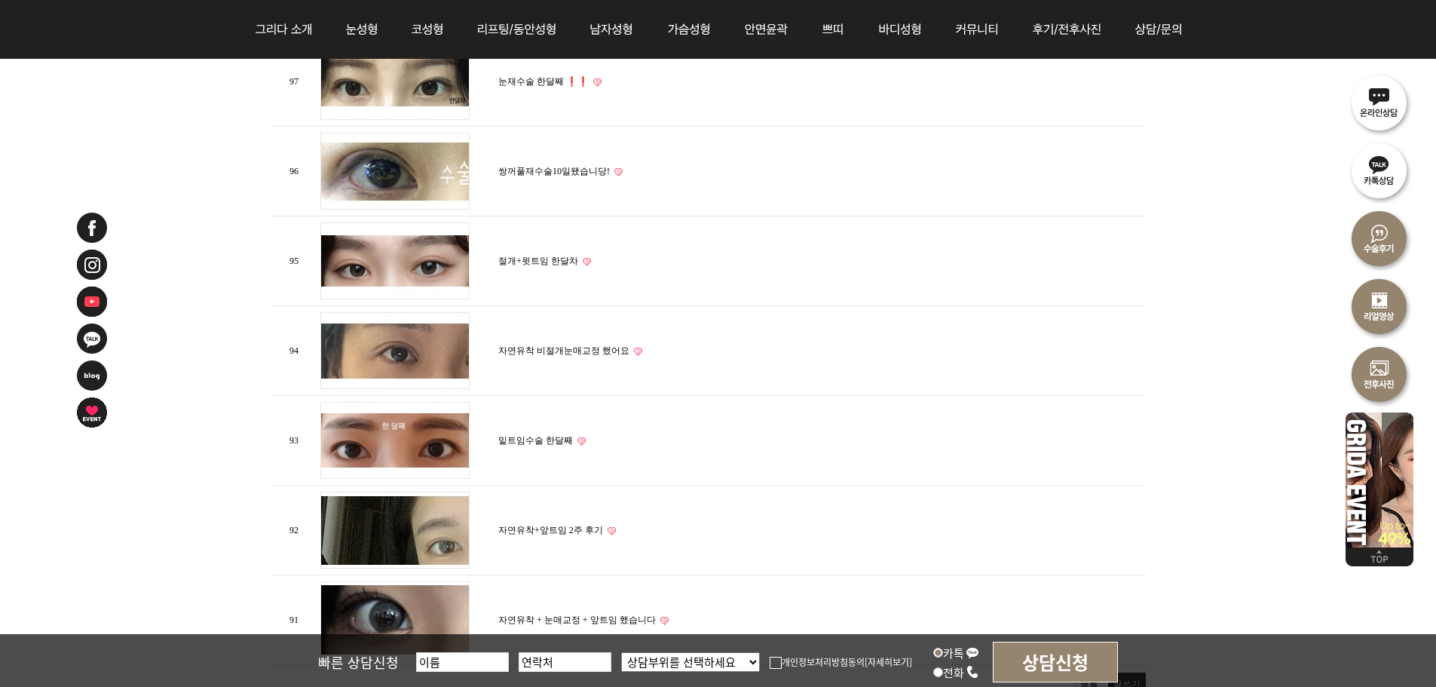
scroll to position [1658, 0]
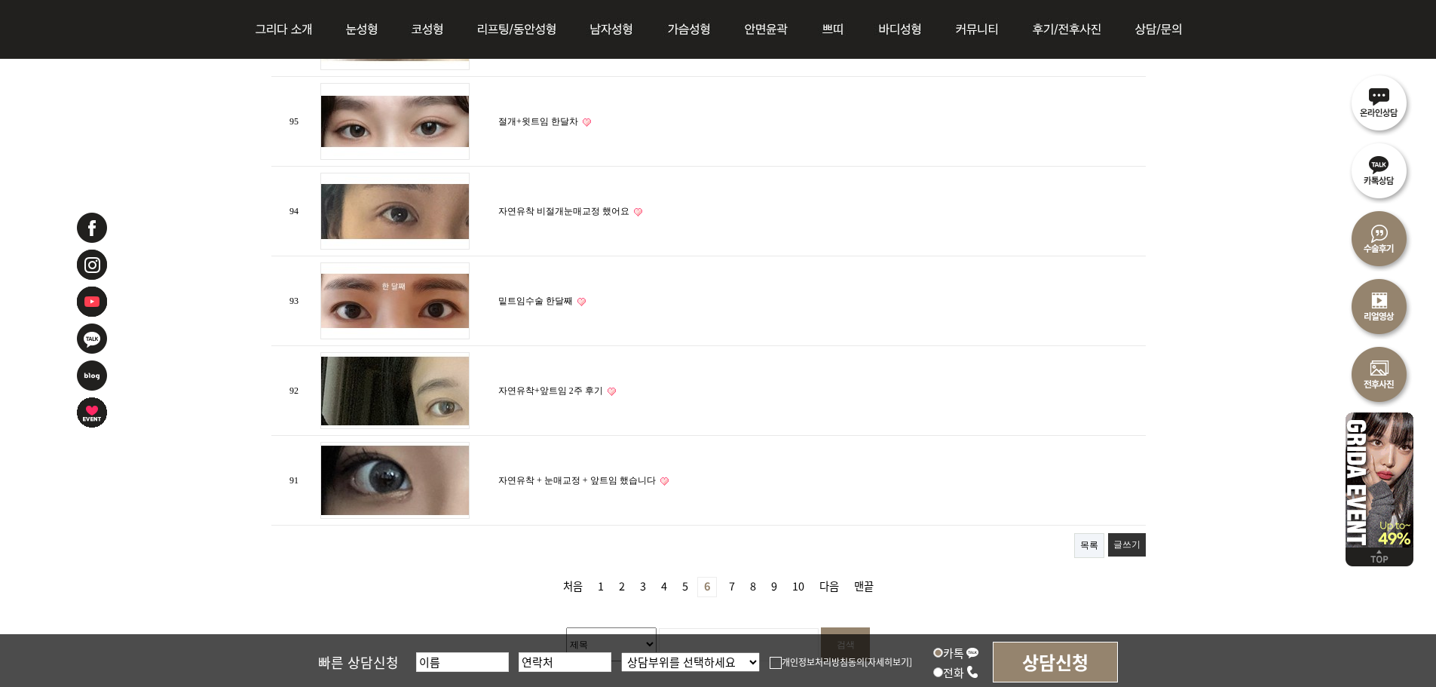
click at [690, 583] on link "5 페이지" at bounding box center [685, 586] width 18 height 19
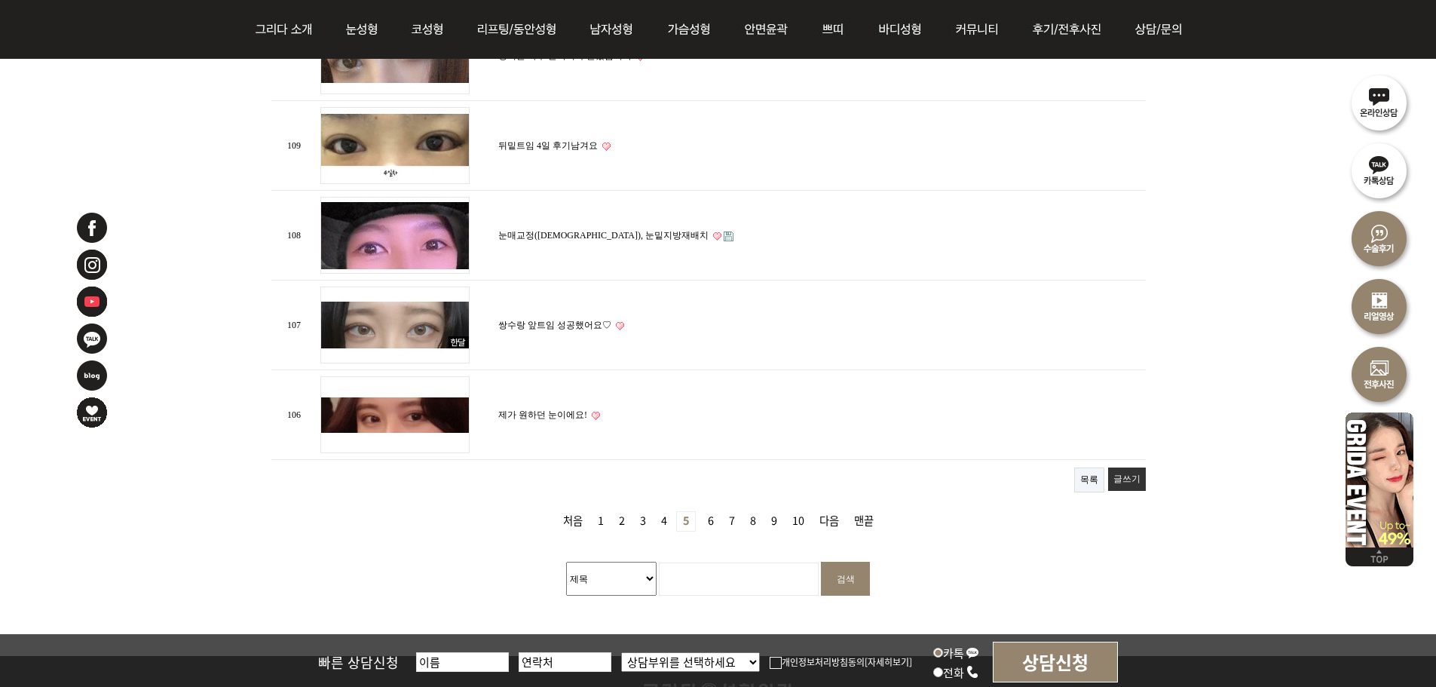
scroll to position [1733, 0]
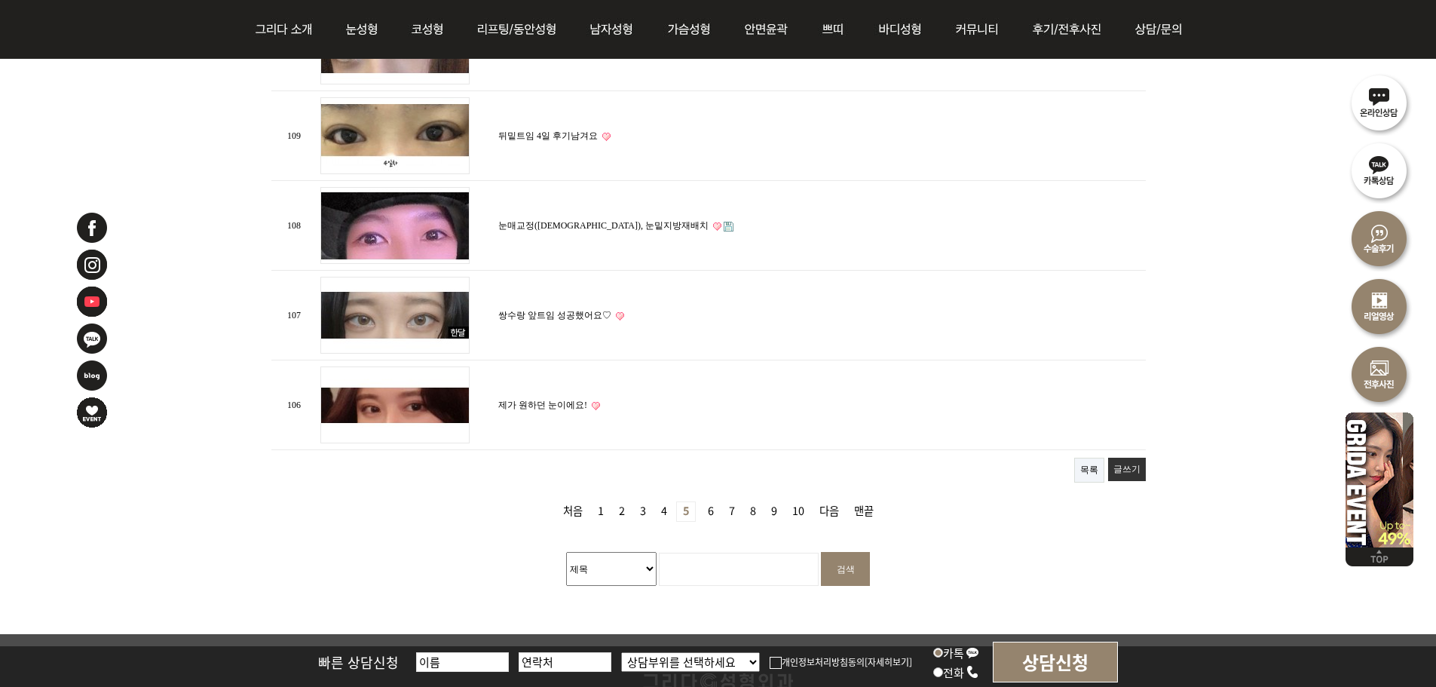
click at [668, 504] on link "4 페이지" at bounding box center [664, 511] width 18 height 19
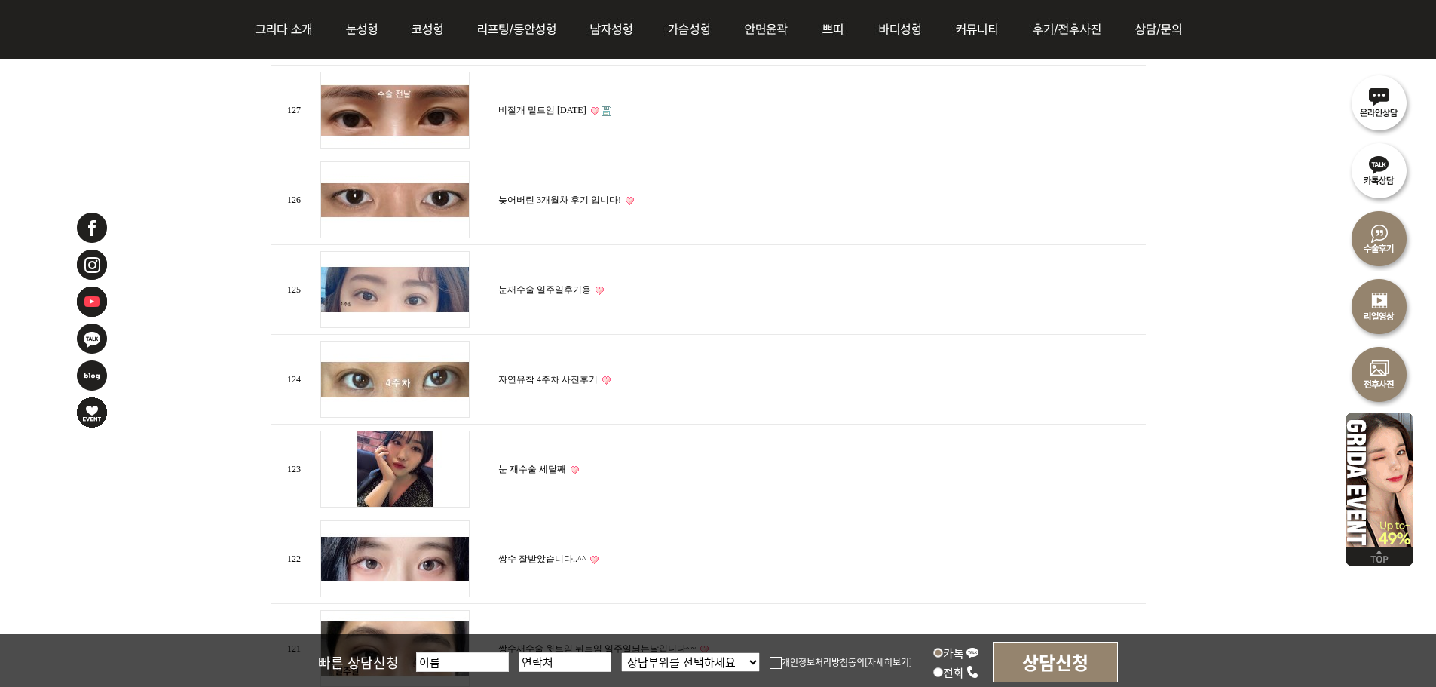
scroll to position [1658, 0]
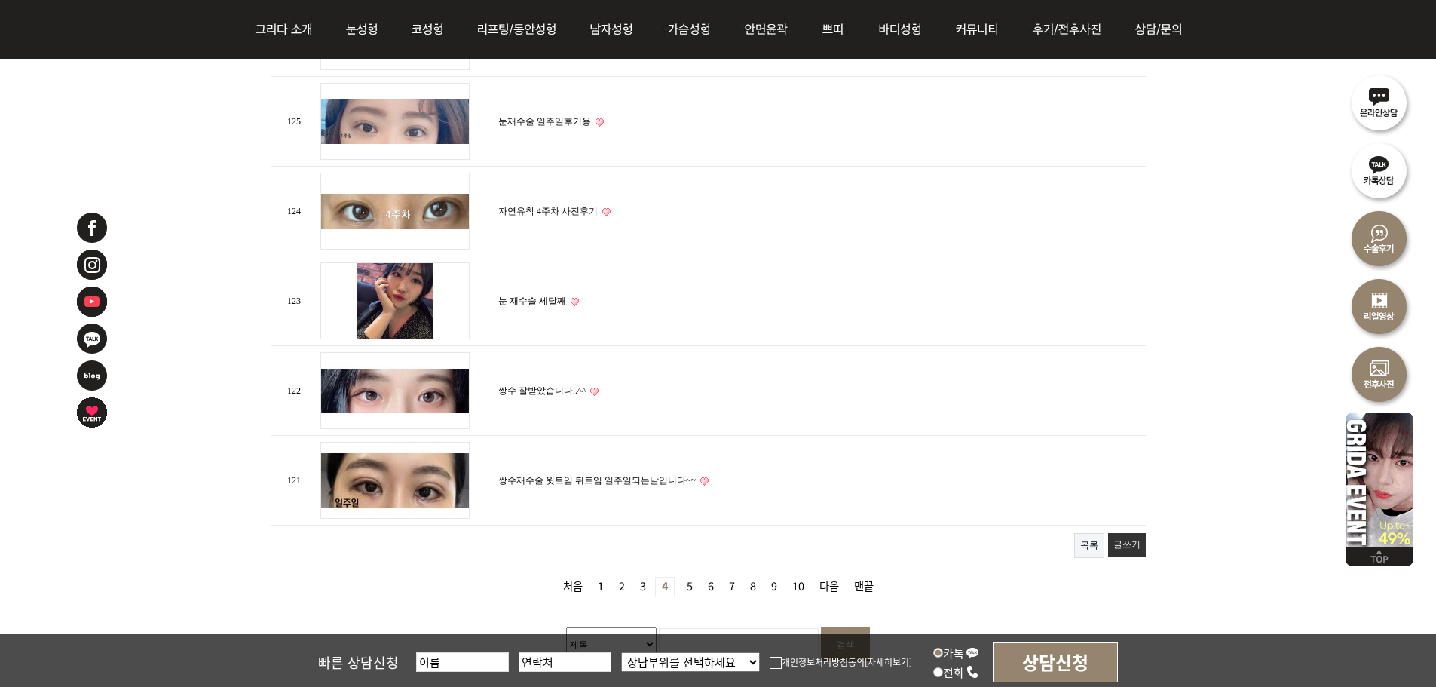
click at [647, 579] on link "3 페이지" at bounding box center [643, 586] width 18 height 19
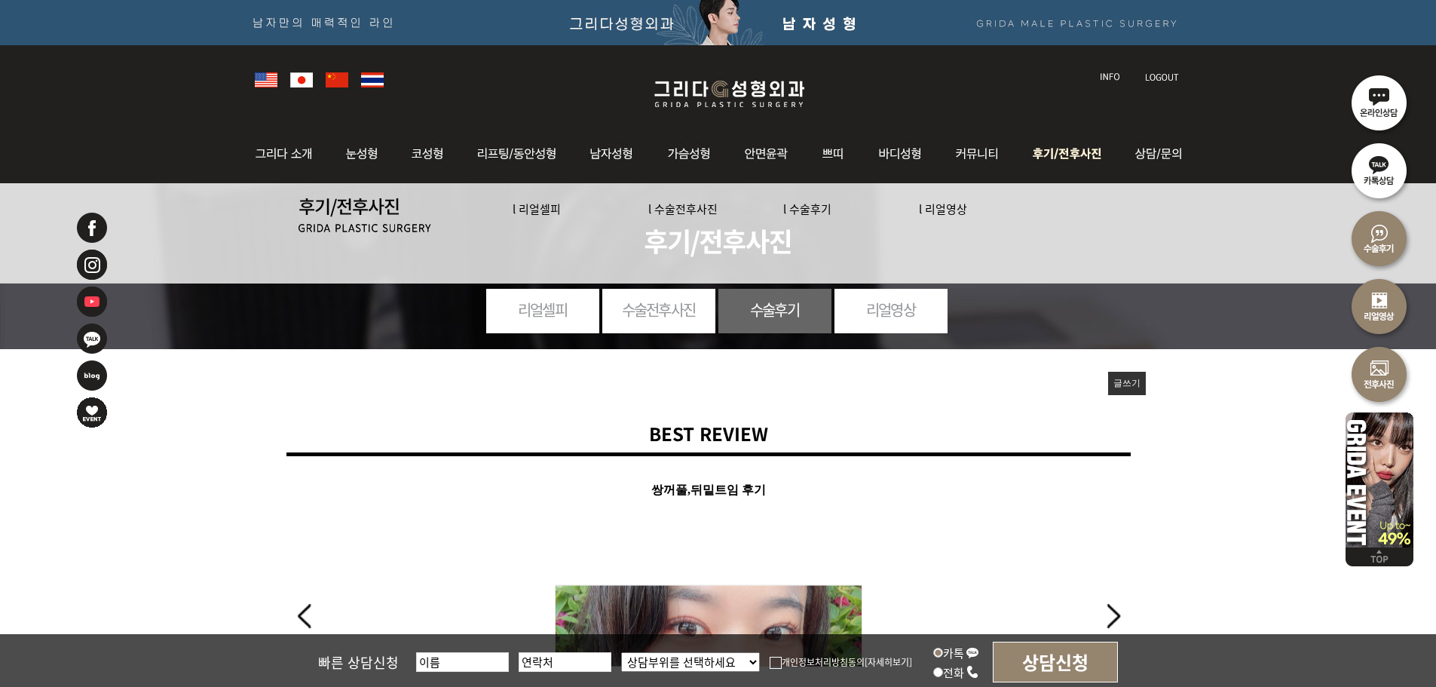
click at [545, 206] on link "l 리얼셀피" at bounding box center [536, 208] width 48 height 16
